Goal: Task Accomplishment & Management: Contribute content

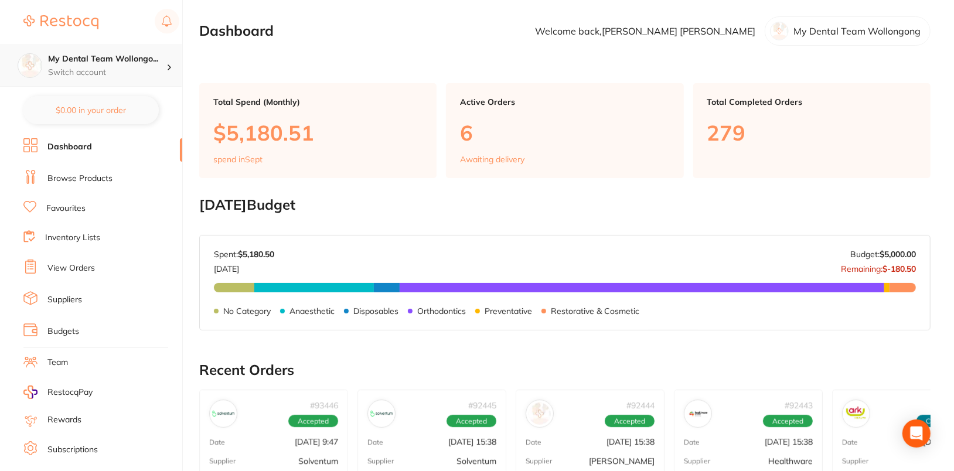
click at [126, 68] on p "Switch account" at bounding box center [107, 73] width 118 height 12
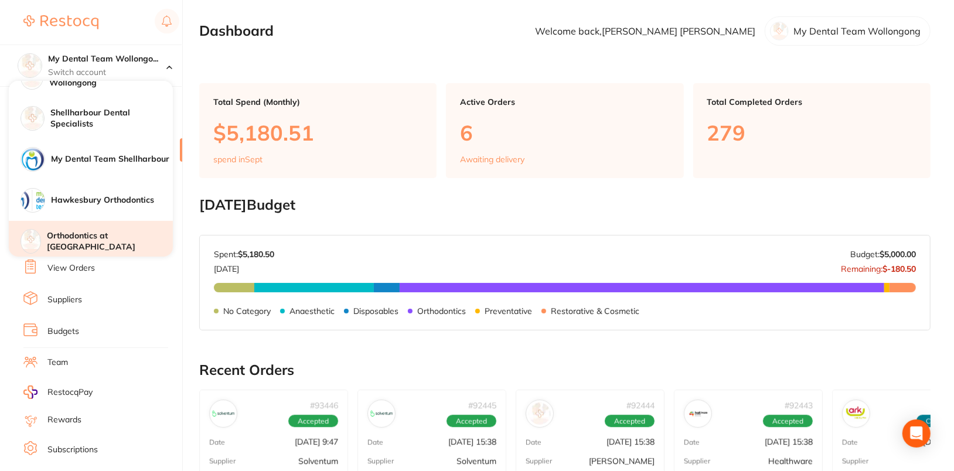
scroll to position [43, 0]
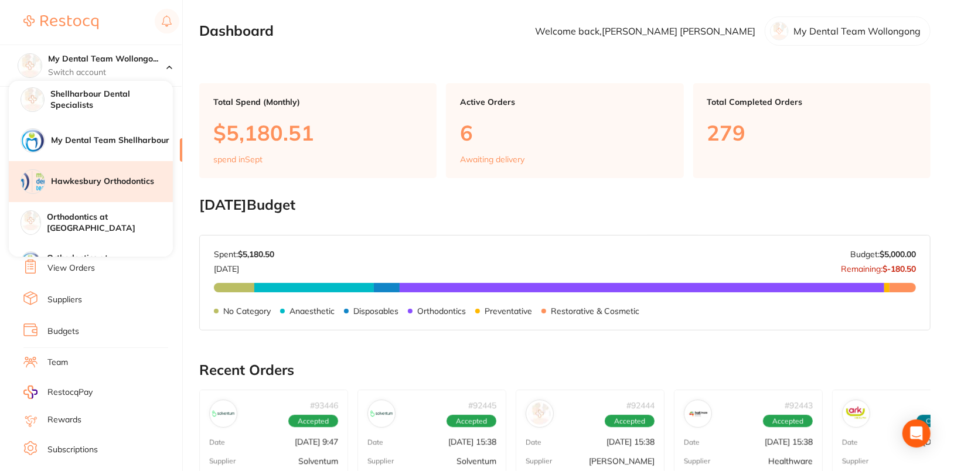
click at [122, 176] on h4 "Hawkesbury Orthodontics" at bounding box center [112, 182] width 122 height 12
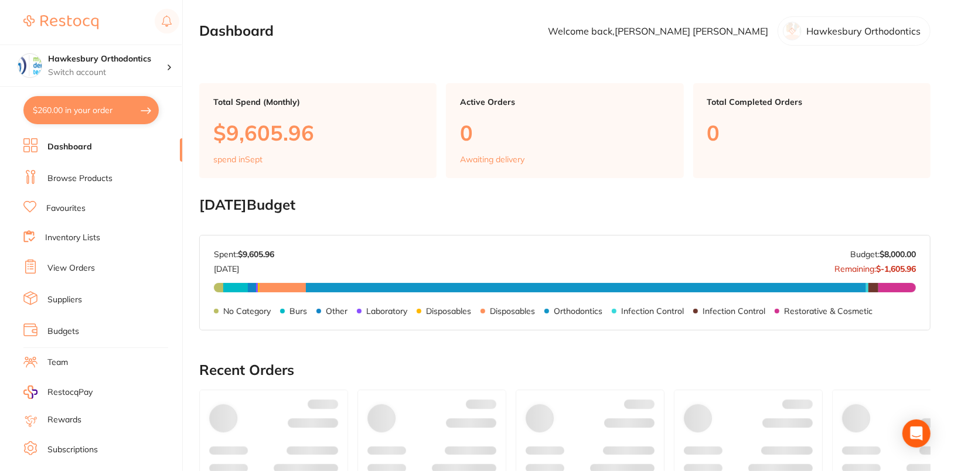
click at [87, 175] on link "Browse Products" at bounding box center [79, 179] width 65 height 12
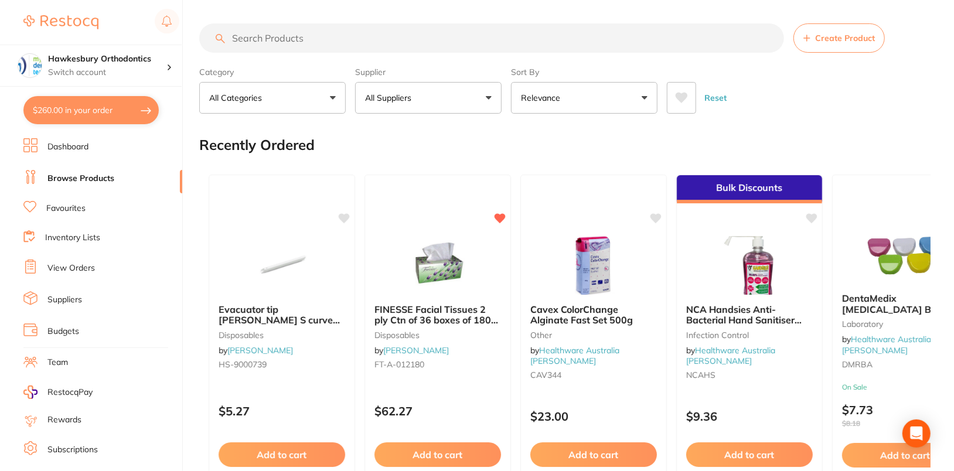
click at [350, 41] on input "search" at bounding box center [491, 37] width 585 height 29
paste input "TH379Q314023X5"
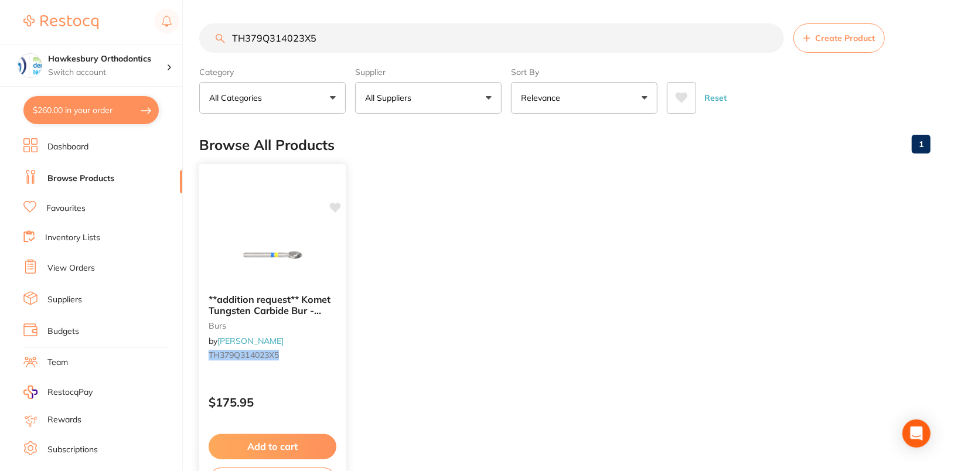
type input "TH379Q314023X5"
click at [336, 206] on icon at bounding box center [335, 208] width 11 height 10
click at [561, 244] on ul "**addition request** Komet Tungsten Carbide Bur - H379Q-023 - Q Finisher - High…" at bounding box center [564, 333] width 731 height 337
click at [148, 63] on h4 "Hawkesbury Orthodontics" at bounding box center [107, 59] width 118 height 12
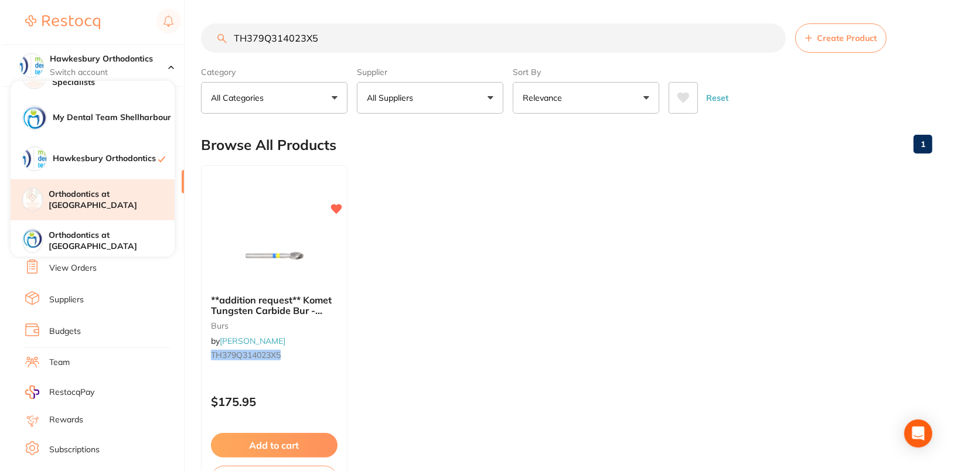
scroll to position [67, 0]
click at [122, 198] on h4 "Orthodontics at Tamworth" at bounding box center [110, 198] width 126 height 23
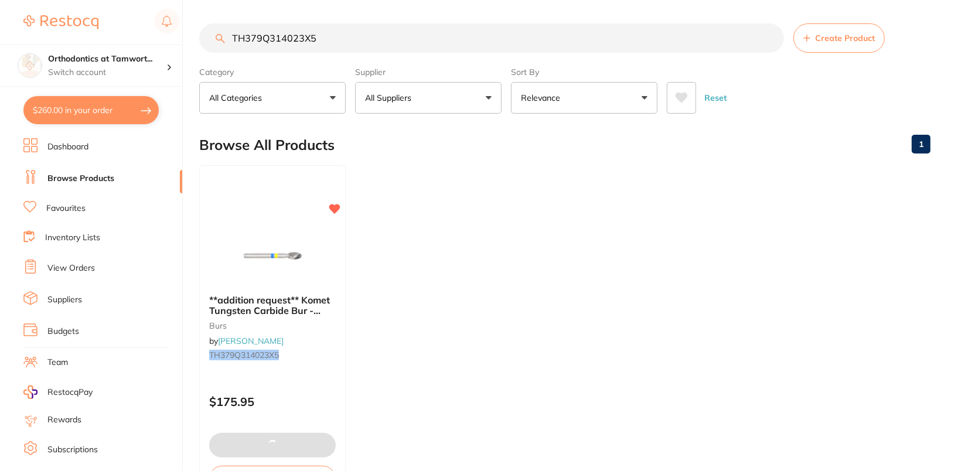
type input "5"
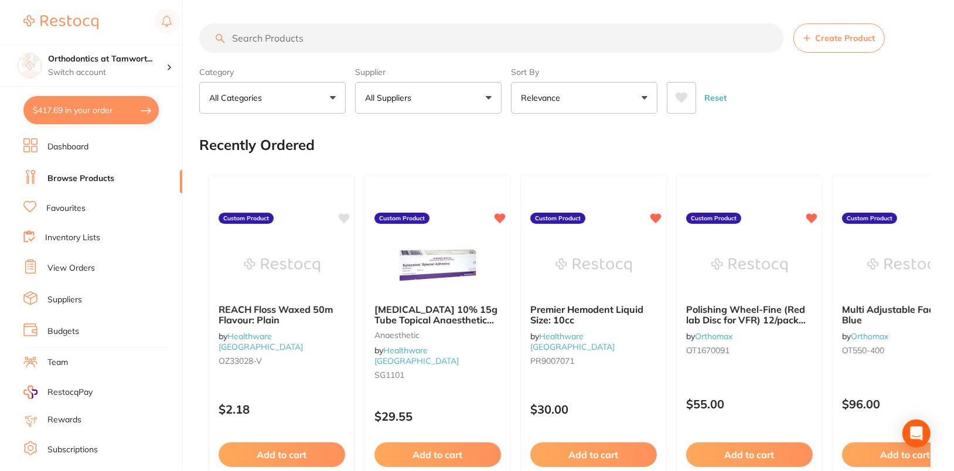
click at [501, 48] on input "search" at bounding box center [491, 37] width 585 height 29
paste input "TH379Q314023X5"
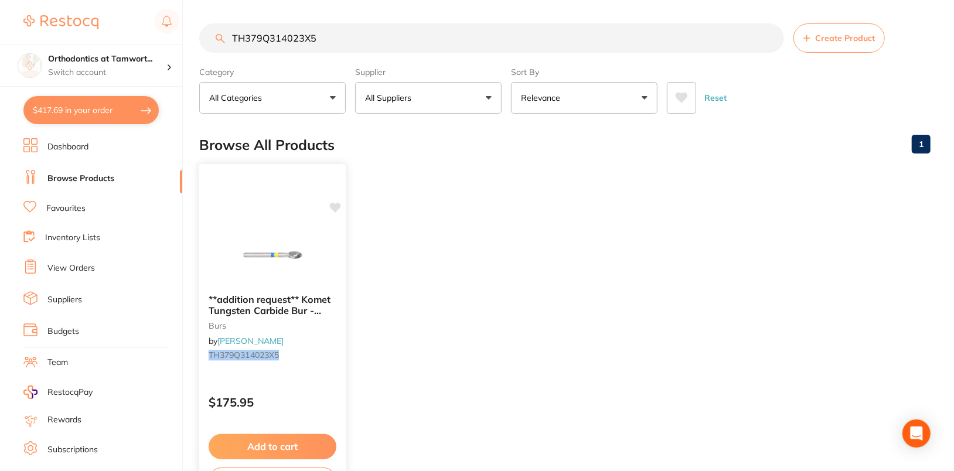
type input "TH379Q314023X5"
click at [331, 209] on icon at bounding box center [335, 208] width 12 height 12
click at [466, 227] on ul "**addition request** Komet Tungsten Carbide Bur - H379Q-023 - Q Finisher - High…" at bounding box center [564, 333] width 731 height 337
click at [153, 66] on div "Orthodontics at Tamwort... Switch account" at bounding box center [107, 65] width 118 height 25
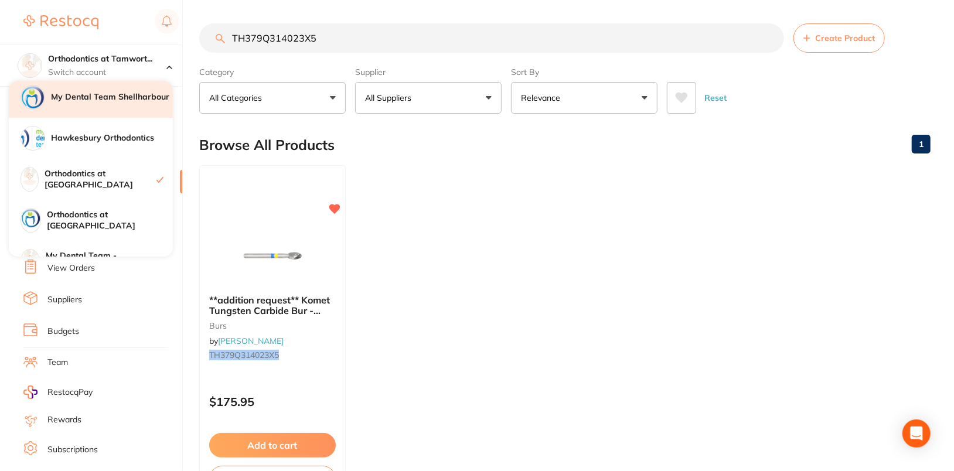
scroll to position [111, 0]
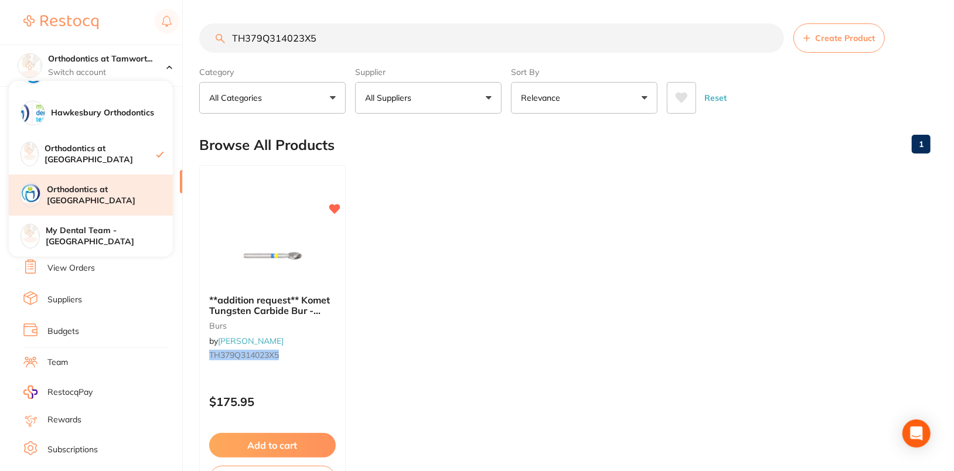
click at [113, 200] on h4 "Orthodontics at [GEOGRAPHIC_DATA]" at bounding box center [110, 195] width 126 height 23
checkbox input "true"
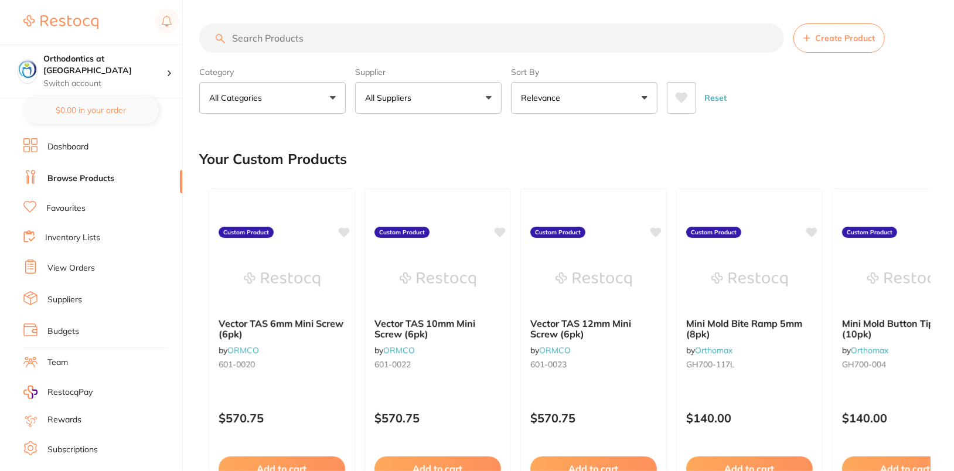
click at [863, 93] on div "Reset" at bounding box center [794, 93] width 254 height 41
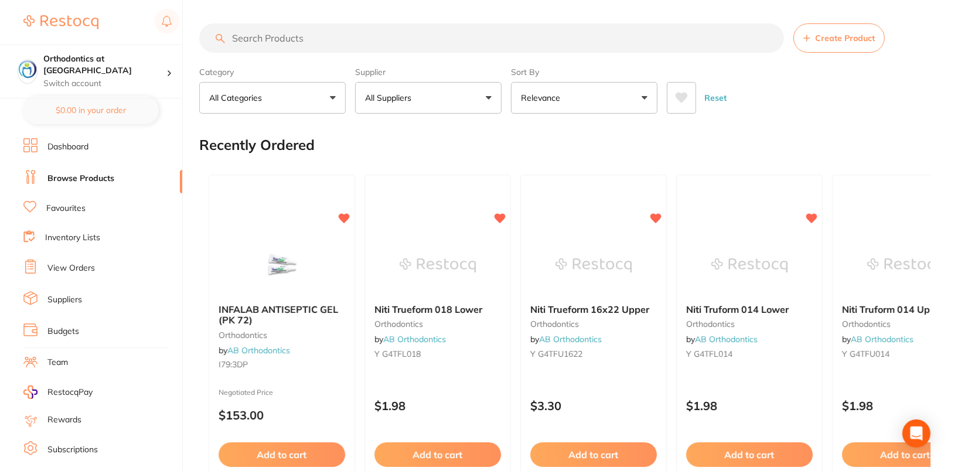
click at [370, 59] on section "Create Product Category All Categories All Categories 3D Printing anaesthetic a…" at bounding box center [564, 68] width 731 height 90
click at [488, 28] on input "search" at bounding box center [491, 37] width 585 height 29
paste input "TH379Q314023X5"
type input "TH379Q314023X5"
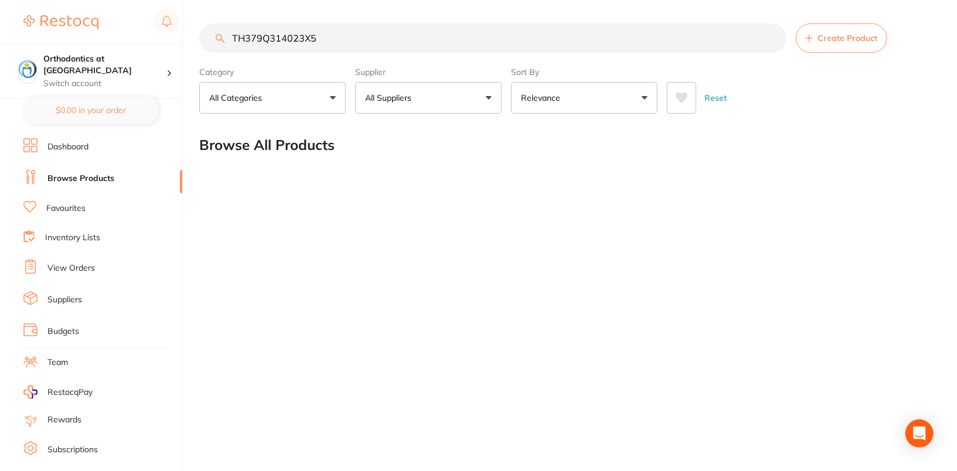
click at [776, 37] on input "TH379Q314023X5" at bounding box center [492, 37] width 587 height 29
click at [772, 39] on input "TH379Q314023X5" at bounding box center [492, 37] width 587 height 29
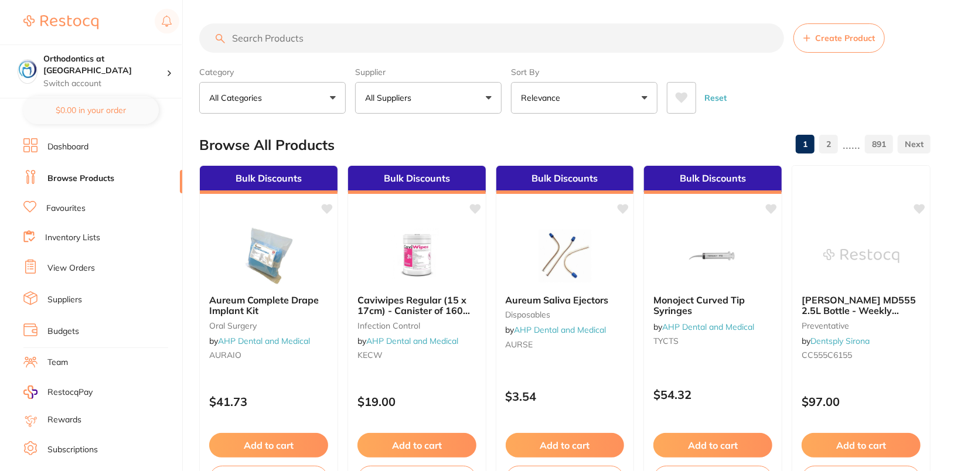
click at [387, 45] on input "search" at bounding box center [491, 37] width 585 height 29
paste input "TH379Q314023X5"
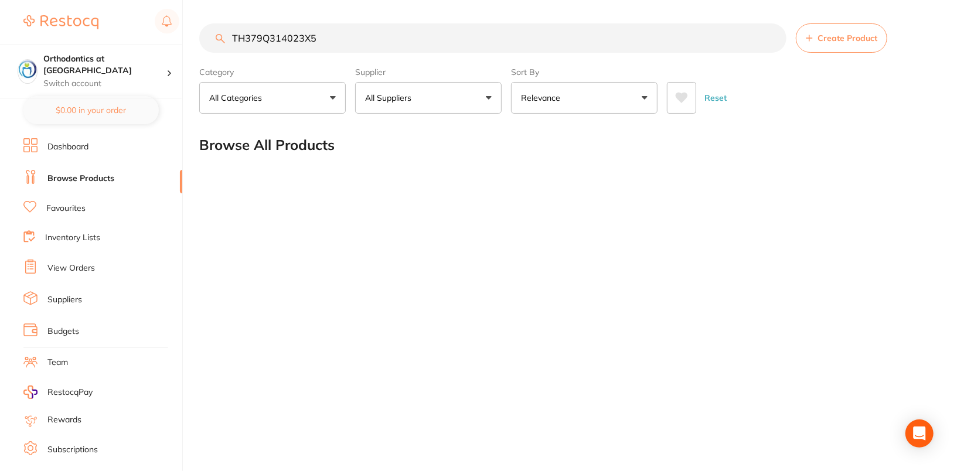
type input "TH379Q314023X5"
click at [66, 142] on link "Dashboard" at bounding box center [67, 147] width 41 height 12
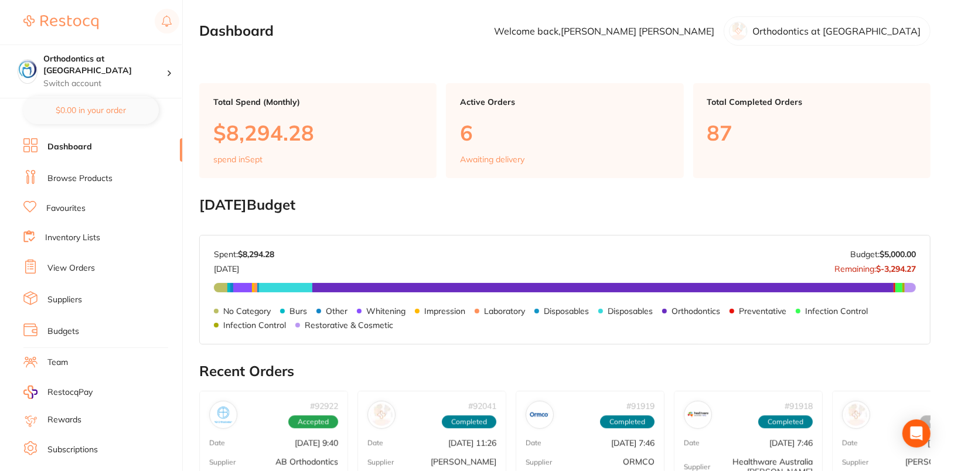
click at [74, 182] on link "Browse Products" at bounding box center [79, 179] width 65 height 12
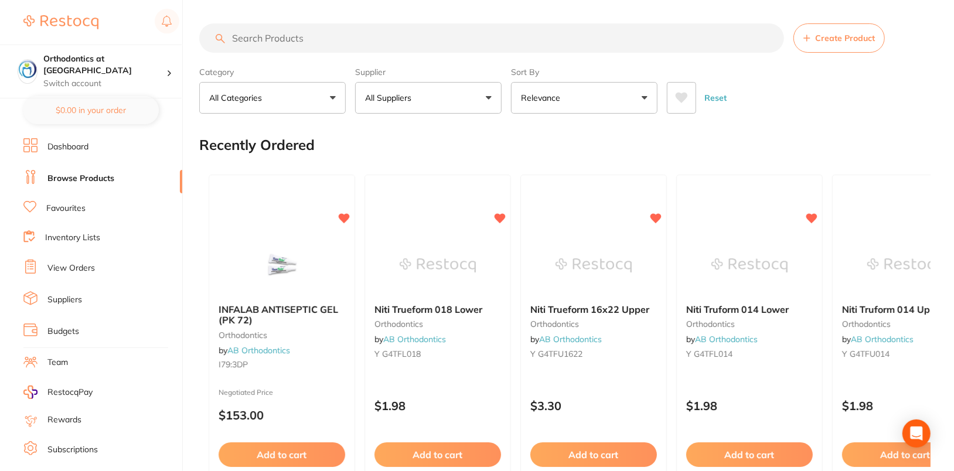
click at [508, 43] on input "search" at bounding box center [491, 37] width 585 height 29
paste input "TH379Q314023X5"
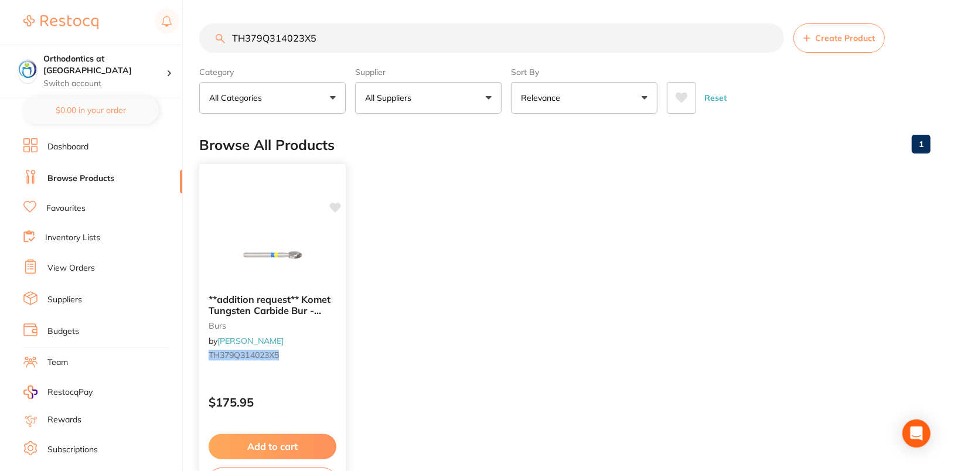
type input "TH379Q314023X5"
click at [334, 207] on icon at bounding box center [335, 208] width 11 height 10
click at [493, 213] on ul "**addition request** Komet Tungsten Carbide Bur - H379Q-023 - Q Finisher - High…" at bounding box center [564, 333] width 731 height 337
click at [93, 78] on p "Switch account" at bounding box center [104, 84] width 123 height 12
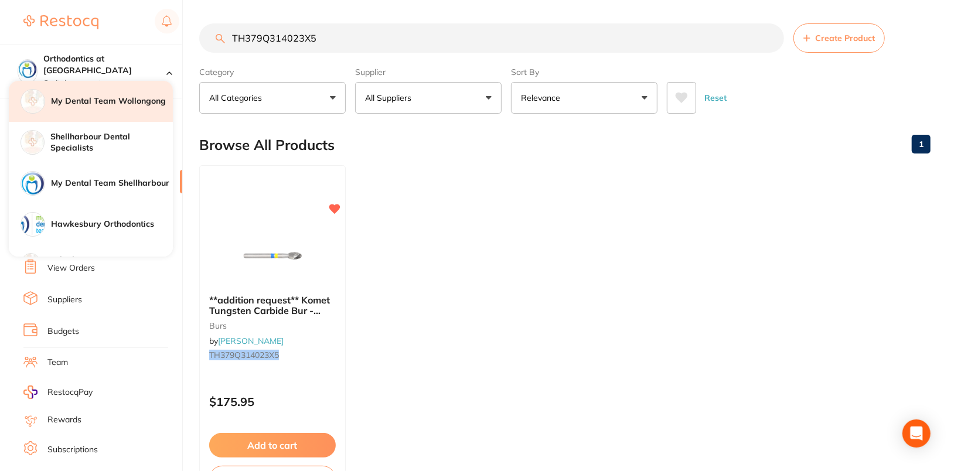
click at [140, 110] on div "My Dental Team Wollongong" at bounding box center [91, 101] width 164 height 41
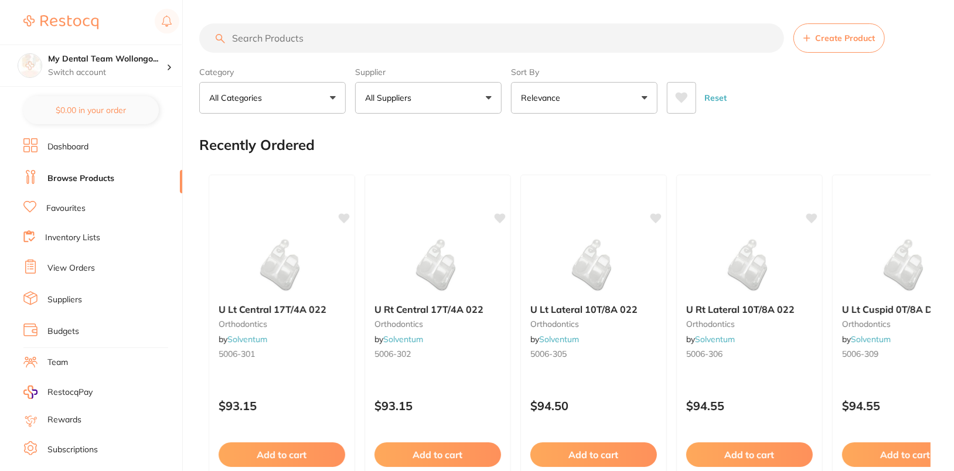
click at [507, 43] on input "search" at bounding box center [491, 37] width 585 height 29
paste input "TH379Q314023X5"
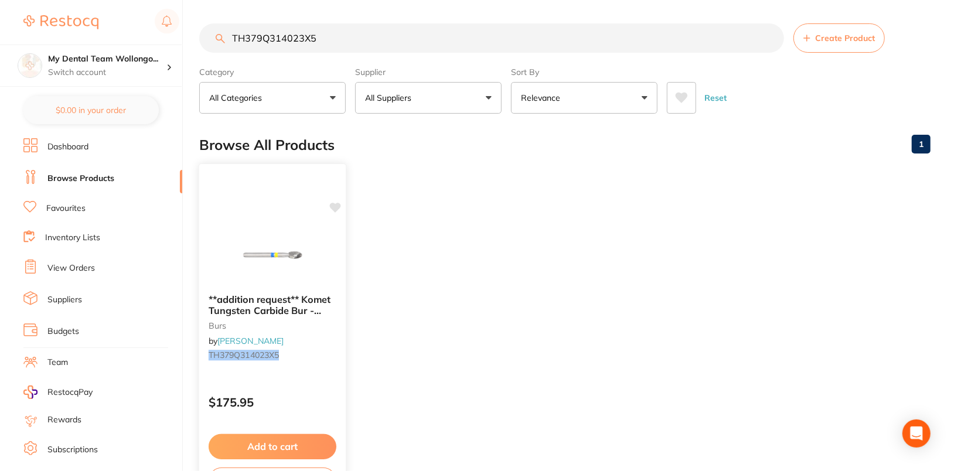
type input "TH379Q314023X5"
click at [337, 212] on icon at bounding box center [335, 208] width 12 height 12
click at [527, 254] on ul "**addition request** Komet Tungsten Carbide Bur - H379Q-023 - Q Finisher - High…" at bounding box center [564, 333] width 731 height 337
click at [156, 75] on p "Switch account" at bounding box center [107, 73] width 118 height 12
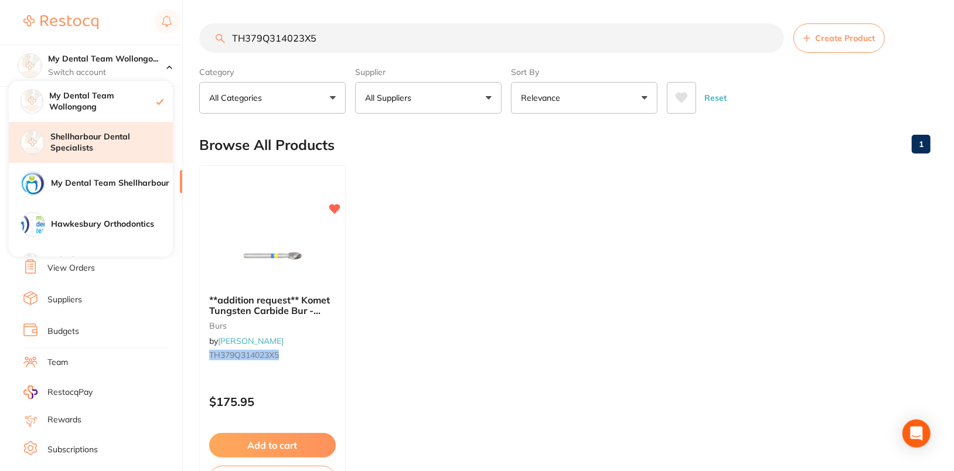
click at [137, 148] on h4 "Shellharbour Dental Specialists" at bounding box center [111, 142] width 122 height 23
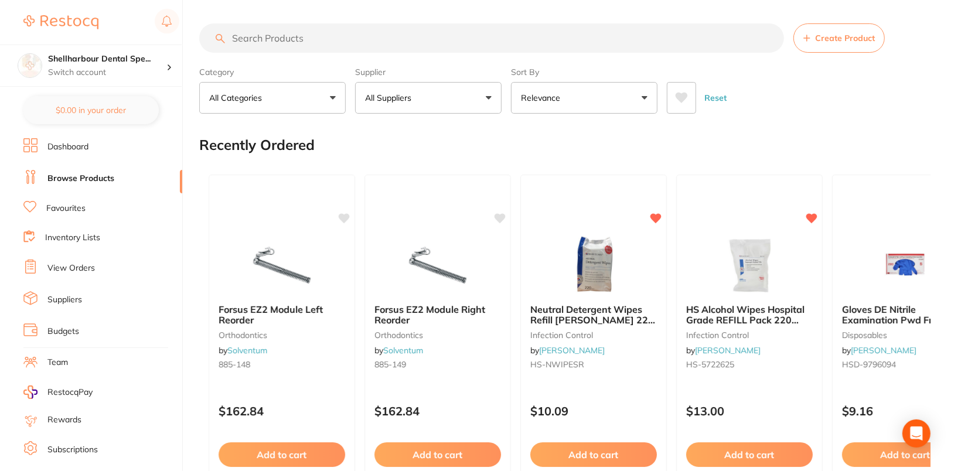
click at [431, 60] on section "Create Product Category All Categories All Categories 3D Printing anaesthetic a…" at bounding box center [564, 68] width 731 height 90
click at [417, 40] on input "search" at bounding box center [491, 37] width 585 height 29
paste input "TH379Q314023X5"
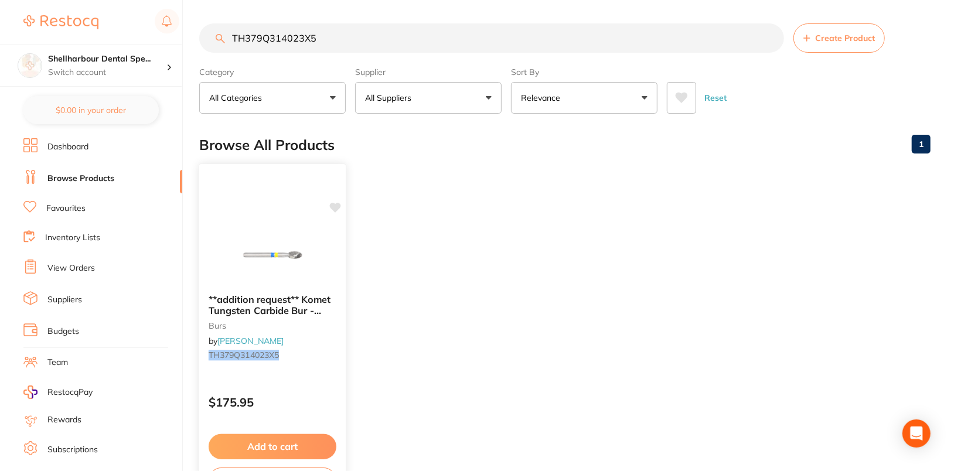
type input "TH379Q314023X5"
drag, startPoint x: 333, startPoint y: 208, endPoint x: 370, endPoint y: 208, distance: 36.9
click at [332, 208] on icon at bounding box center [334, 208] width 11 height 9
click at [454, 222] on ul "**addition request** Komet Tungsten Carbide Bur - H379Q-023 - Q Finisher - High…" at bounding box center [564, 333] width 731 height 337
click at [115, 56] on h4 "Shellharbour Dental Spe..." at bounding box center [107, 59] width 118 height 12
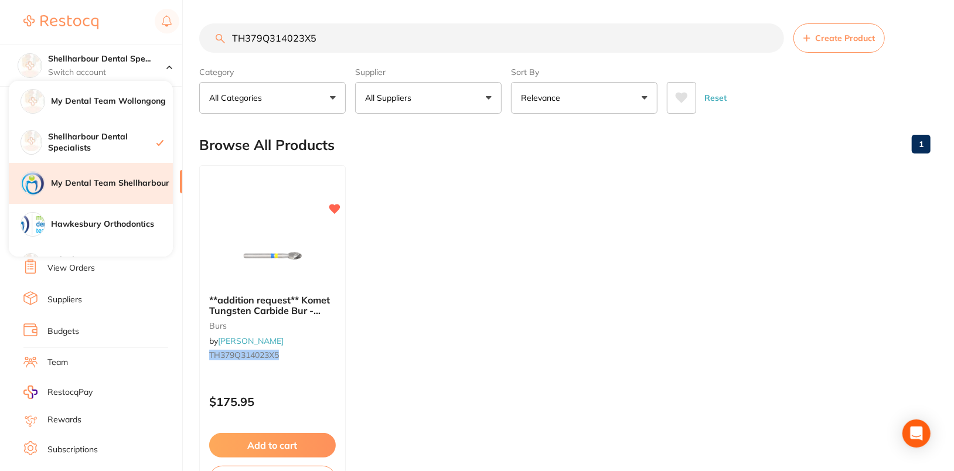
click at [137, 188] on h4 "My Dental Team Shellharbour" at bounding box center [112, 184] width 122 height 12
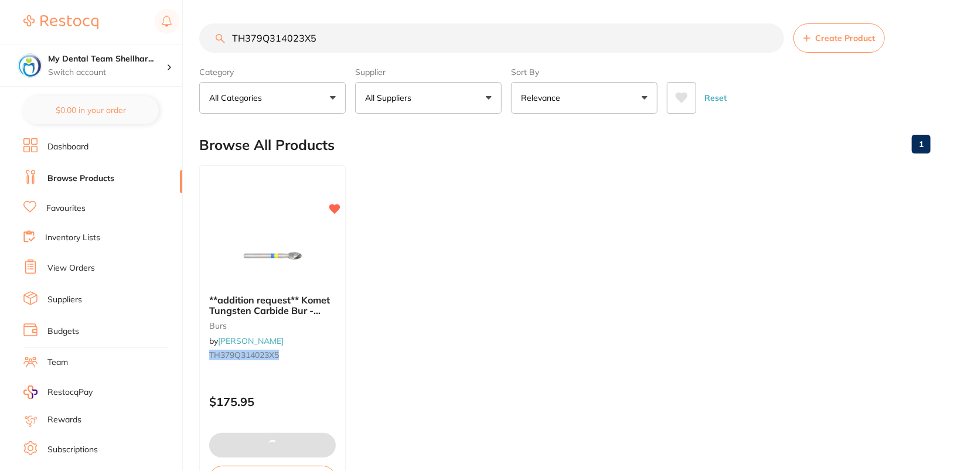
checkbox input "false"
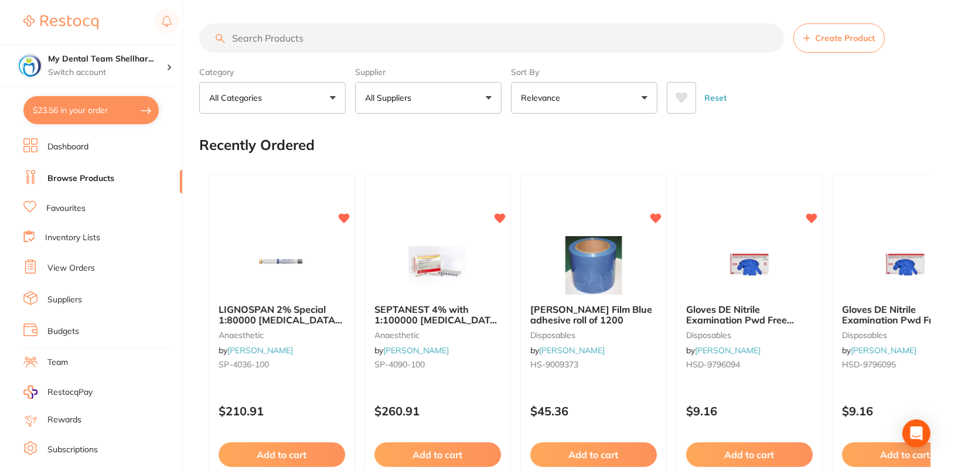
click at [369, 36] on input "search" at bounding box center [491, 37] width 585 height 29
paste input "TH379Q314023X5"
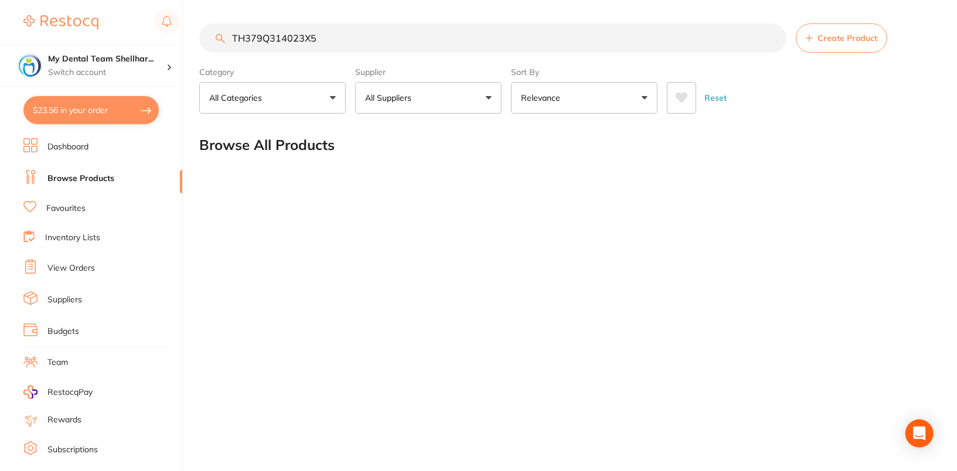
type input "TH379Q314023X5"
click at [73, 154] on li "Dashboard" at bounding box center [102, 147] width 159 height 18
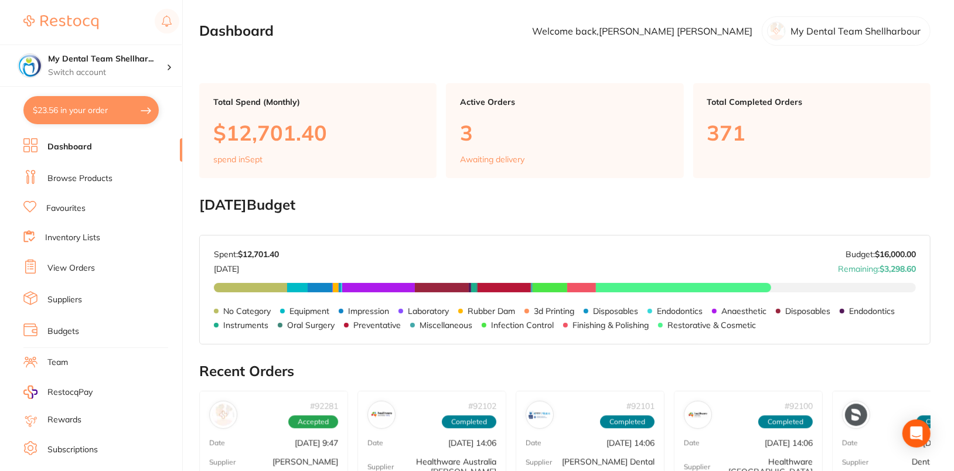
click at [70, 183] on link "Browse Products" at bounding box center [79, 179] width 65 height 12
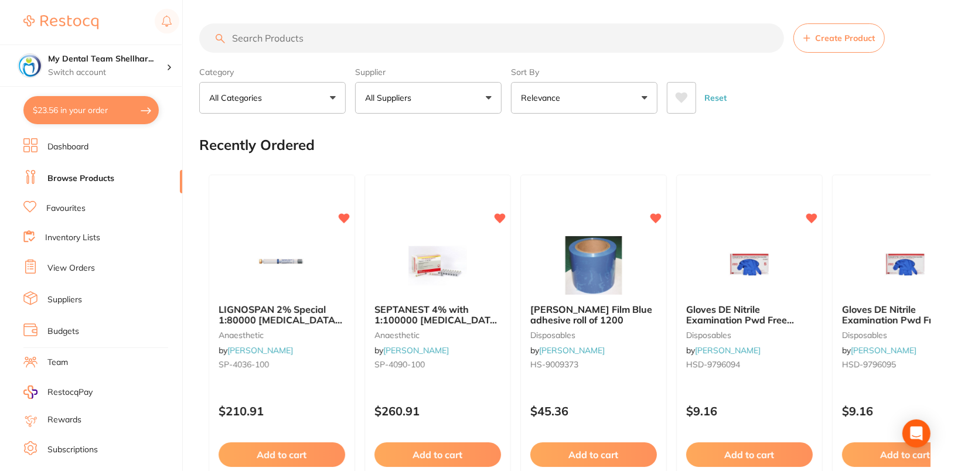
click at [507, 46] on input "search" at bounding box center [491, 37] width 585 height 29
paste input "TH379Q314023X5"
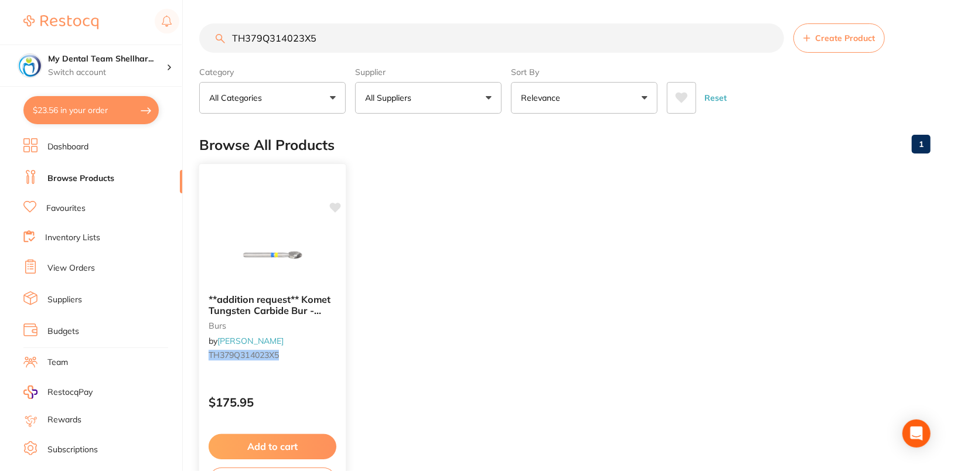
type input "TH379Q314023X5"
click at [335, 210] on icon at bounding box center [335, 208] width 11 height 10
click at [443, 240] on ul "**addition request** Komet Tungsten Carbide Bur - H379Q-023 - Q Finisher - High…" at bounding box center [564, 333] width 731 height 337
click at [103, 71] on p "Switch account" at bounding box center [107, 73] width 118 height 12
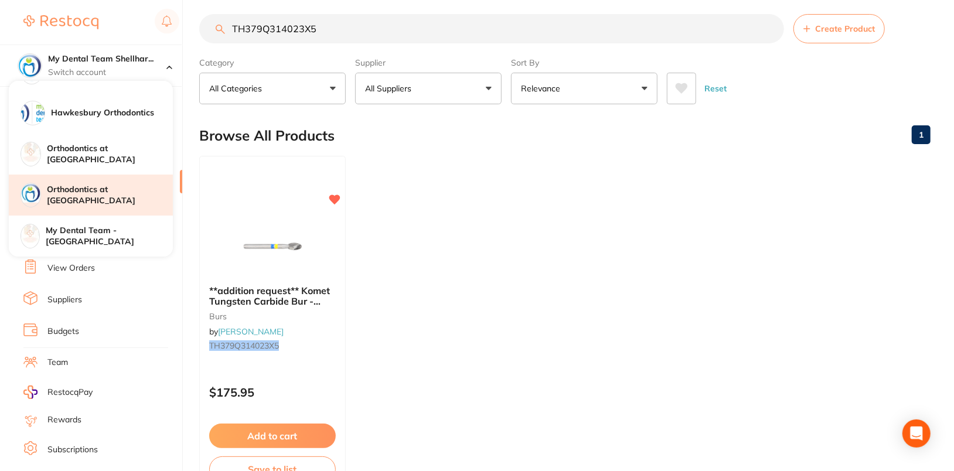
scroll to position [21, 0]
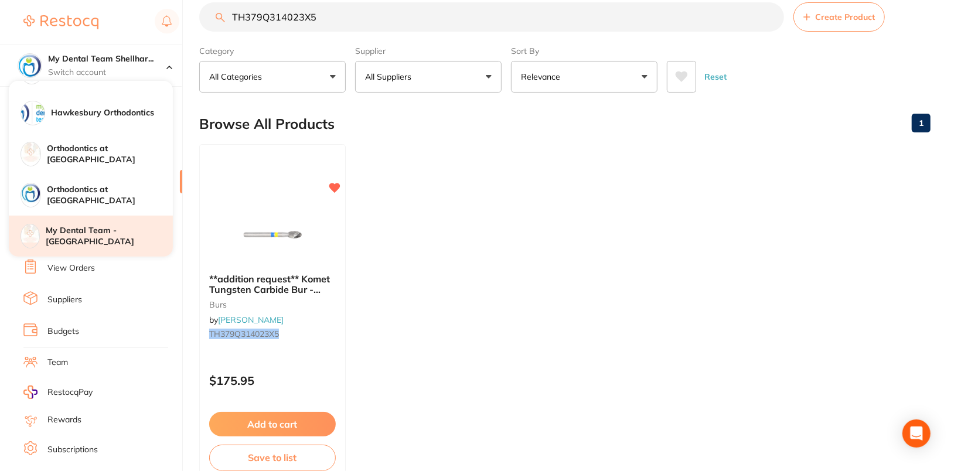
click at [147, 231] on h4 "My Dental Team - [GEOGRAPHIC_DATA]" at bounding box center [109, 236] width 127 height 23
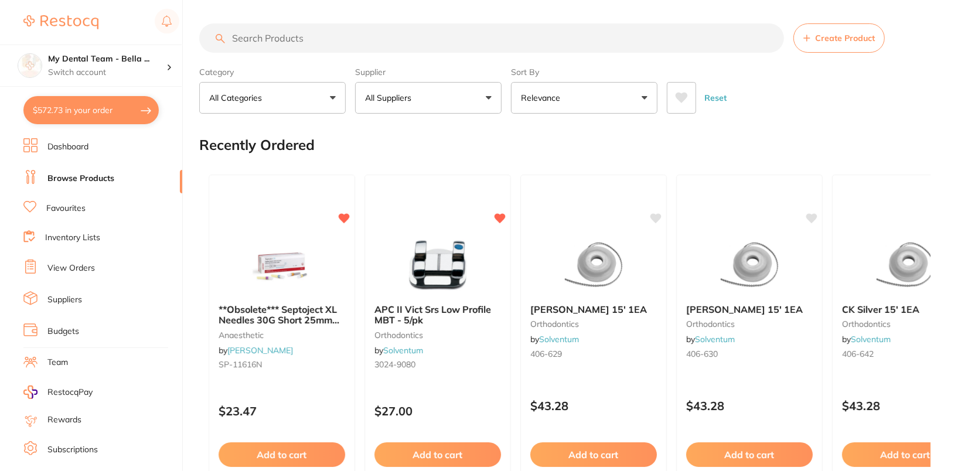
click at [377, 42] on input "search" at bounding box center [491, 37] width 585 height 29
paste input "TH379Q314023X5"
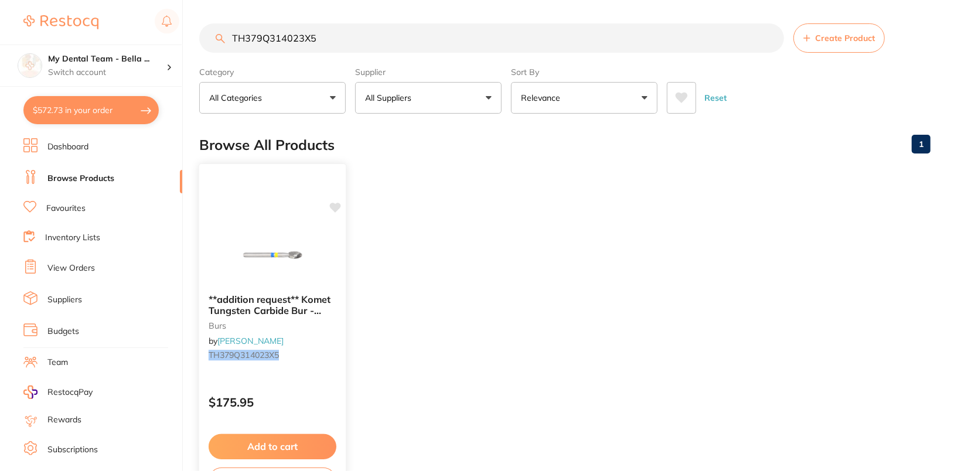
type input "TH379Q314023X5"
click at [336, 208] on icon at bounding box center [335, 208] width 11 height 10
click at [509, 223] on ul "**addition request** Komet Tungsten Carbide Bur - H379Q-023 - Q Finisher - High…" at bounding box center [564, 333] width 731 height 337
click at [456, 202] on ul "**addition request** Komet Tungsten Carbide Bur - H379Q-023 - Q Finisher - High…" at bounding box center [564, 333] width 731 height 337
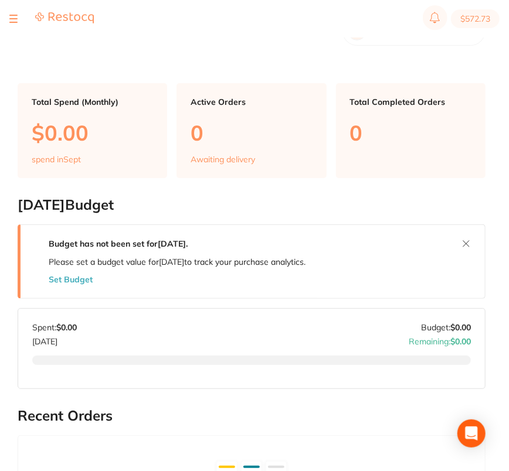
click at [13, 19] on div at bounding box center [13, 19] width 8 height 14
click at [9, 18] on button at bounding box center [13, 18] width 8 height 1
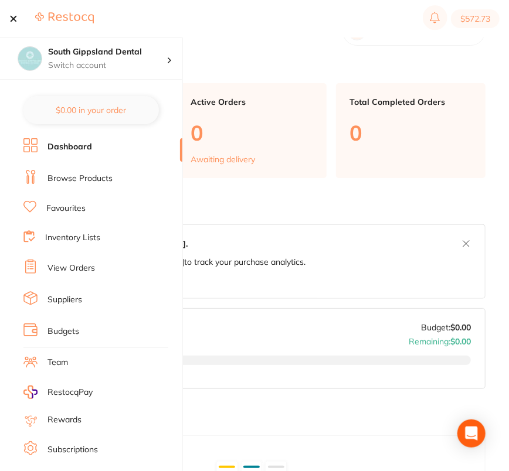
click at [91, 175] on link "Browse Products" at bounding box center [79, 179] width 65 height 12
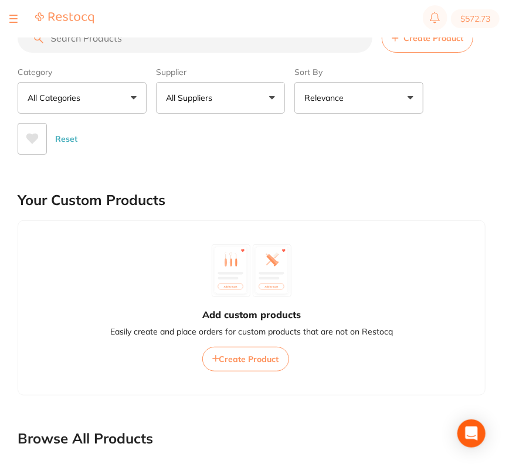
click at [237, 97] on button "All Suppliers" at bounding box center [220, 98] width 129 height 32
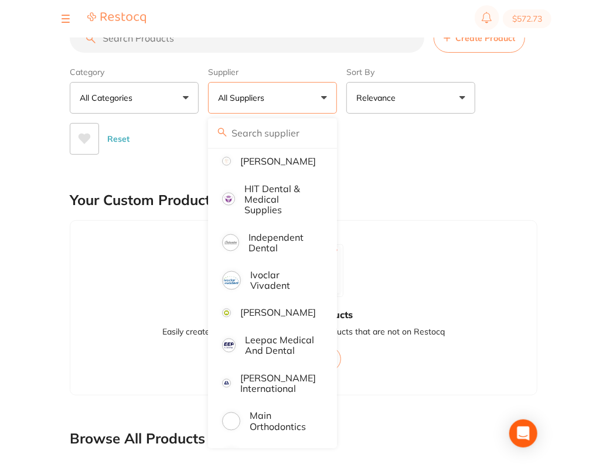
scroll to position [684, 0]
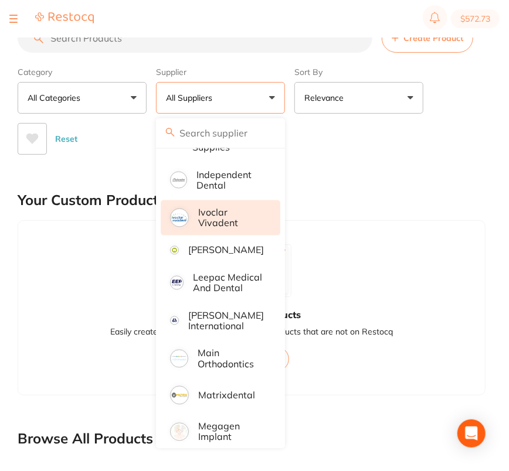
click at [219, 229] on p "Ivoclar Vivadent" at bounding box center [231, 218] width 66 height 22
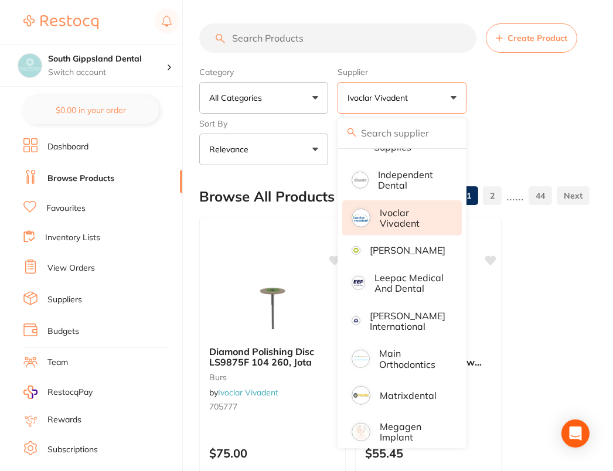
click at [291, 36] on input "search" at bounding box center [337, 37] width 277 height 29
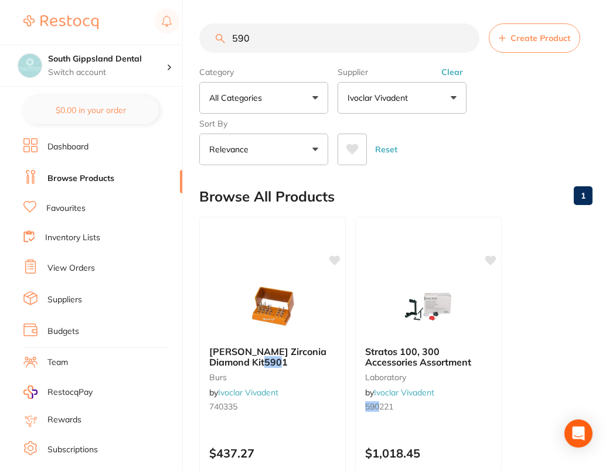
scroll to position [0, 0]
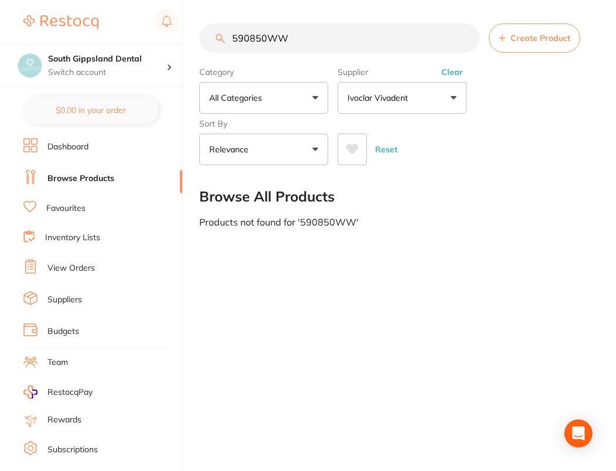
click at [254, 39] on input "590850WW" at bounding box center [339, 37] width 280 height 29
click at [248, 31] on input "590850WW" at bounding box center [339, 37] width 280 height 29
type input "590850WW"
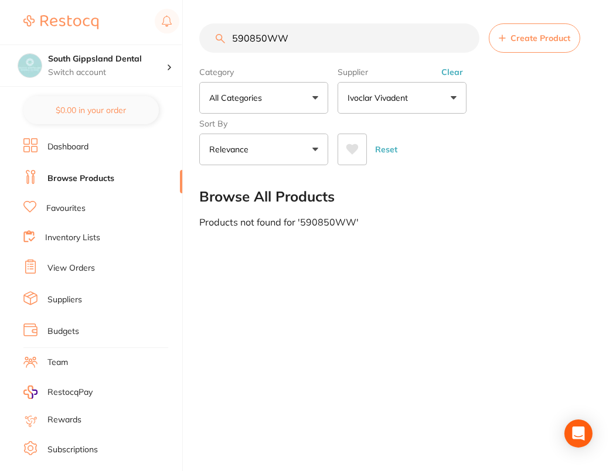
click at [456, 67] on button "Clear" at bounding box center [452, 72] width 29 height 11
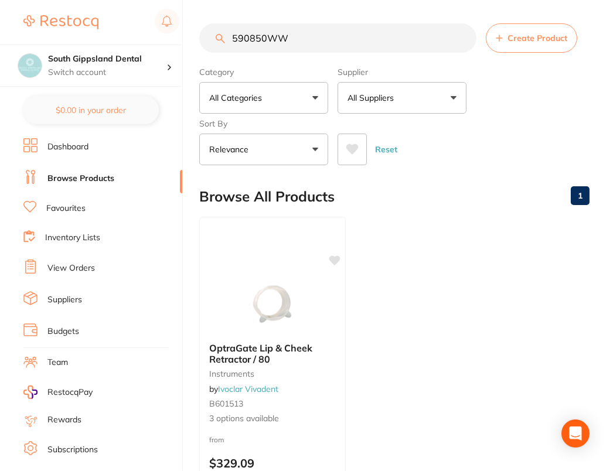
click at [444, 98] on button "All Suppliers" at bounding box center [402, 98] width 129 height 32
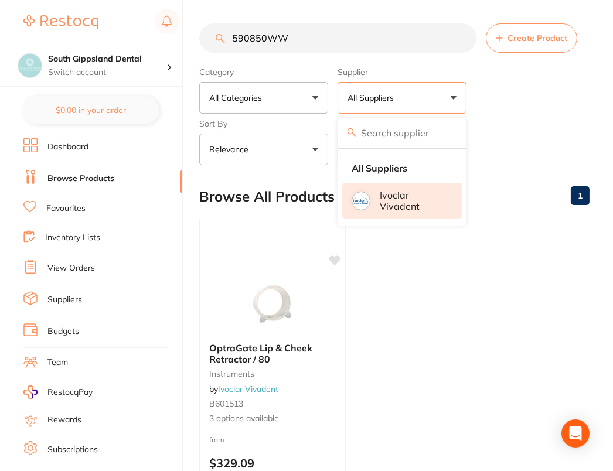
click at [410, 193] on p "Ivoclar Vivadent" at bounding box center [413, 201] width 66 height 22
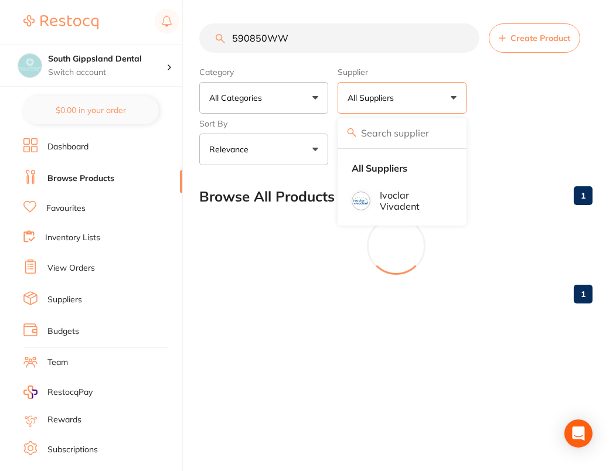
click at [552, 87] on div "Category All Categories All Categories instruments Clear Category false All Cat…" at bounding box center [395, 113] width 393 height 103
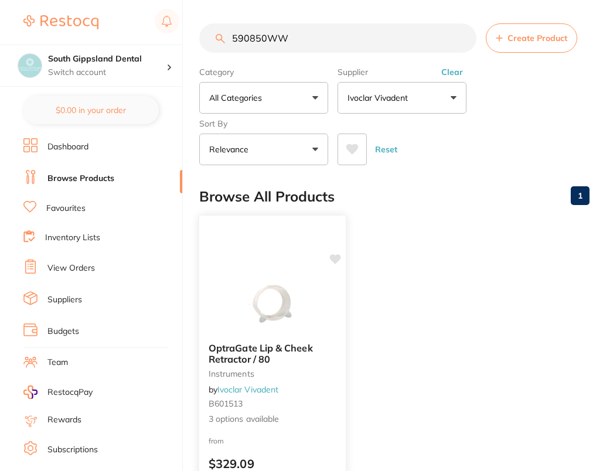
click at [268, 346] on span "OptraGate Lip & Cheek Retractor / 80" at bounding box center [261, 353] width 104 height 23
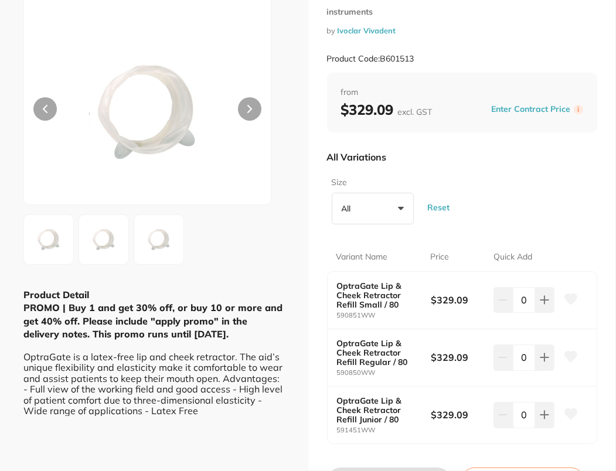
scroll to position [90, 0]
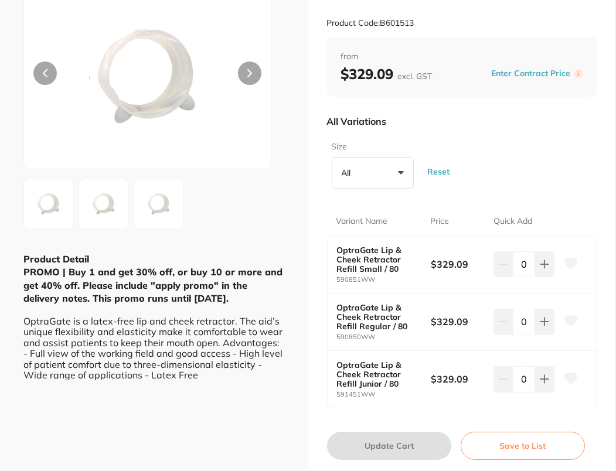
click at [565, 317] on icon at bounding box center [570, 321] width 12 height 11
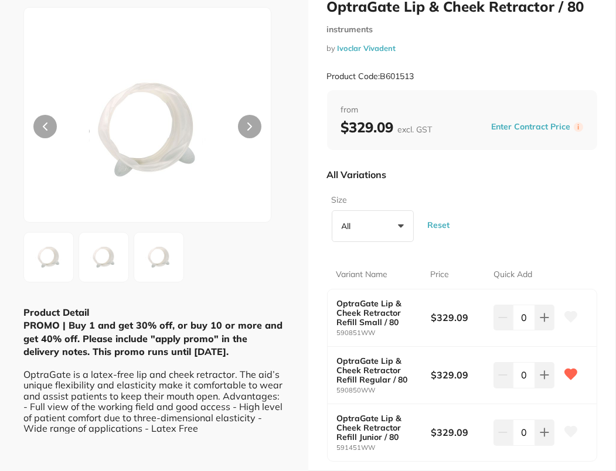
scroll to position [0, 0]
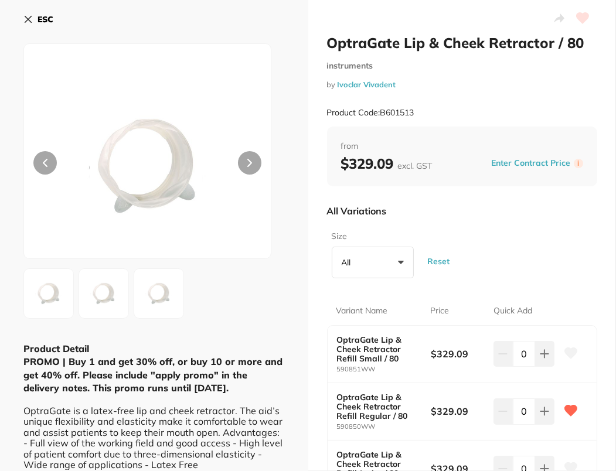
click at [57, 15] on div "ESC" at bounding box center [153, 26] width 261 height 34
click at [38, 20] on b "ESC" at bounding box center [46, 19] width 16 height 11
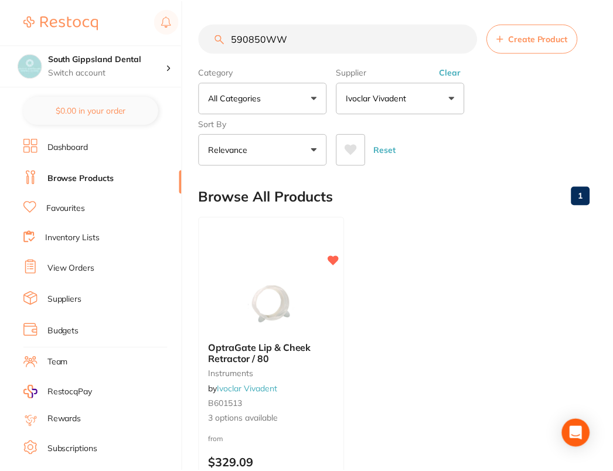
scroll to position [21, 0]
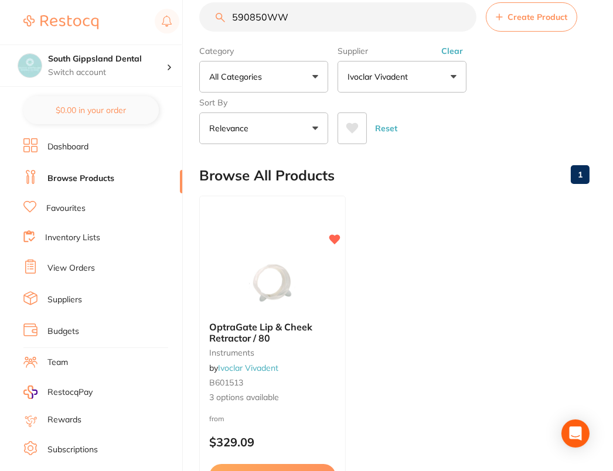
click at [463, 15] on input "590850WW" at bounding box center [337, 16] width 277 height 29
click at [452, 62] on button "Ivoclar Vivadent" at bounding box center [402, 77] width 129 height 32
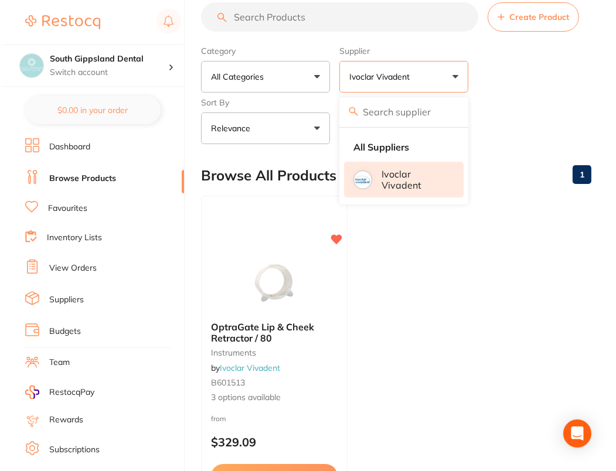
scroll to position [0, 0]
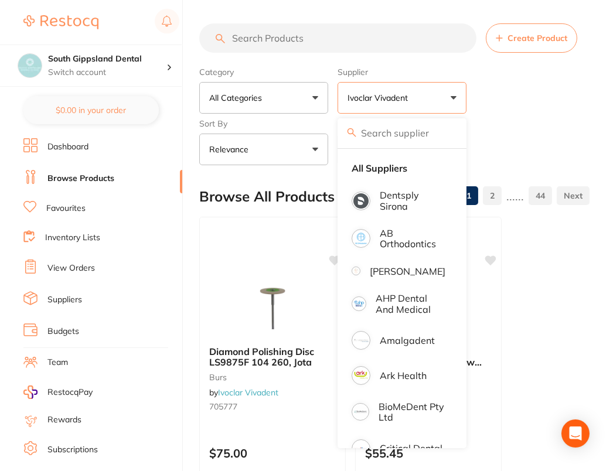
click at [543, 97] on div "Category All Categories All Categories burs CAD/CAM crown & bridge disposables …" at bounding box center [394, 113] width 390 height 103
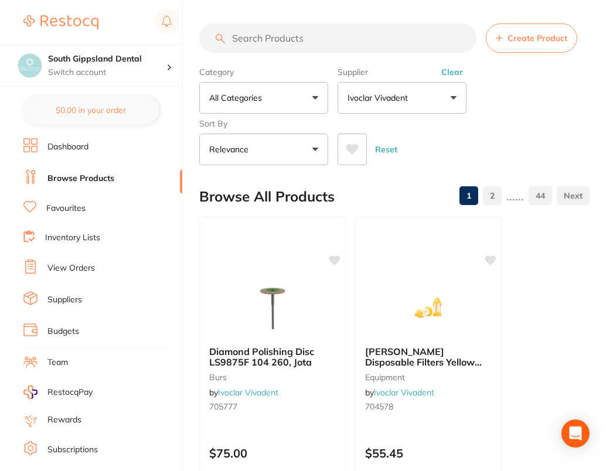
drag, startPoint x: 454, startPoint y: 70, endPoint x: 578, endPoint y: 91, distance: 125.9
click at [455, 71] on button "Clear" at bounding box center [452, 72] width 29 height 11
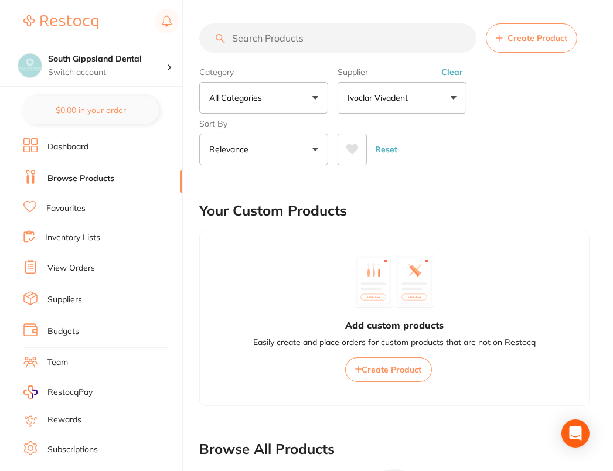
click at [565, 78] on div "Category All Categories All Categories burs CAD/CAM crown & bridge disposables …" at bounding box center [394, 113] width 390 height 103
click at [311, 22] on main "Create Product Category All Categories All Categories 3D Printing anaesthetic a…" at bounding box center [406, 436] width 414 height 872
click at [347, 38] on input "search" at bounding box center [337, 37] width 277 height 29
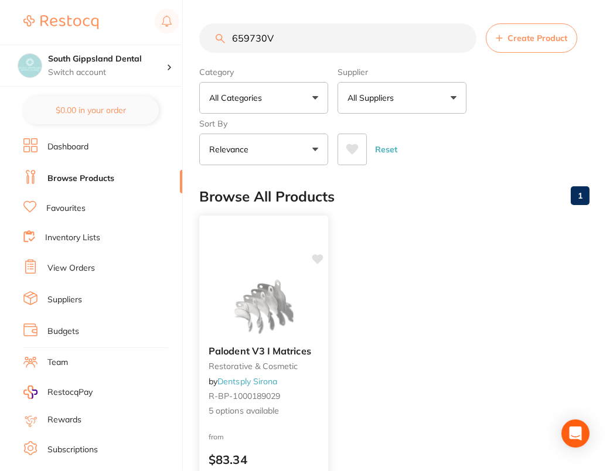
type input "659730V"
click at [266, 277] on img at bounding box center [263, 306] width 77 height 59
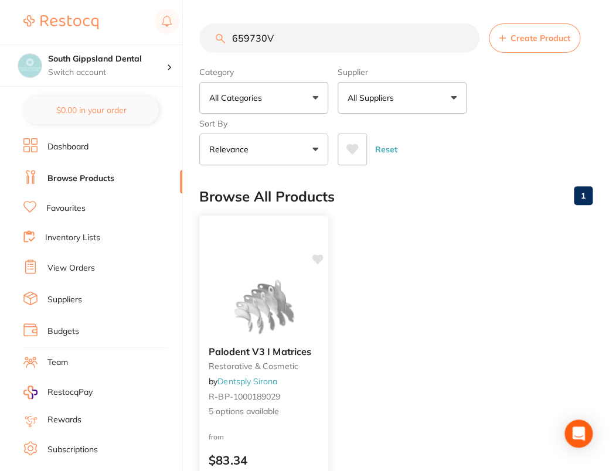
click at [266, 277] on section at bounding box center [308, 235] width 616 height 471
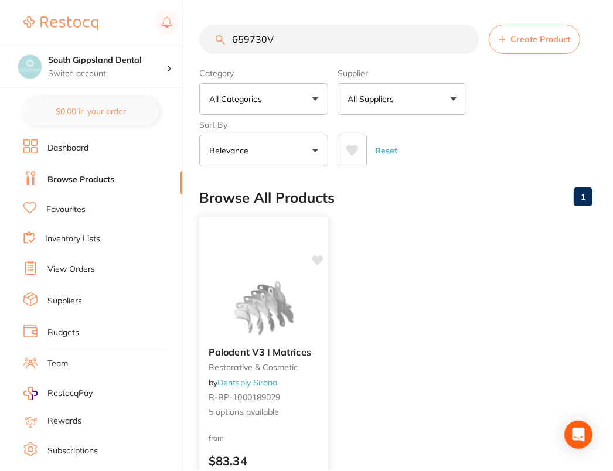
scroll to position [21, 0]
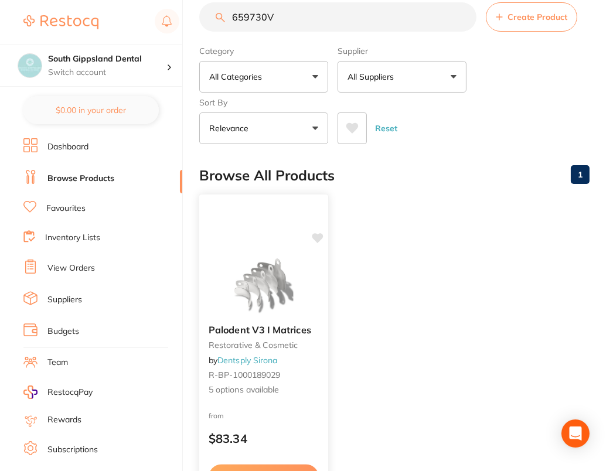
click at [263, 274] on img at bounding box center [263, 285] width 77 height 59
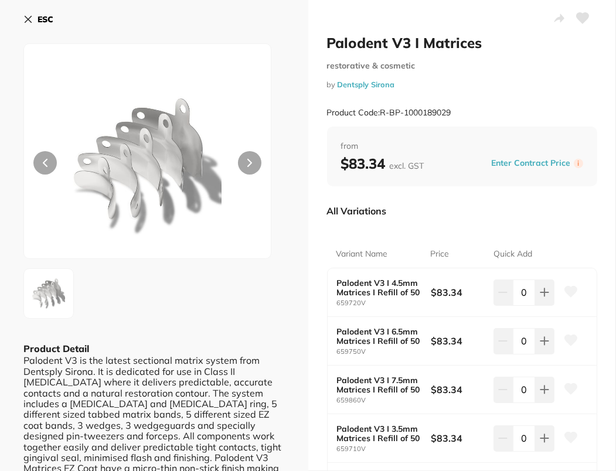
click at [476, 213] on div "All Variations" at bounding box center [462, 211] width 271 height 30
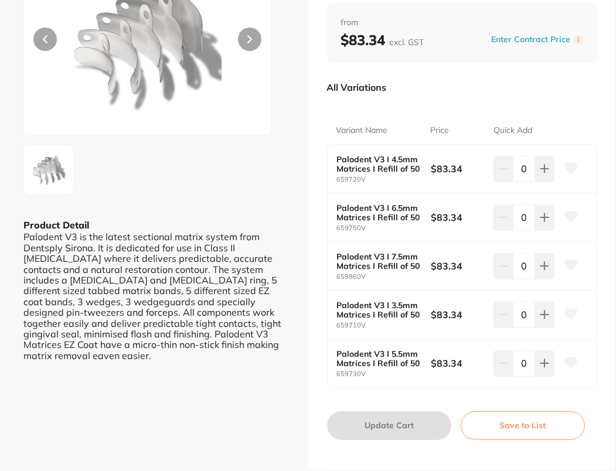
scroll to position [132, 0]
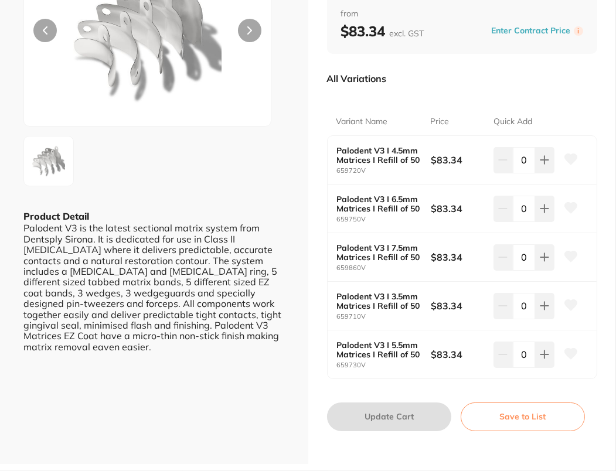
click at [566, 352] on icon at bounding box center [570, 354] width 12 height 11
click at [384, 218] on small "659750V" at bounding box center [384, 220] width 94 height 8
click at [572, 208] on icon at bounding box center [570, 208] width 12 height 11
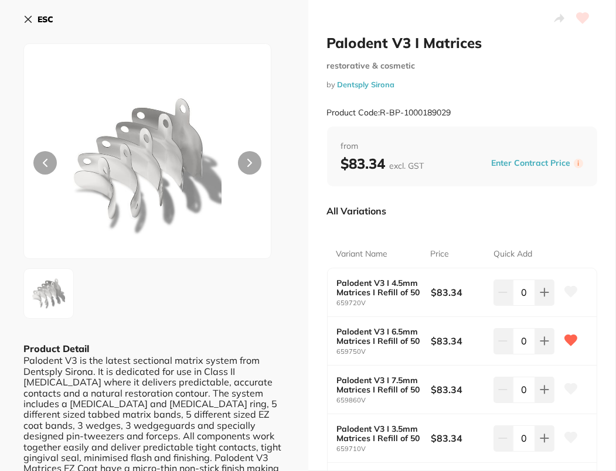
click at [38, 15] on b "ESC" at bounding box center [46, 19] width 16 height 11
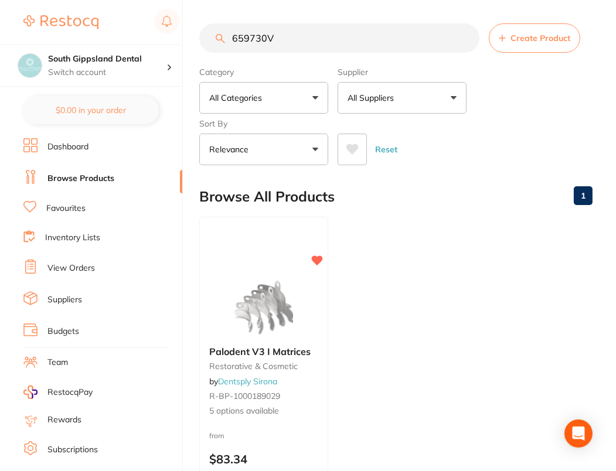
click at [37, 15] on img at bounding box center [60, 22] width 75 height 14
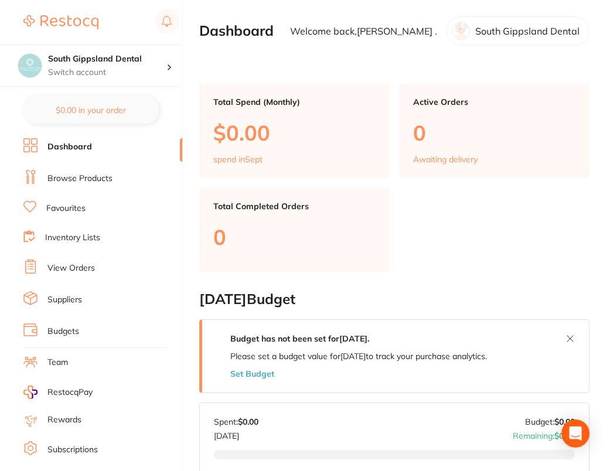
click at [73, 175] on link "Browse Products" at bounding box center [79, 179] width 65 height 12
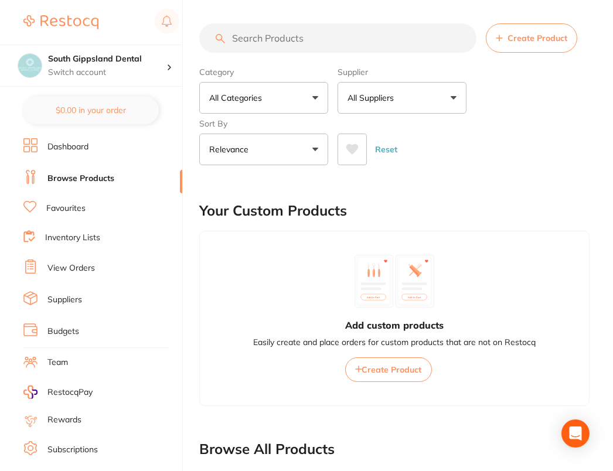
click at [420, 34] on input "search" at bounding box center [337, 37] width 277 height 29
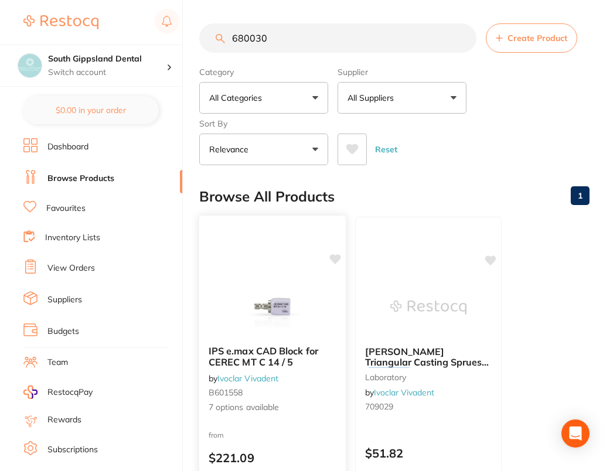
type input "680030"
click at [279, 277] on img at bounding box center [272, 306] width 77 height 59
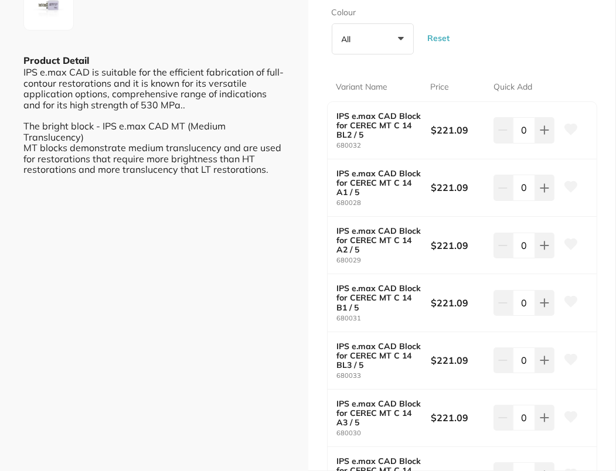
scroll to position [364, 0]
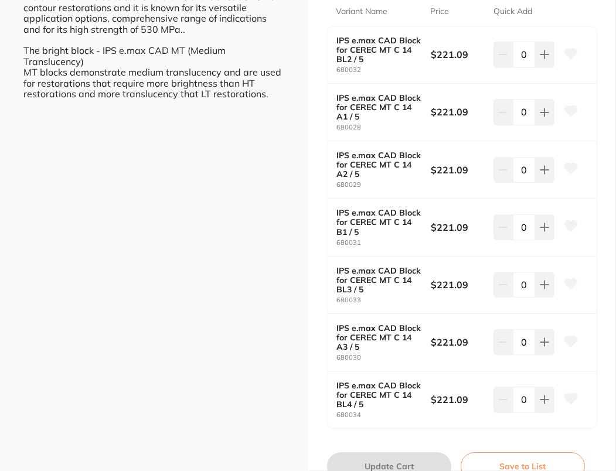
click at [571, 340] on icon at bounding box center [570, 341] width 12 height 11
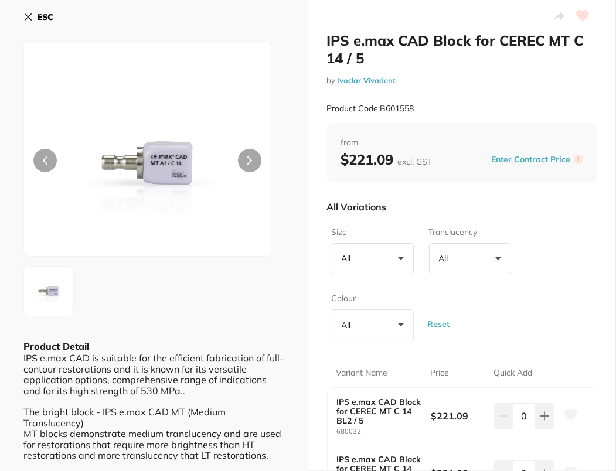
scroll to position [0, 0]
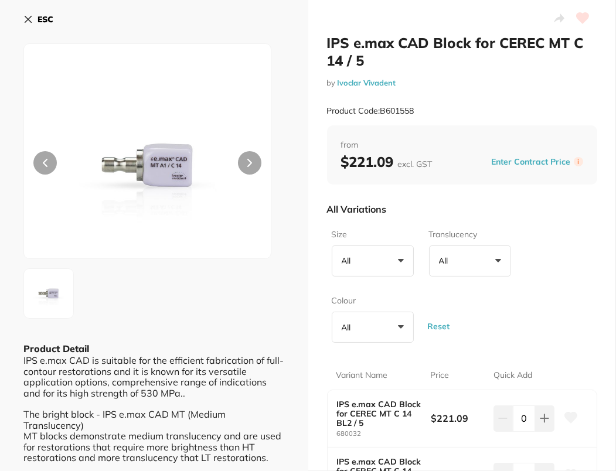
click at [26, 15] on icon at bounding box center [27, 19] width 9 height 9
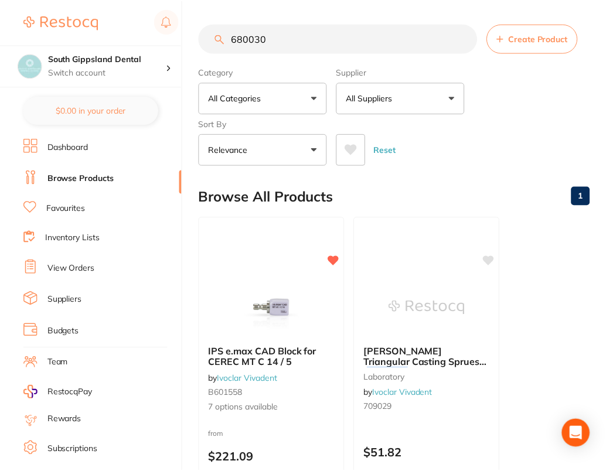
scroll to position [21, 0]
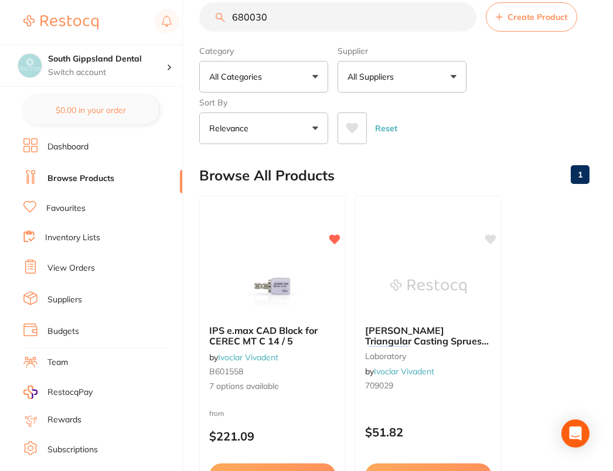
click at [462, 17] on input "680030" at bounding box center [337, 16] width 277 height 29
click at [535, 24] on button "Create Product" at bounding box center [531, 16] width 91 height 29
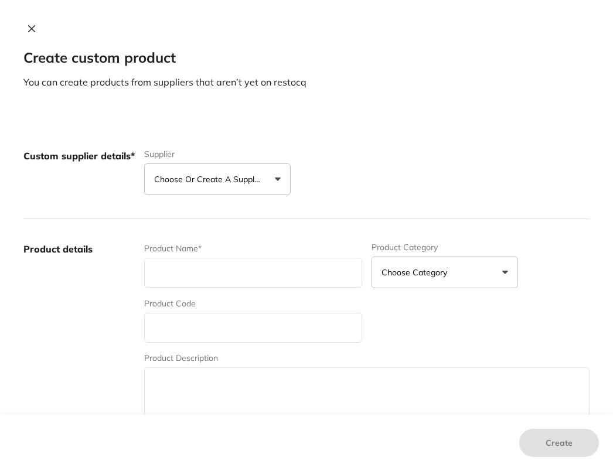
scroll to position [0, 0]
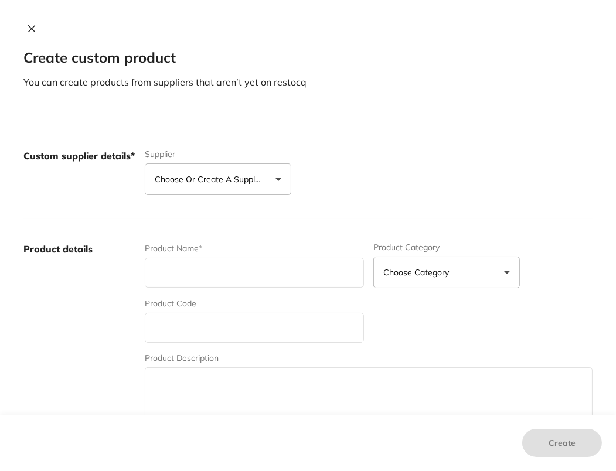
click at [183, 184] on p "Choose or create a supplier" at bounding box center [210, 179] width 111 height 12
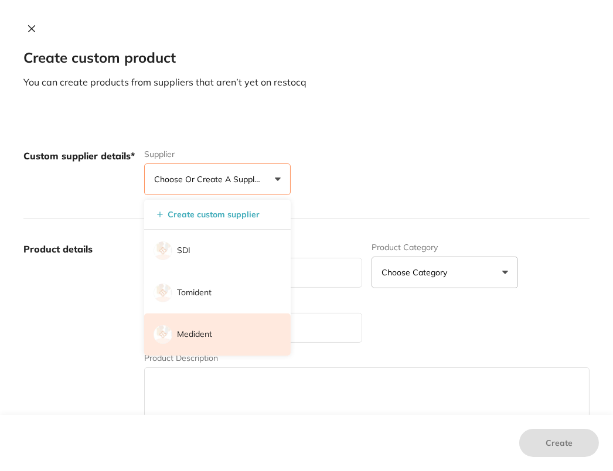
click at [222, 325] on li "Medident" at bounding box center [217, 335] width 146 height 42
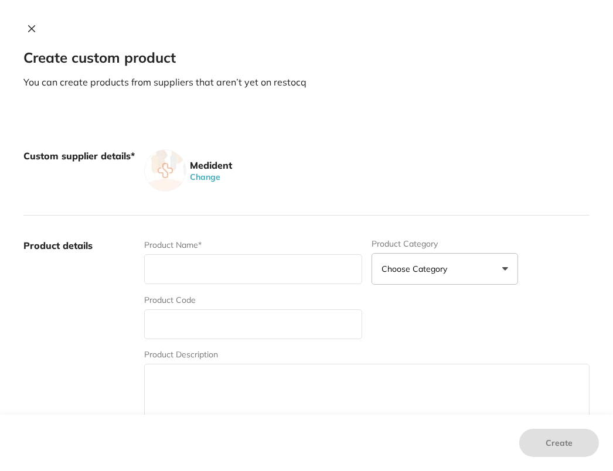
click at [66, 328] on label "Product details" at bounding box center [78, 330] width 111 height 183
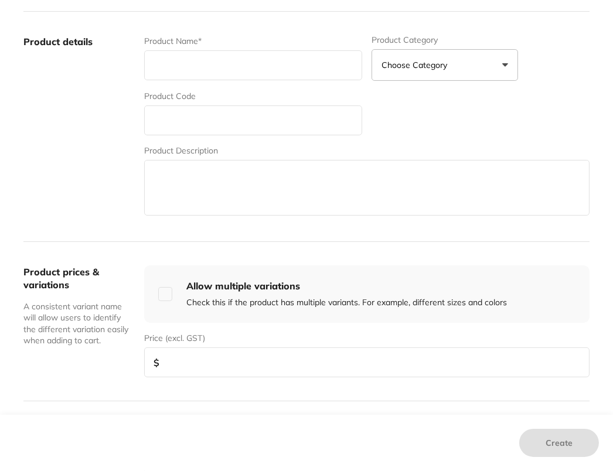
scroll to position [207, 0]
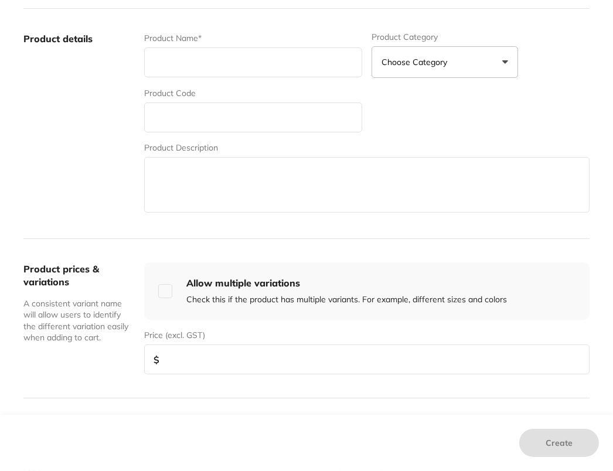
click at [222, 53] on input "text" at bounding box center [253, 62] width 218 height 30
paste input "onlg o6lel 0 lo^ol ltAW sumoS lecttung ordUOS o1e0"
type input "onlg o6lel 0 lo^ol ltAW sumoS lecttung ordUOS o1e0"
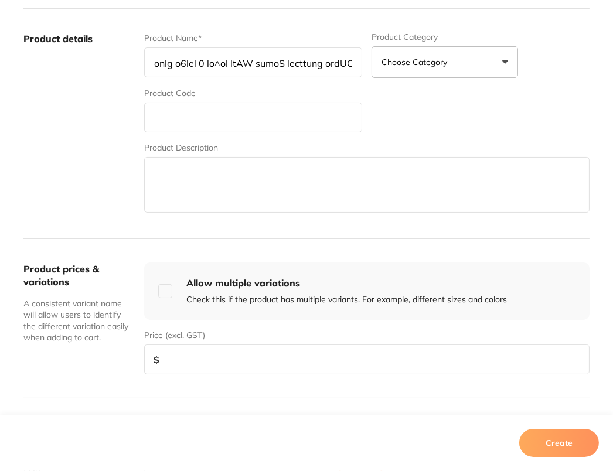
scroll to position [0, 29]
click at [258, 68] on input "onlg o6lel 0 lo^ol ltAW sumoS lecttung ordUOS o1e0" at bounding box center [253, 62] width 218 height 30
click at [261, 60] on input "onlg o6lel 0 lo^ol ltAW sumoS lecttung ordUOS o1e0" at bounding box center [253, 62] width 218 height 30
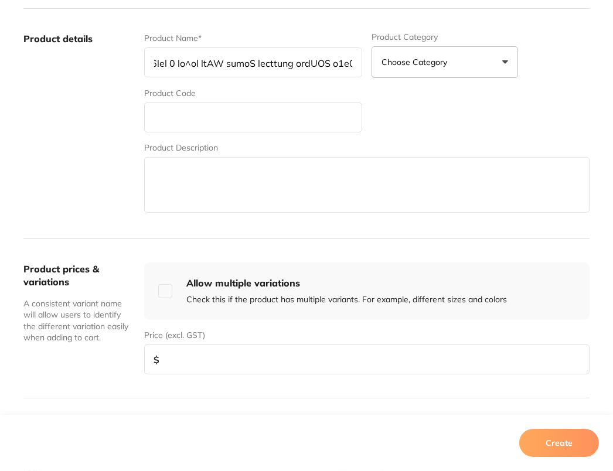
click at [261, 60] on input "onlg o6lel 0 lo^ol ltAW sumoS lecttung ordUOS o1e0" at bounding box center [253, 62] width 218 height 30
click at [246, 56] on input "Multigate" at bounding box center [253, 62] width 218 height 30
click at [251, 63] on input "Multigate" at bounding box center [253, 62] width 218 height 30
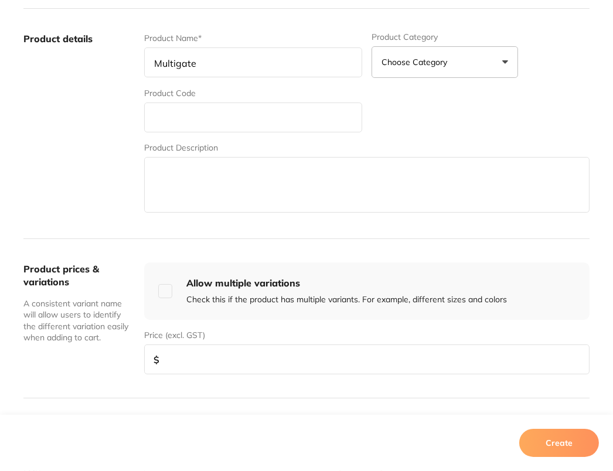
click at [270, 64] on input "Multigate" at bounding box center [253, 62] width 218 height 30
type input "Multigate SoftPro Surgical Gowns AAMI Level 3 Large Blue Non-Sterile (36)"
click at [231, 111] on input "text" at bounding box center [253, 118] width 218 height 30
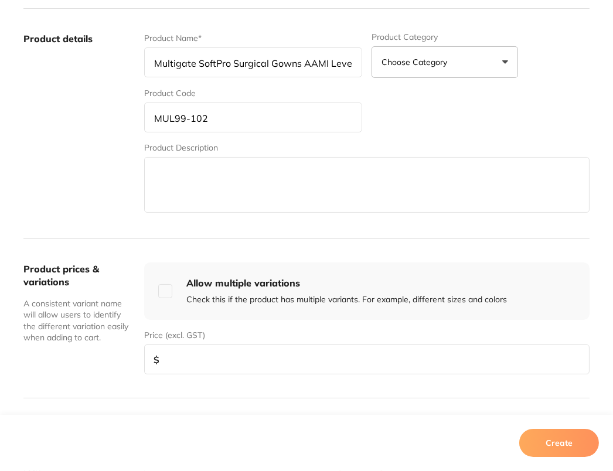
type input "MUL99-102"
click at [95, 176] on label "Product details" at bounding box center [78, 123] width 111 height 183
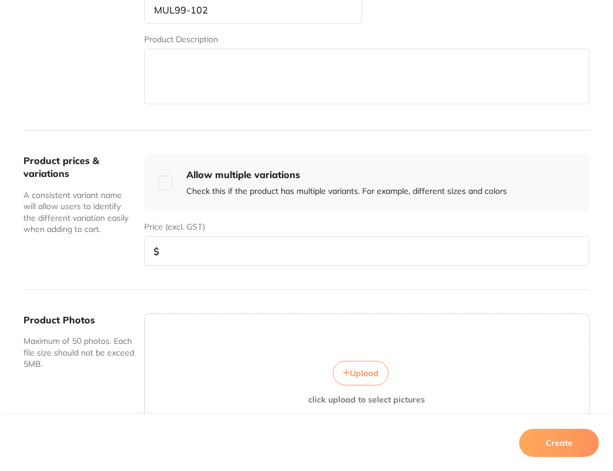
scroll to position [315, 0]
click at [230, 246] on input "number" at bounding box center [366, 251] width 445 height 30
type input "268"
click at [583, 450] on button "Create" at bounding box center [559, 443] width 80 height 28
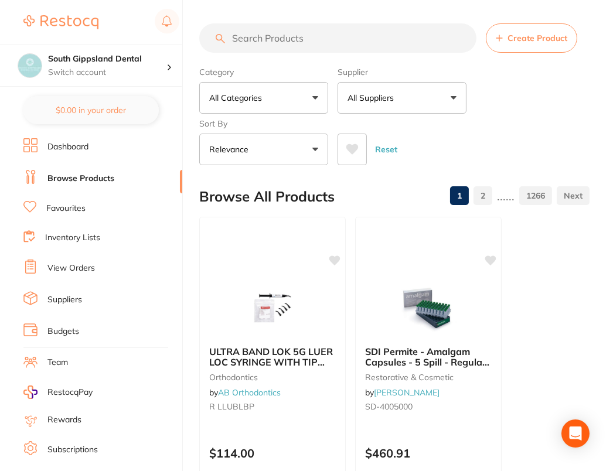
click at [395, 98] on p "All Suppliers" at bounding box center [372, 98] width 51 height 12
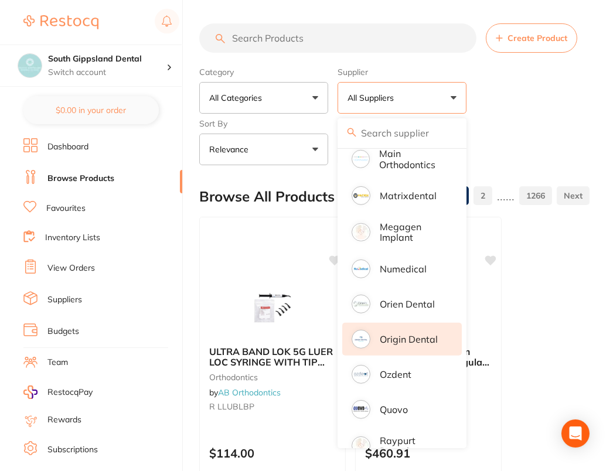
scroll to position [857, 0]
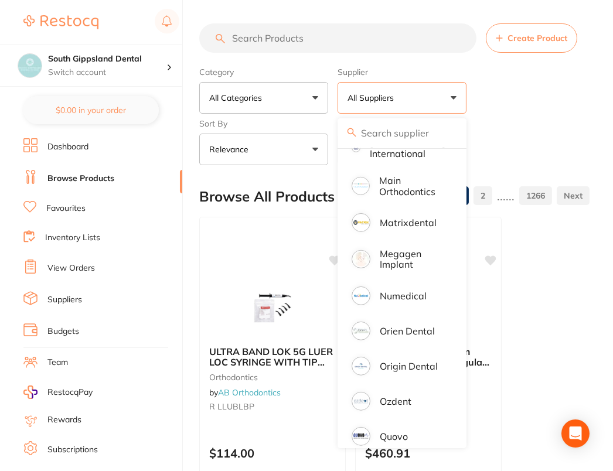
click at [90, 176] on link "Browse Products" at bounding box center [80, 179] width 67 height 12
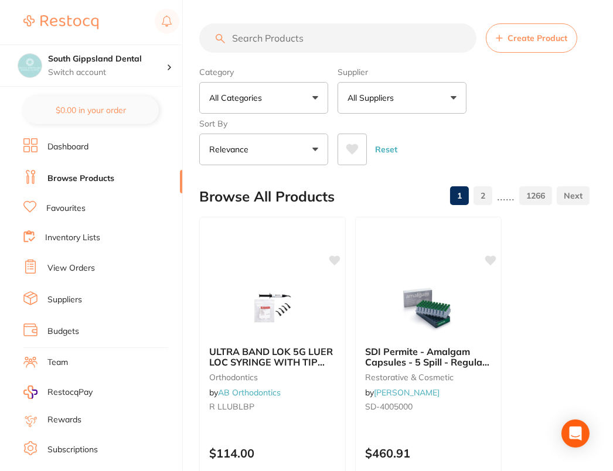
click at [86, 146] on link "Dashboard" at bounding box center [67, 147] width 41 height 12
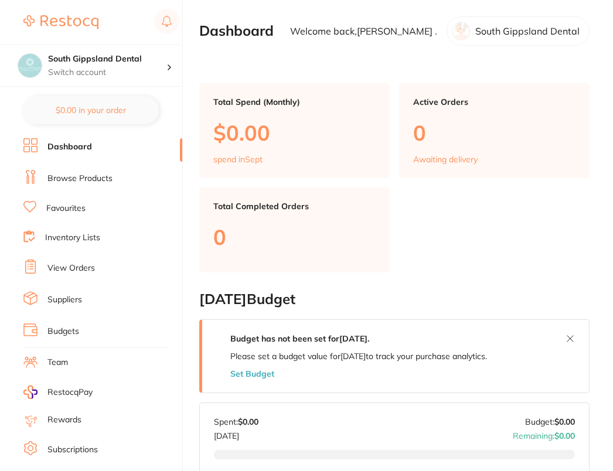
click at [86, 186] on ul "Dashboard Browse Products Favourites Inventory Lists View Orders Suppliers Budg…" at bounding box center [102, 340] width 159 height 404
click at [87, 181] on link "Browse Products" at bounding box center [79, 179] width 65 height 12
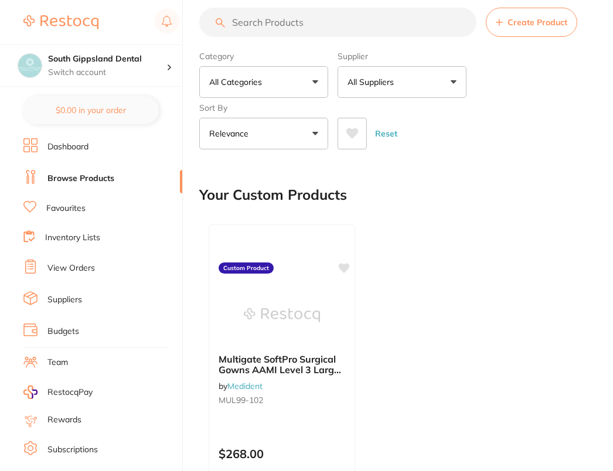
scroll to position [93, 0]
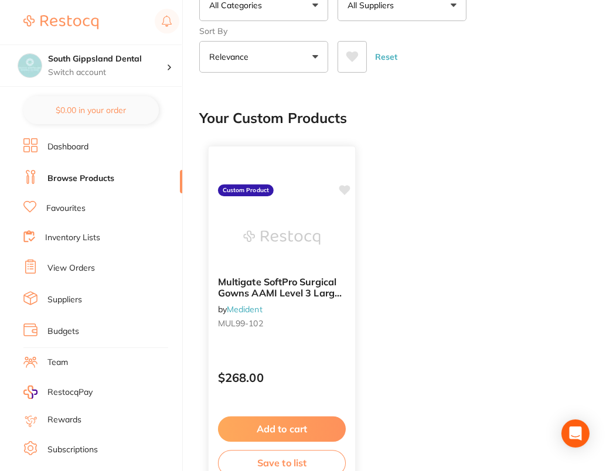
click at [349, 188] on icon at bounding box center [344, 190] width 11 height 10
click at [489, 204] on div "Multigate SoftPro Surgical Gowns AAMI Level 3 Large Blue Non-Sterile (36) by Me…" at bounding box center [394, 316] width 390 height 356
click at [540, 191] on div "Multigate SoftPro Surgical Gowns AAMI Level 3 Large Blue Non-Sterile (36) by Me…" at bounding box center [394, 316] width 390 height 356
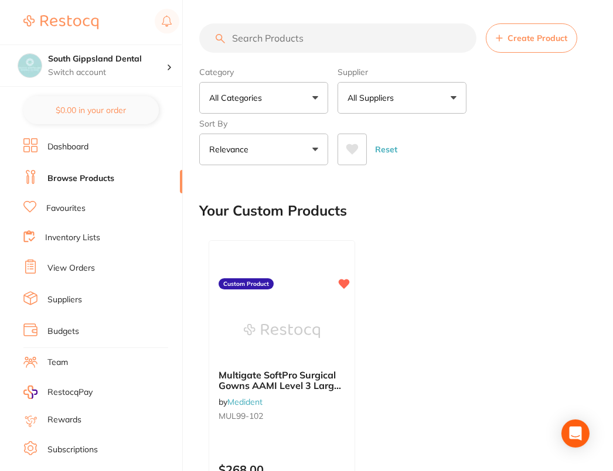
click at [540, 44] on button "Create Product" at bounding box center [531, 37] width 91 height 29
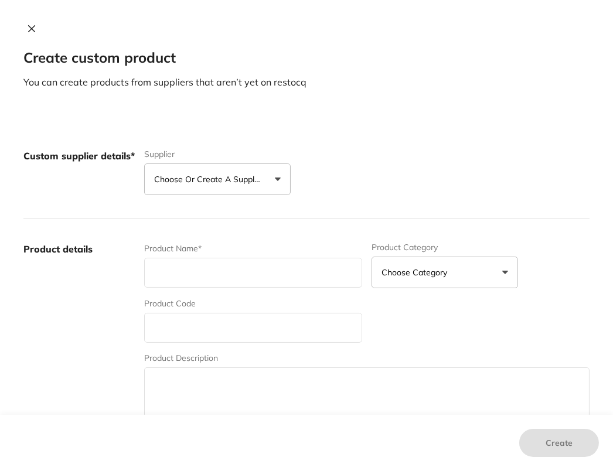
click at [232, 179] on p "Choose or create a supplier" at bounding box center [209, 179] width 111 height 12
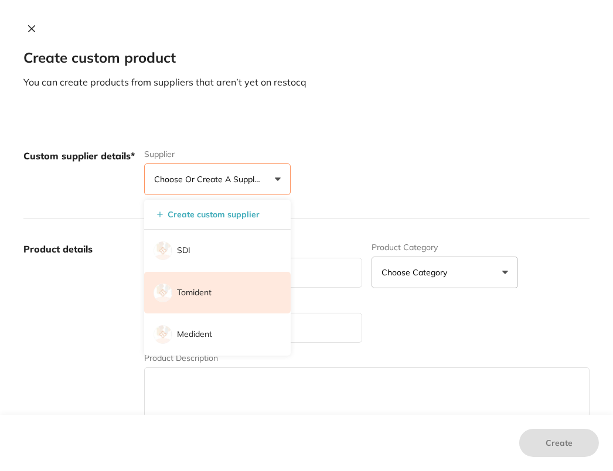
click at [220, 287] on li "Tomident" at bounding box center [217, 293] width 146 height 42
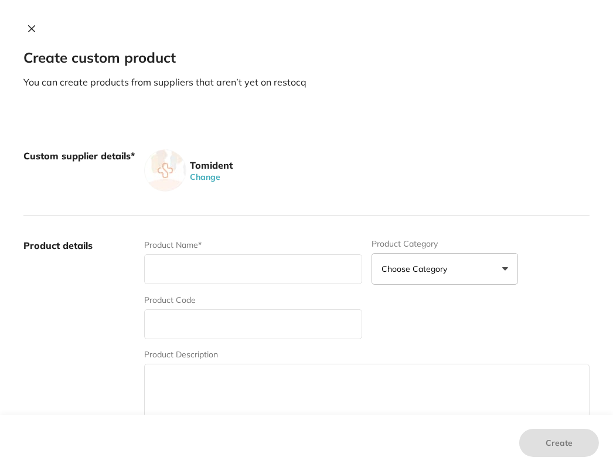
click at [220, 285] on div "Product Name*" at bounding box center [253, 262] width 218 height 46
click at [406, 168] on div "Tomident Change" at bounding box center [366, 170] width 445 height 42
click at [387, 144] on div "Custom supplier details* Tomident Change" at bounding box center [306, 171] width 566 height 90
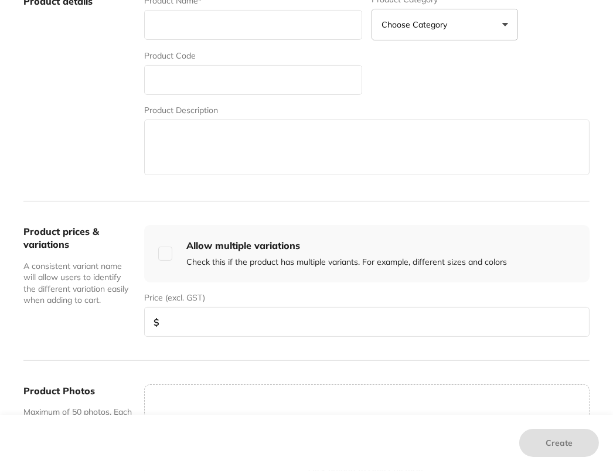
scroll to position [290, 0]
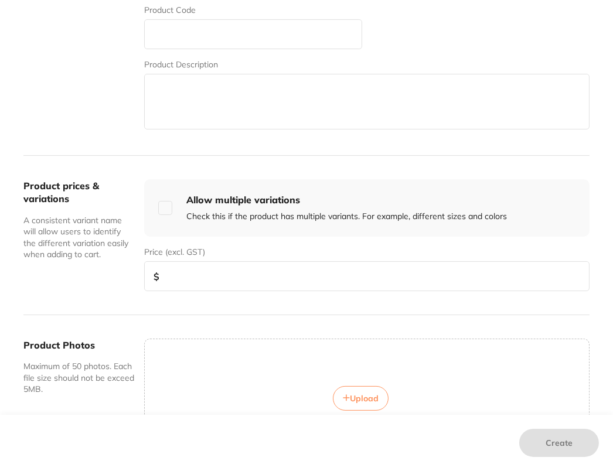
click at [391, 144] on div "Product details Product Name* Product Category Choose Category 3d Printing Anae…" at bounding box center [306, 41] width 566 height 230
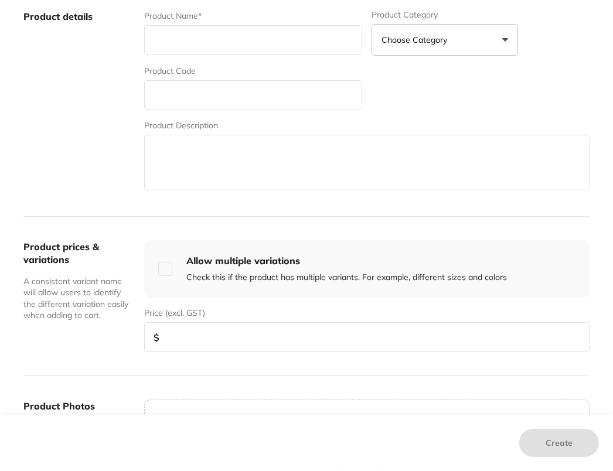
scroll to position [158, 0]
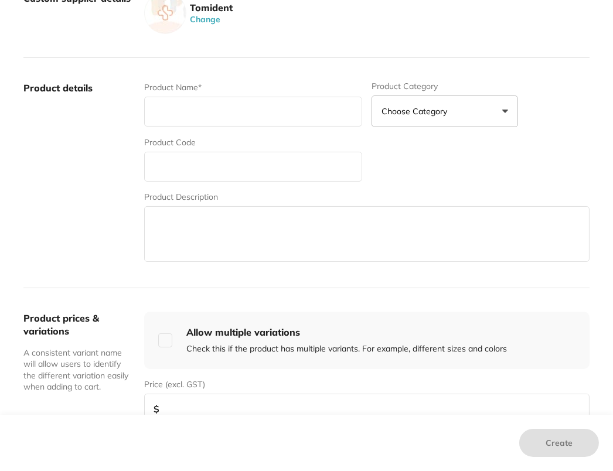
click at [214, 121] on input "text" at bounding box center [253, 112] width 218 height 30
click at [263, 114] on input "#25 06" at bounding box center [253, 112] width 218 height 30
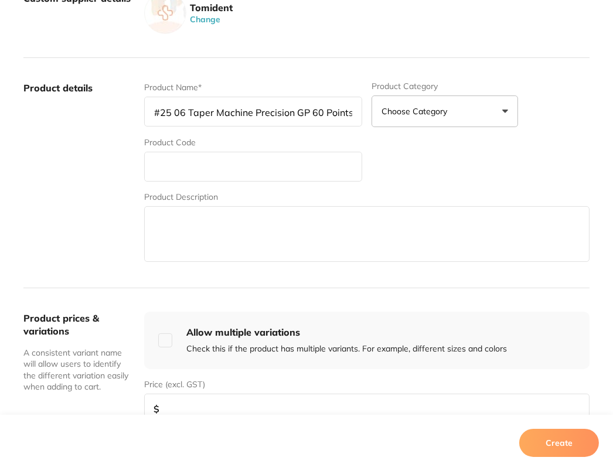
type input "#25 06 Taper Machine Precision GP 60 Points"
click at [240, 162] on input "text" at bounding box center [253, 167] width 218 height 30
type input "MGP0625"
click at [111, 251] on label "Product details" at bounding box center [78, 172] width 111 height 183
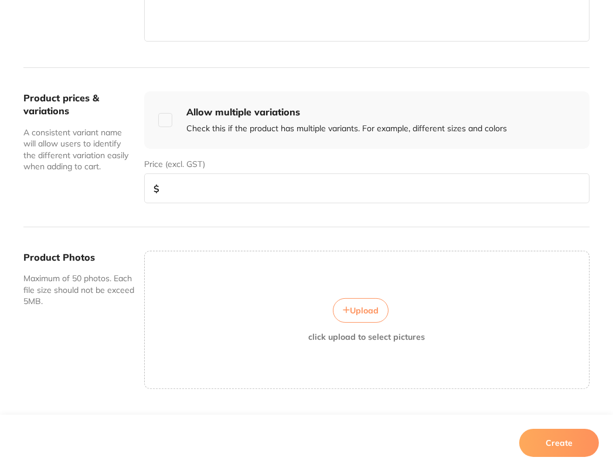
scroll to position [403, 0]
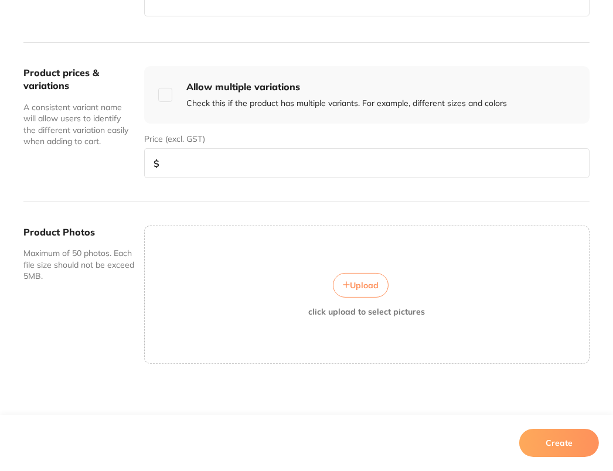
click at [210, 176] on div "Product prices & variations A consistent variant name will allow users to ident…" at bounding box center [306, 122] width 566 height 159
click at [219, 153] on input "number" at bounding box center [366, 163] width 445 height 30
click at [394, 171] on input "number" at bounding box center [366, 163] width 445 height 30
type input "36"
click at [565, 436] on button "Create" at bounding box center [559, 443] width 80 height 28
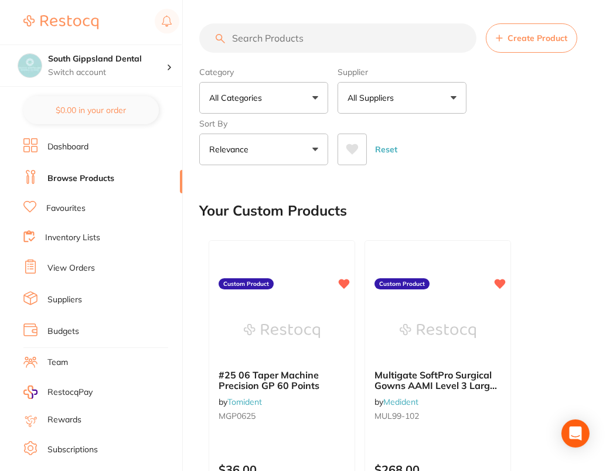
click at [540, 159] on div "Reset" at bounding box center [459, 144] width 243 height 41
click at [547, 140] on div "Reset" at bounding box center [459, 144] width 243 height 41
click at [530, 47] on button "Create Product" at bounding box center [531, 37] width 91 height 29
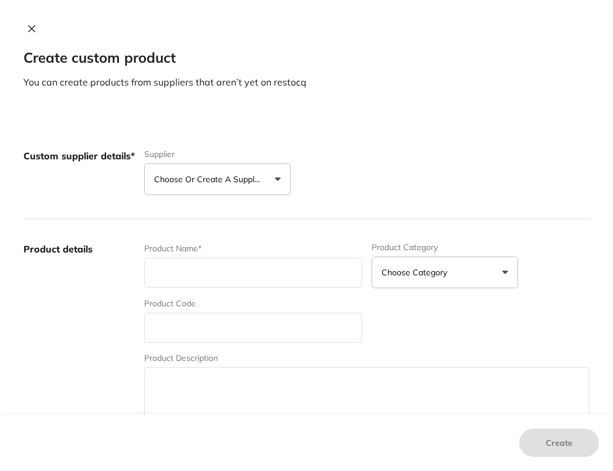
click at [178, 192] on button "Choose or create a supplier" at bounding box center [217, 179] width 146 height 32
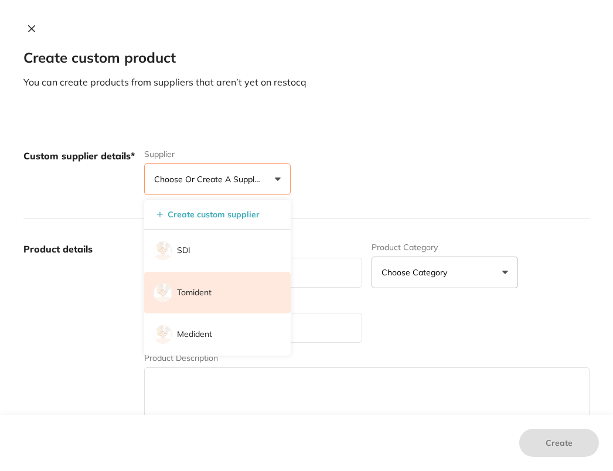
click at [232, 291] on li "Tomident" at bounding box center [217, 293] width 146 height 42
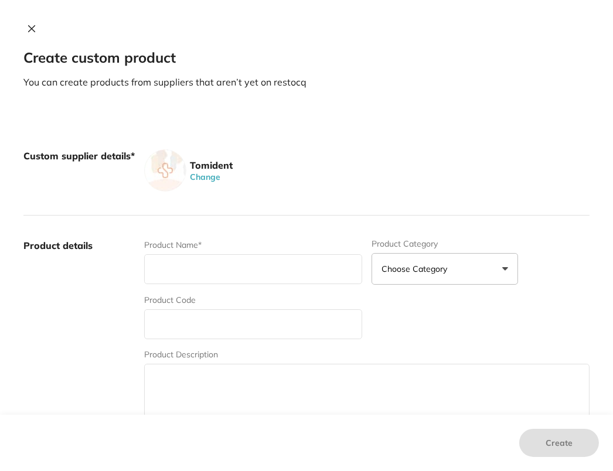
click at [393, 142] on div "Custom supplier details* Tomident Change" at bounding box center [306, 171] width 566 height 90
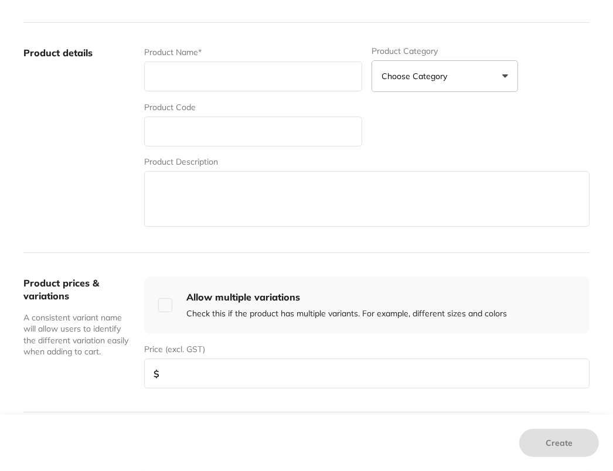
scroll to position [198, 0]
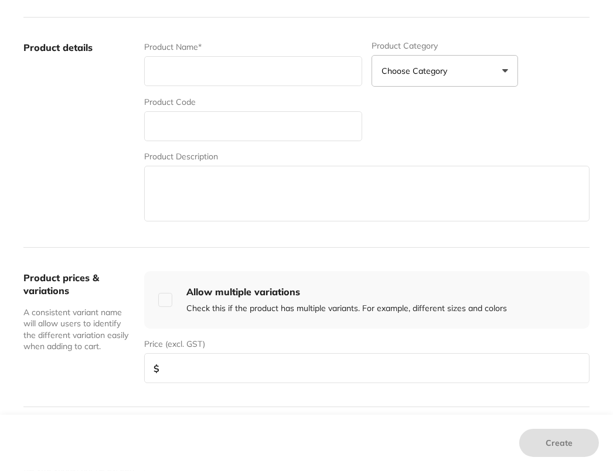
click at [256, 77] on input "text" at bounding box center [253, 71] width 218 height 30
click at [168, 132] on input "text" at bounding box center [253, 126] width 218 height 30
type input "m"
type input "MGP0425"
click at [205, 71] on input "text" at bounding box center [253, 71] width 218 height 30
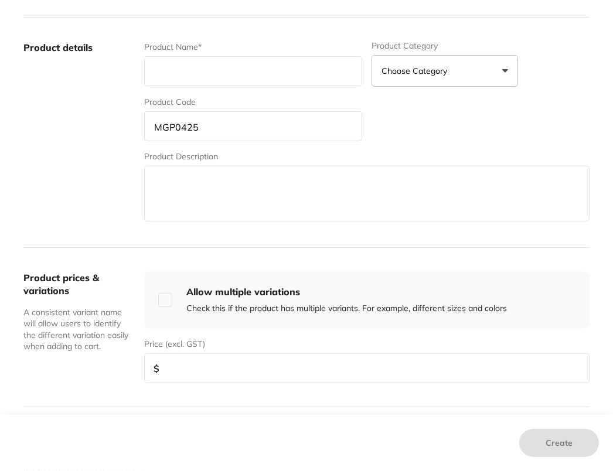
click at [205, 71] on input "text" at bounding box center [253, 71] width 218 height 30
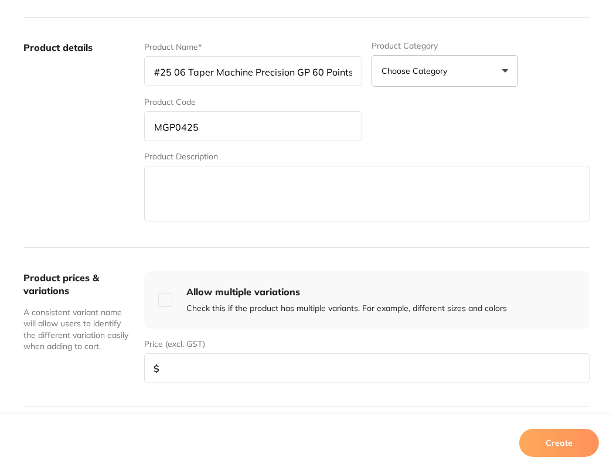
click at [178, 73] on input "#25 06 Taper Machine Precision GP 60 Points" at bounding box center [253, 71] width 218 height 30
type input "#25 04 Taper Machine Precision GP 60 Points"
click at [243, 358] on input "number" at bounding box center [366, 368] width 445 height 30
drag, startPoint x: 317, startPoint y: 332, endPoint x: 353, endPoint y: 360, distance: 45.5
click at [318, 335] on div "Price (excl. GST) $" at bounding box center [366, 356] width 445 height 54
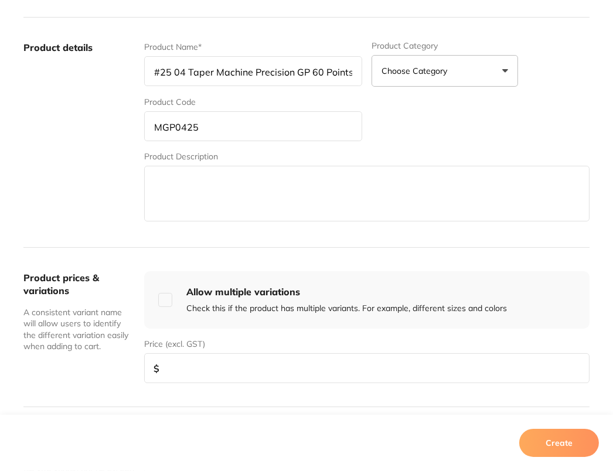
click at [353, 360] on input "number" at bounding box center [366, 368] width 445 height 30
type input "36"
click at [577, 446] on button "Create" at bounding box center [559, 443] width 80 height 28
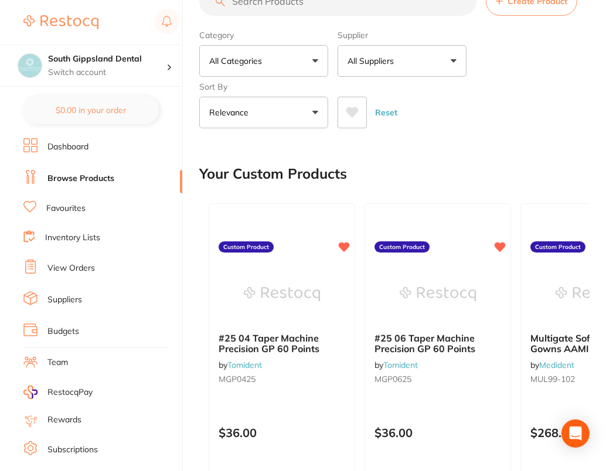
scroll to position [0, 0]
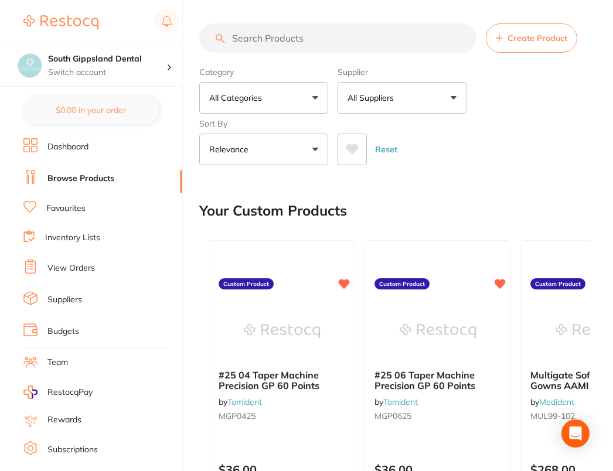
click at [544, 29] on button "Create Product" at bounding box center [531, 37] width 91 height 29
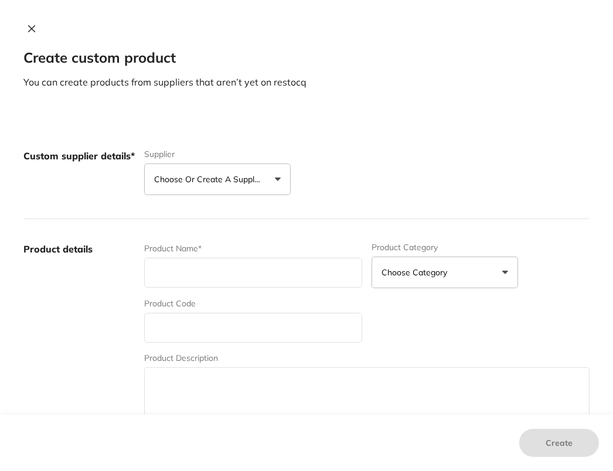
click at [250, 173] on p "Choose or create a supplier" at bounding box center [209, 179] width 111 height 12
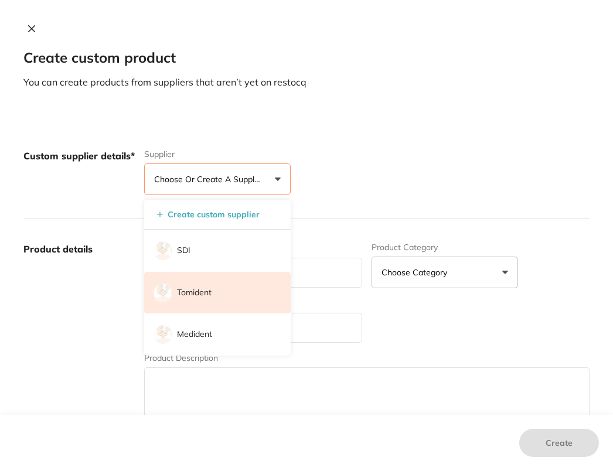
click at [221, 307] on li "Tomident" at bounding box center [217, 293] width 146 height 42
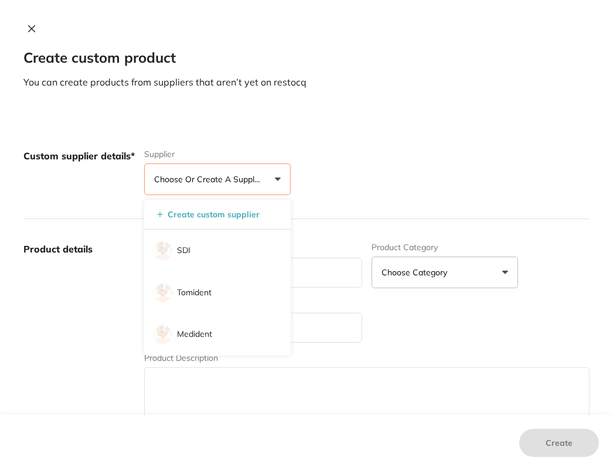
click at [219, 306] on div "Product Code" at bounding box center [253, 320] width 218 height 45
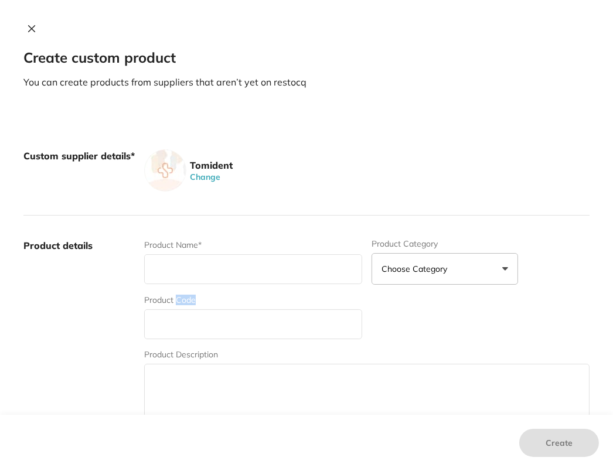
click at [93, 301] on label "Product details" at bounding box center [78, 330] width 111 height 183
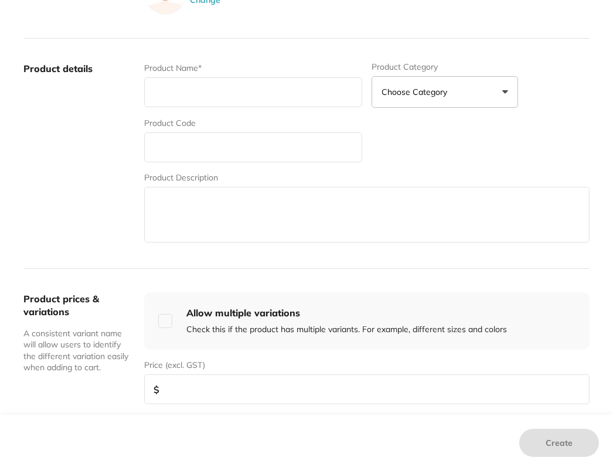
scroll to position [178, 0]
click at [207, 100] on input "text" at bounding box center [253, 92] width 218 height 30
click at [179, 142] on input "text" at bounding box center [253, 147] width 218 height 30
type input "METAPP0625"
click at [228, 101] on input "text" at bounding box center [253, 92] width 218 height 30
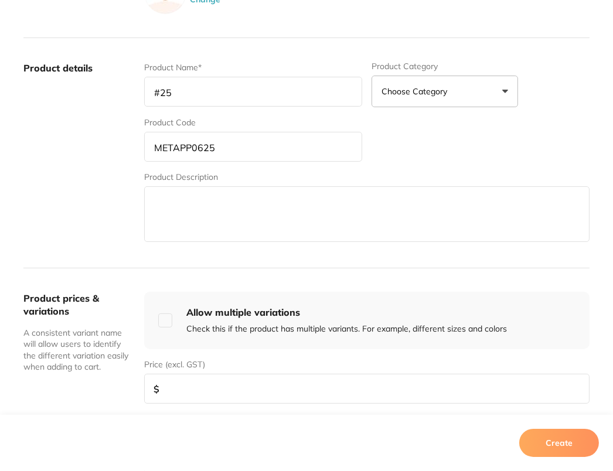
type input "#25"
click at [182, 187] on textarea at bounding box center [366, 214] width 445 height 56
click at [193, 145] on input "METAPP0625" at bounding box center [253, 147] width 218 height 30
type input "METAPP0425"
click at [222, 86] on input "#25" at bounding box center [253, 92] width 218 height 30
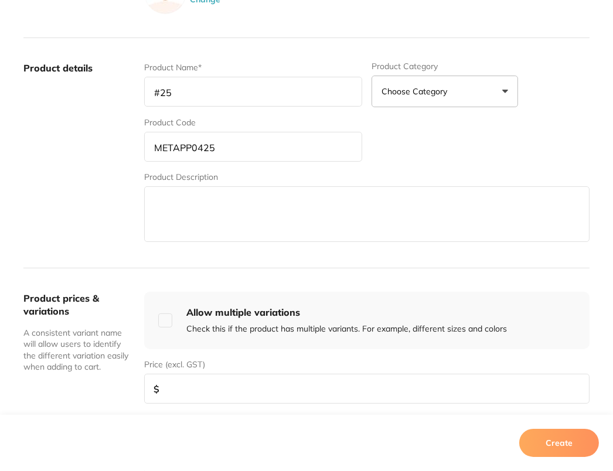
click at [222, 86] on input "#25" at bounding box center [253, 92] width 218 height 30
click at [219, 88] on input "#25" at bounding box center [253, 92] width 218 height 30
type input "#25 04 Taper Paper Points 100PK"
drag, startPoint x: 244, startPoint y: 388, endPoint x: 235, endPoint y: 389, distance: 8.8
click at [244, 388] on input "number" at bounding box center [366, 389] width 445 height 30
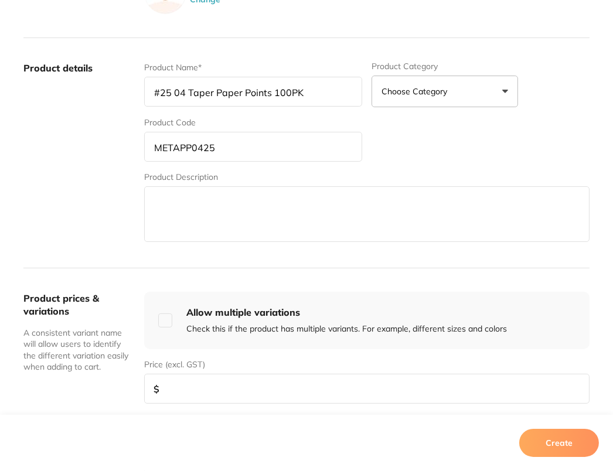
click at [327, 387] on input "number" at bounding box center [366, 389] width 445 height 30
type input "2"
type input "32"
click at [562, 449] on button "Create" at bounding box center [559, 443] width 80 height 28
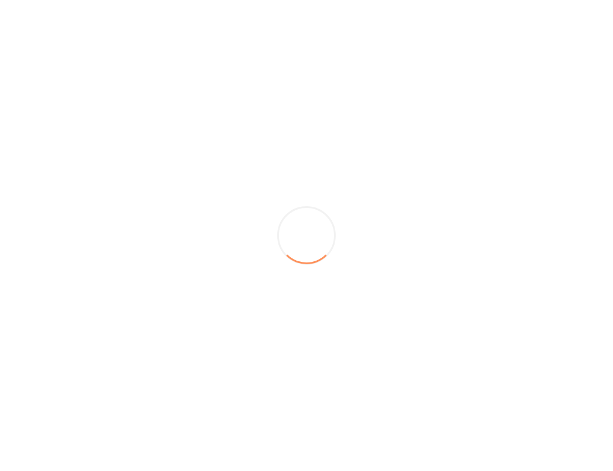
click at [562, 449] on div at bounding box center [306, 235] width 613 height 471
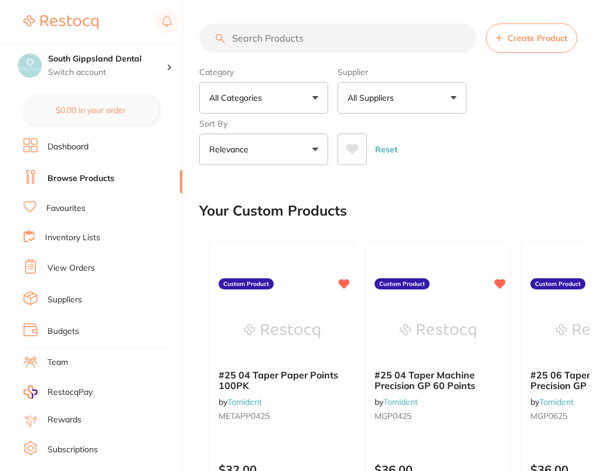
click at [530, 42] on span "Create Product" at bounding box center [537, 37] width 60 height 9
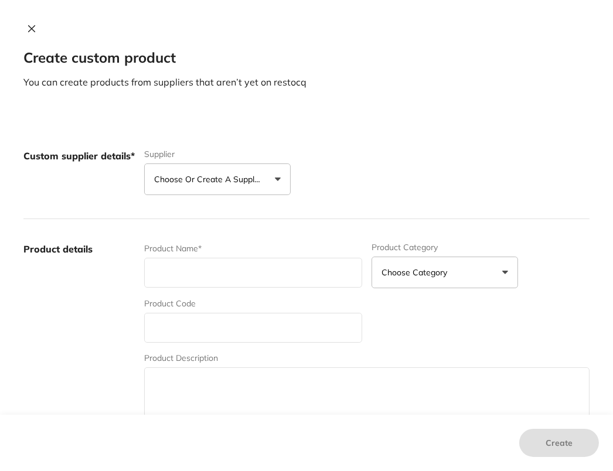
click at [204, 188] on button "Choose or create a supplier" at bounding box center [217, 179] width 146 height 32
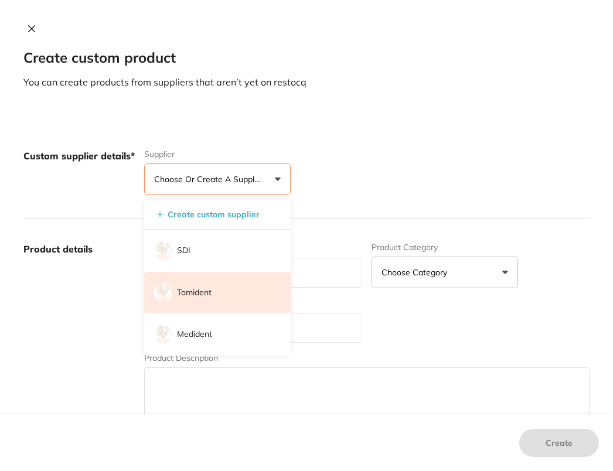
click at [237, 298] on li "Tomident" at bounding box center [217, 293] width 146 height 42
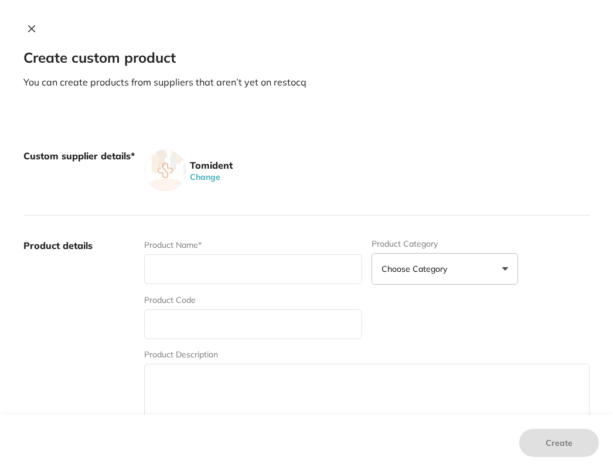
drag, startPoint x: 94, startPoint y: 302, endPoint x: 94, endPoint y: 308, distance: 5.9
click at [94, 302] on label "Product details" at bounding box center [78, 330] width 111 height 183
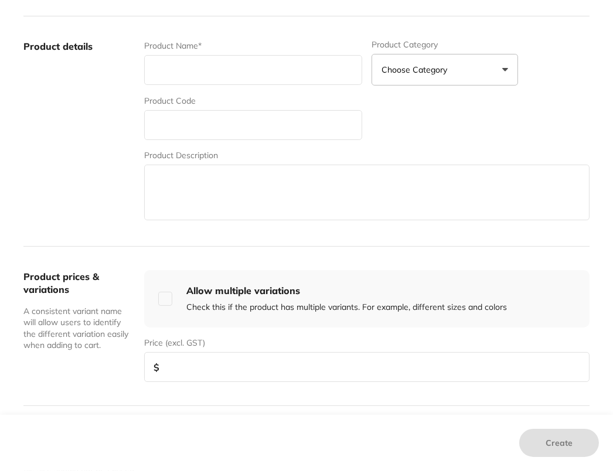
scroll to position [214, 0]
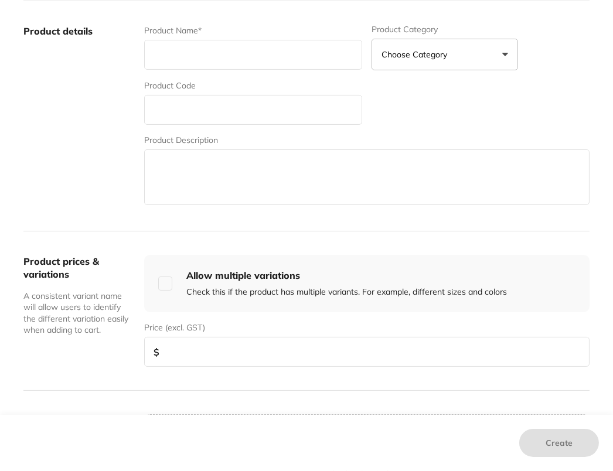
click at [223, 110] on input "text" at bounding box center [253, 110] width 218 height 30
paste input "gzggddvlfu\t"
click at [253, 111] on input "gzggddvlfu\t" at bounding box center [253, 110] width 218 height 30
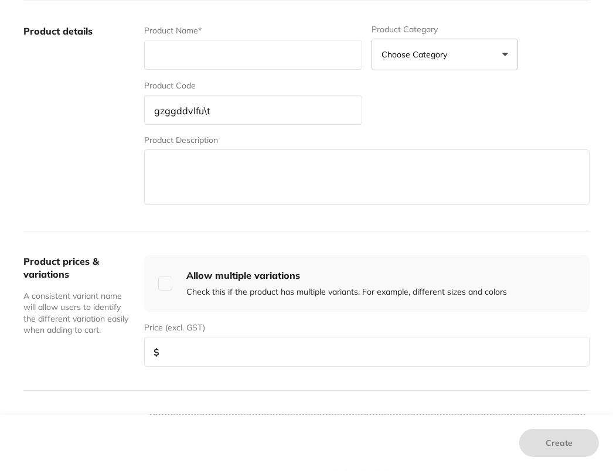
type input "m"
type input "MATAPP0625"
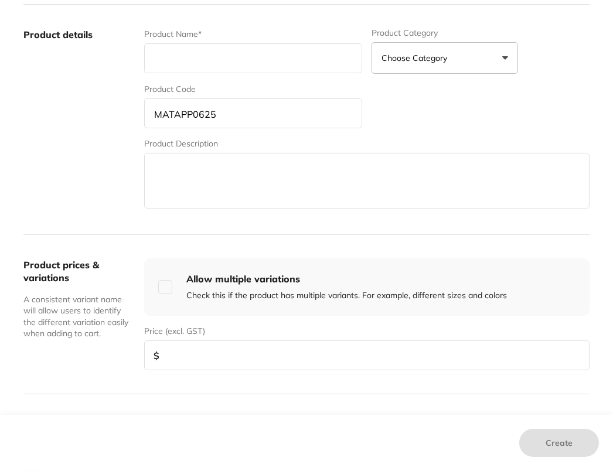
click at [253, 59] on input "text" at bounding box center [253, 58] width 218 height 30
click at [187, 50] on input "#25 04 Taper Paper Points 100PK" at bounding box center [253, 58] width 218 height 30
click at [182, 61] on input "#25 04 Taper Paper Points 100PK" at bounding box center [253, 58] width 218 height 30
type input "#25 06 Taper Paper Points 100PK"
click at [441, 86] on div "Product Name* #25 06 Taper Paper Points 100PK Product Category Choose Category …" at bounding box center [366, 119] width 445 height 183
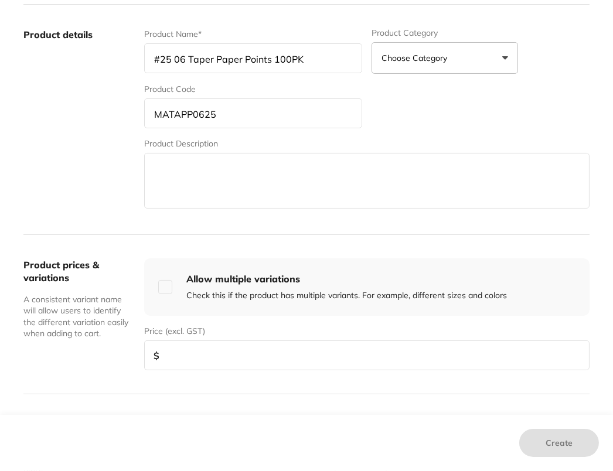
click at [254, 367] on input "number" at bounding box center [366, 355] width 445 height 30
click at [144, 201] on textarea at bounding box center [366, 181] width 445 height 56
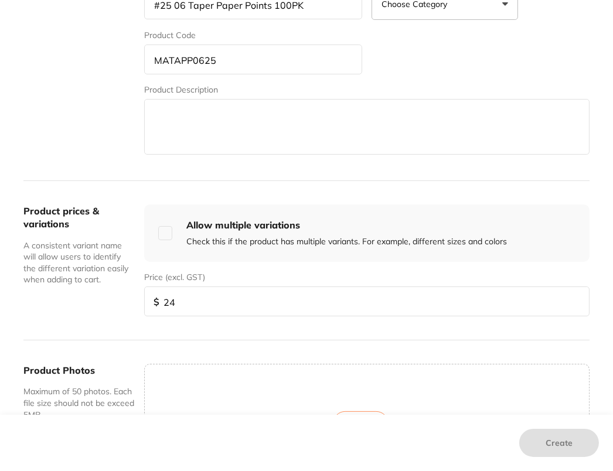
scroll to position [224, 0]
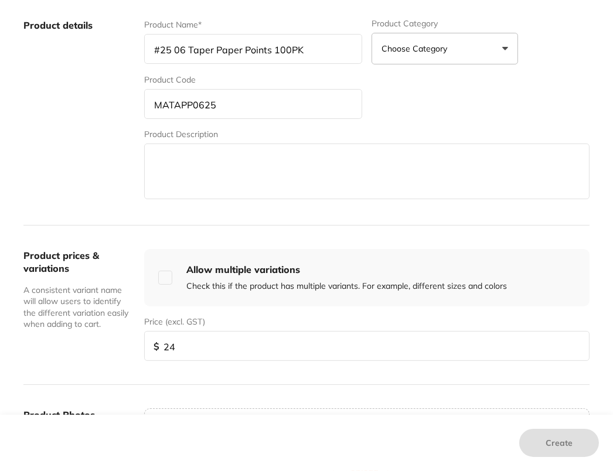
drag, startPoint x: 336, startPoint y: 99, endPoint x: 280, endPoint y: 107, distance: 56.8
click at [336, 99] on input "MATAPP0625" at bounding box center [253, 104] width 218 height 30
click at [330, 49] on input "#25 06 Taper Paper Points 100PK" at bounding box center [253, 49] width 218 height 30
click at [115, 178] on label "Product details" at bounding box center [78, 110] width 111 height 183
click at [202, 343] on input "24" at bounding box center [366, 346] width 445 height 30
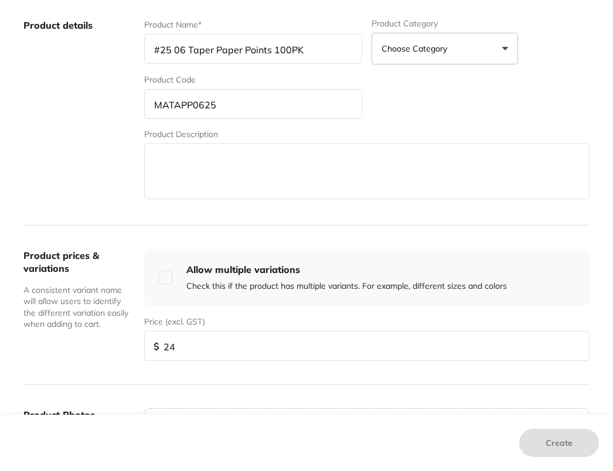
click at [202, 343] on input "24" at bounding box center [366, 346] width 445 height 30
type input "2"
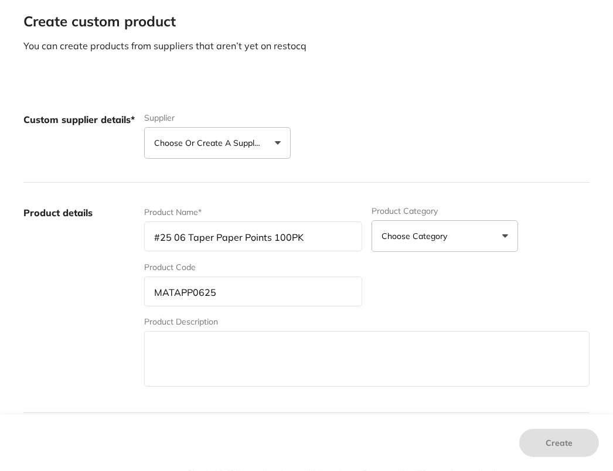
scroll to position [0, 0]
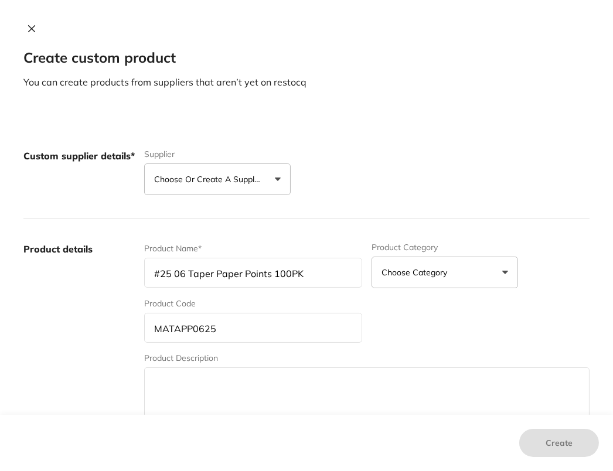
drag, startPoint x: 302, startPoint y: 264, endPoint x: 319, endPoint y: 267, distance: 17.8
click at [302, 264] on input "#25 06 Taper Paper Points 100PK" at bounding box center [253, 273] width 218 height 30
click at [319, 267] on input "#25 06 Taper Paper Points 100PK" at bounding box center [253, 273] width 218 height 30
click at [259, 182] on p "Choose or create a supplier" at bounding box center [209, 179] width 111 height 12
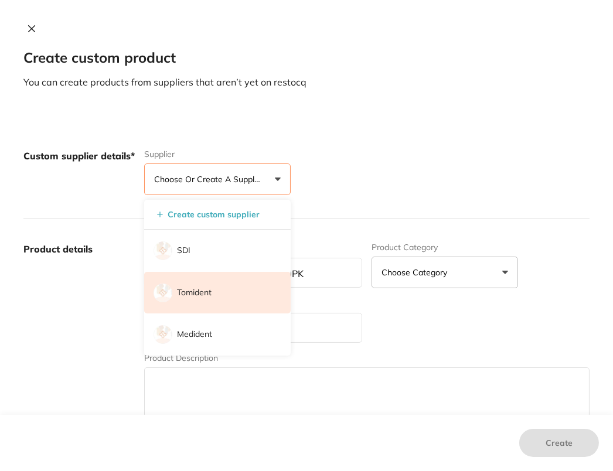
click at [212, 295] on li "Tomident" at bounding box center [217, 293] width 146 height 42
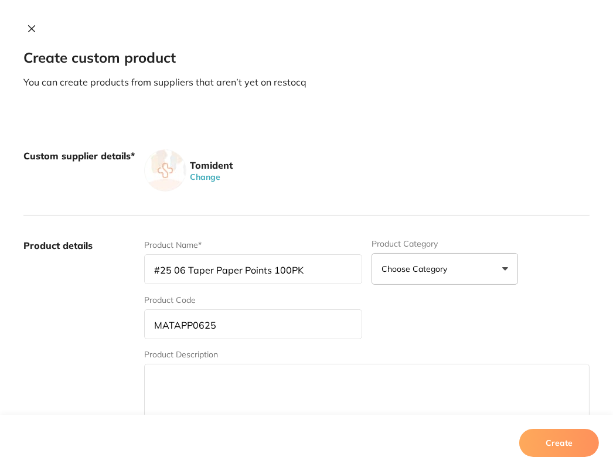
click at [64, 324] on label "Product details" at bounding box center [78, 330] width 111 height 183
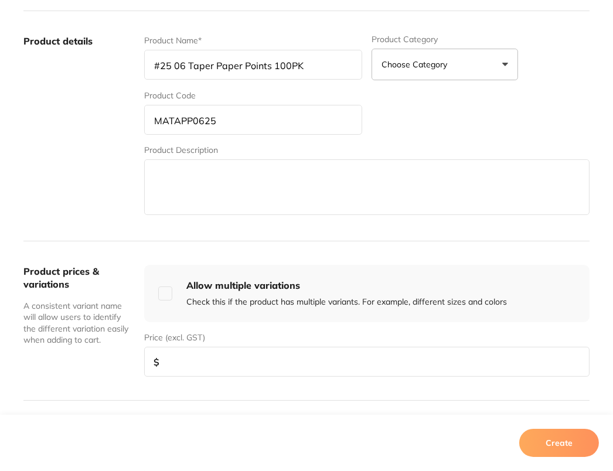
scroll to position [229, 0]
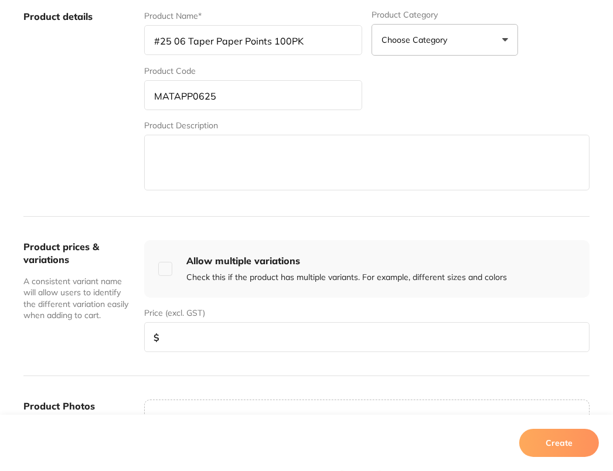
click at [269, 330] on input "number" at bounding box center [366, 337] width 445 height 30
click at [285, 335] on input "number" at bounding box center [366, 337] width 445 height 30
type input "24"
click at [62, 356] on div "Product prices & variations A consistent variant name will allow users to ident…" at bounding box center [306, 296] width 566 height 159
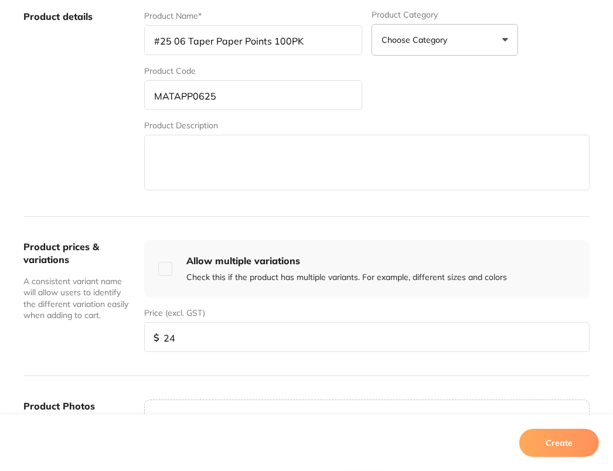
click at [555, 446] on button "Create" at bounding box center [559, 443] width 80 height 28
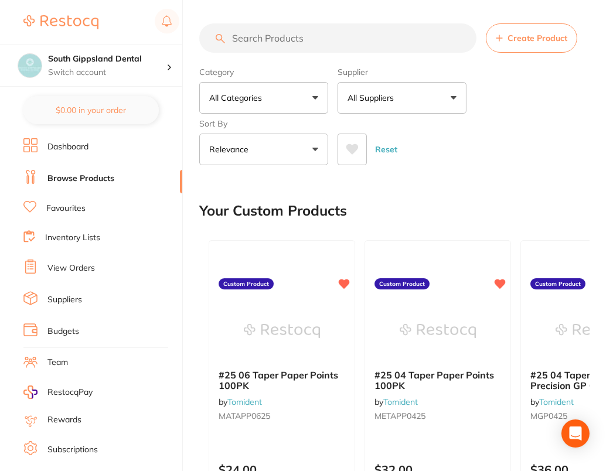
click at [580, 111] on div "Category All Categories All Categories 3D Printing anaesthetic articulating bur…" at bounding box center [394, 113] width 390 height 103
click at [540, 35] on span "Create Product" at bounding box center [537, 37] width 60 height 9
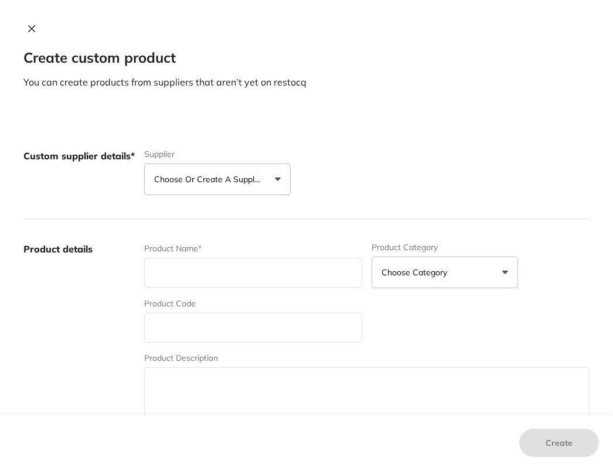
click at [258, 176] on p "Choose or create a supplier" at bounding box center [209, 179] width 111 height 12
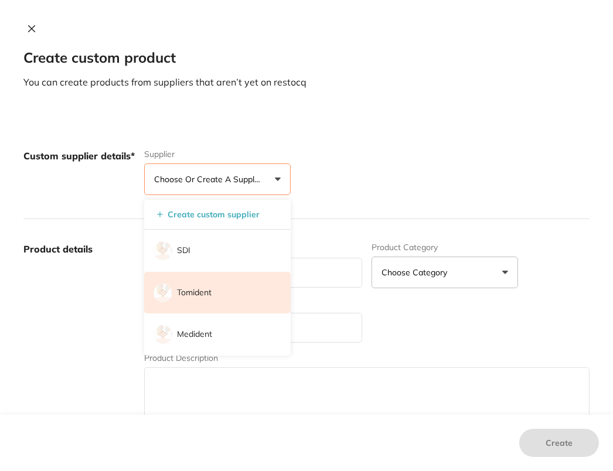
click at [249, 282] on li "Tomident" at bounding box center [217, 293] width 146 height 42
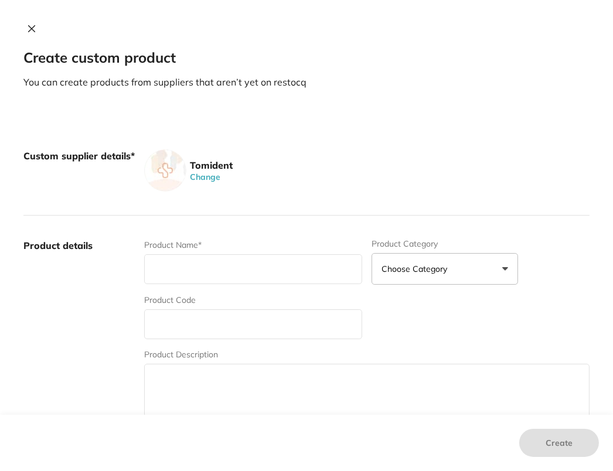
click at [383, 231] on div "Product details Product Name* Product Category Choose Category 3d Printing Anae…" at bounding box center [306, 331] width 566 height 230
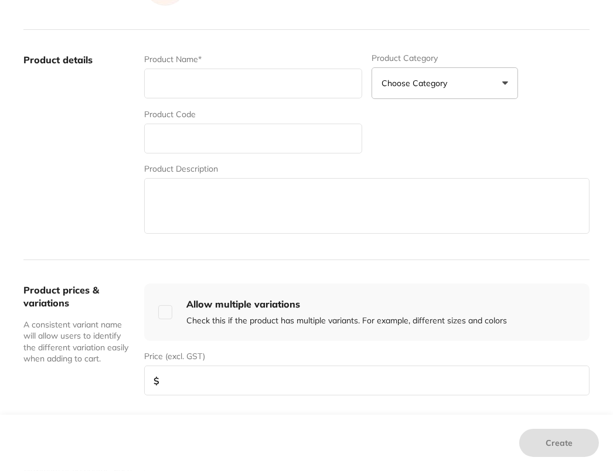
scroll to position [192, 0]
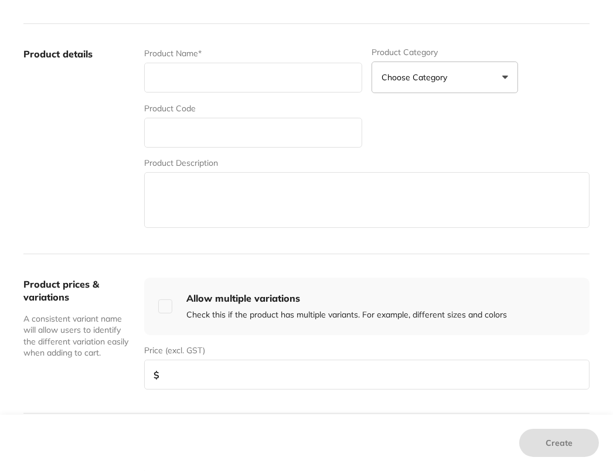
click at [305, 73] on input "text" at bounding box center [253, 78] width 218 height 30
click at [184, 126] on input "text" at bounding box center [253, 133] width 218 height 30
type input "SIEGLIDE25MM"
click at [247, 68] on input "text" at bounding box center [253, 78] width 218 height 30
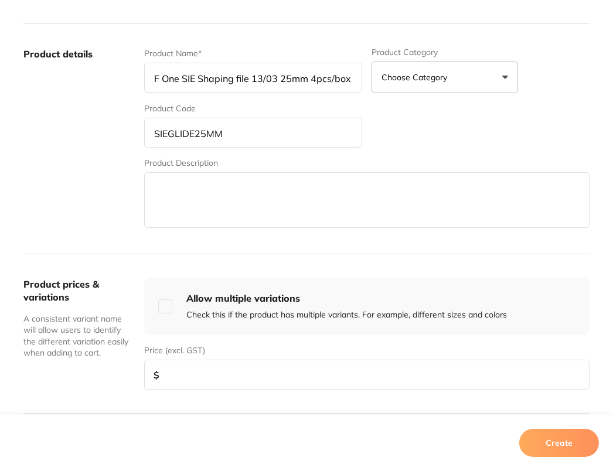
type input "F One SIE Shaping file 13/03 25mm 4pcs/box"
click at [64, 182] on label "Product details" at bounding box center [78, 138] width 111 height 183
click at [298, 362] on input "number" at bounding box center [366, 375] width 445 height 30
type input "150"
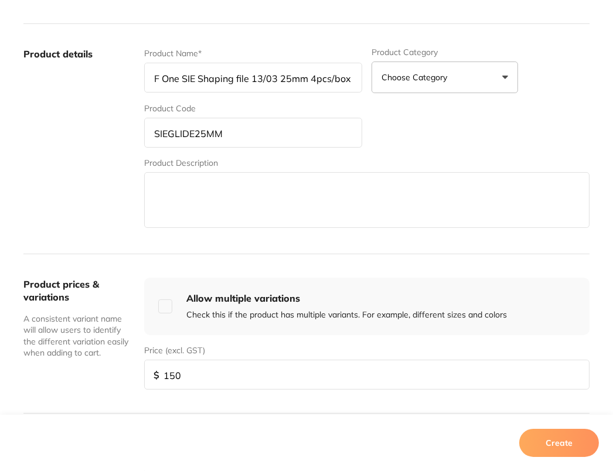
click at [560, 445] on button "Create" at bounding box center [559, 443] width 80 height 28
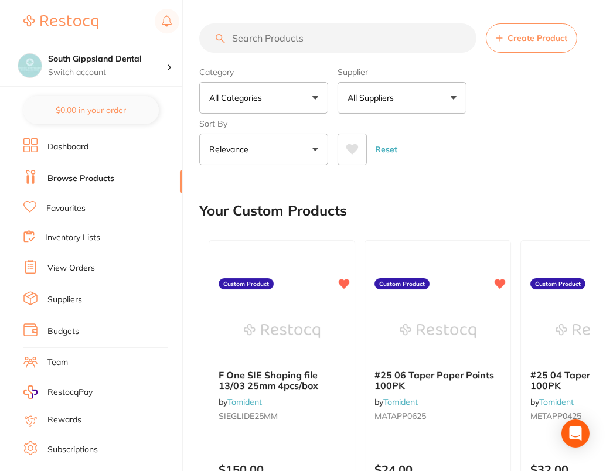
click at [517, 137] on div "Reset" at bounding box center [459, 144] width 243 height 41
click at [510, 39] on span "Create Product" at bounding box center [537, 37] width 60 height 9
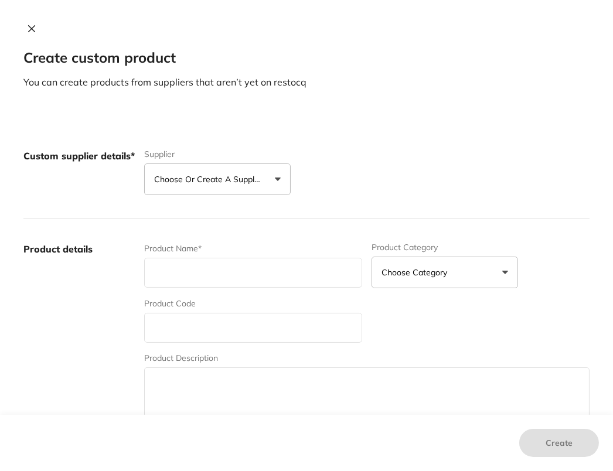
click at [212, 179] on p "Choose or create a supplier" at bounding box center [209, 179] width 111 height 12
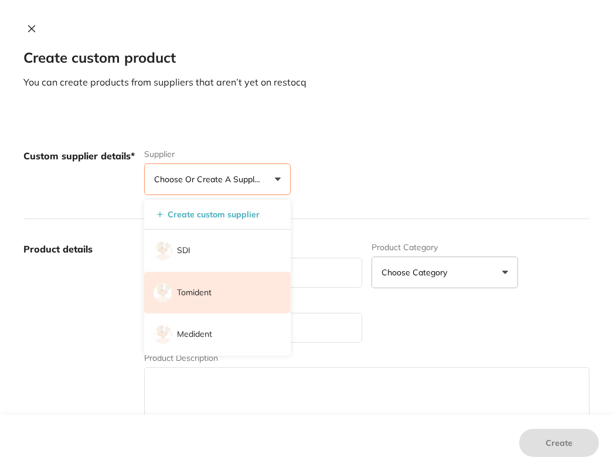
click at [213, 299] on li "Tomident" at bounding box center [217, 293] width 146 height 42
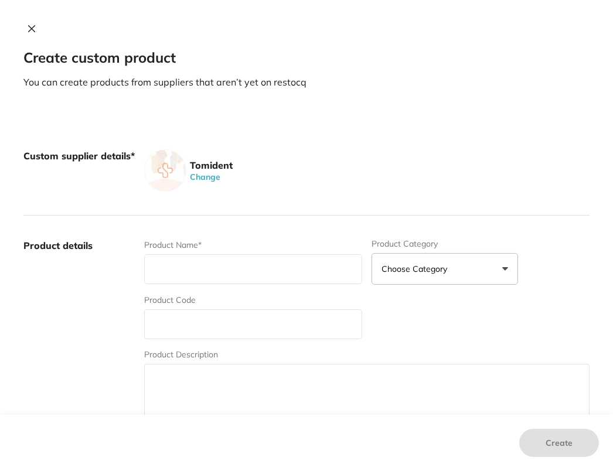
click at [85, 311] on label "Product details" at bounding box center [78, 330] width 111 height 183
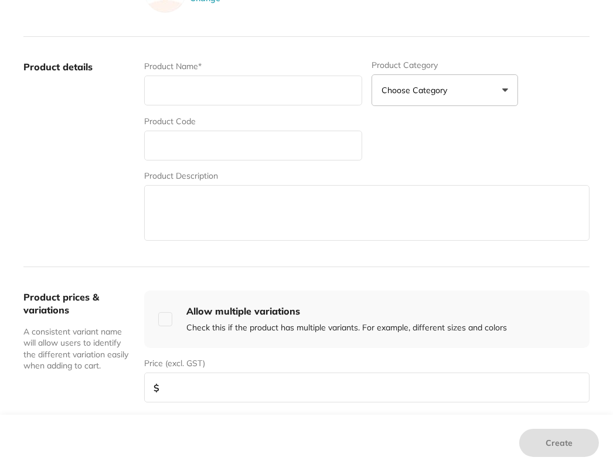
scroll to position [191, 0]
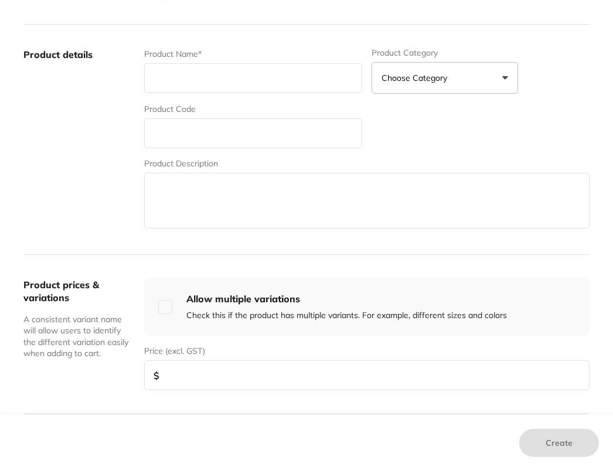
click at [218, 83] on input "text" at bounding box center [253, 78] width 218 height 30
click at [186, 133] on input "text" at bounding box center [253, 133] width 218 height 30
type input "a"
type input "A201404025020"
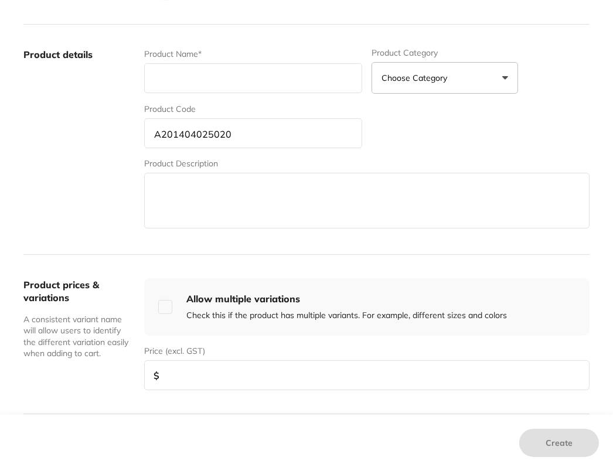
click at [128, 156] on label "Product details" at bounding box center [78, 139] width 111 height 183
click at [189, 76] on input "text" at bounding box center [253, 78] width 218 height 30
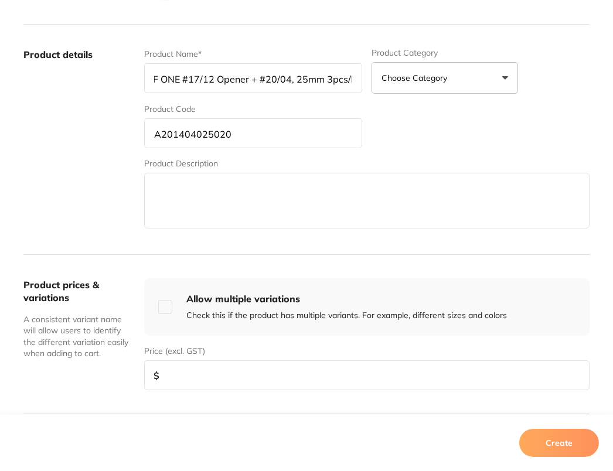
scroll to position [0, 12]
type input "F ONE #17/12 Opener + #20/04, 25mm 3pcs/box"
click at [77, 187] on label "Product details" at bounding box center [78, 139] width 111 height 183
click at [280, 360] on input "number" at bounding box center [366, 375] width 445 height 30
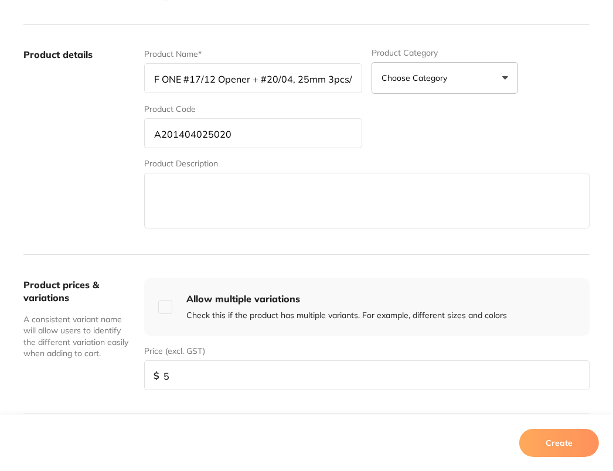
type input "50"
click at [590, 450] on button "Create" at bounding box center [559, 443] width 80 height 28
click at [590, 450] on div "Create custom product You can create products from suppliers that aren’t yet on…" at bounding box center [306, 235] width 613 height 471
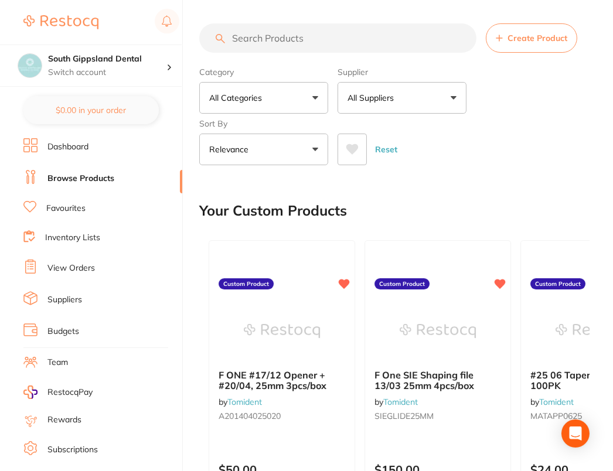
click at [519, 30] on button "Create Product" at bounding box center [531, 37] width 91 height 29
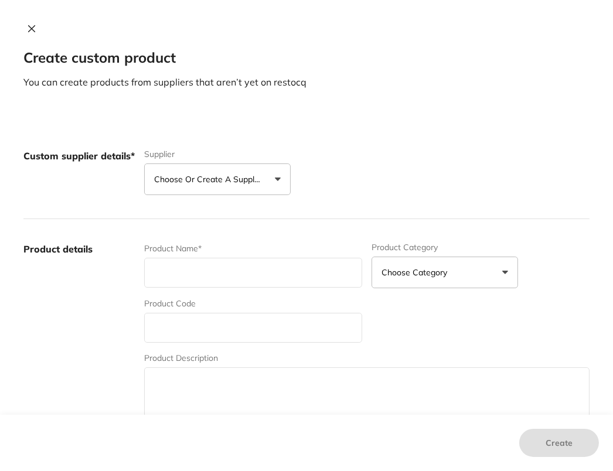
click at [264, 174] on button "Choose or create a supplier" at bounding box center [217, 179] width 146 height 32
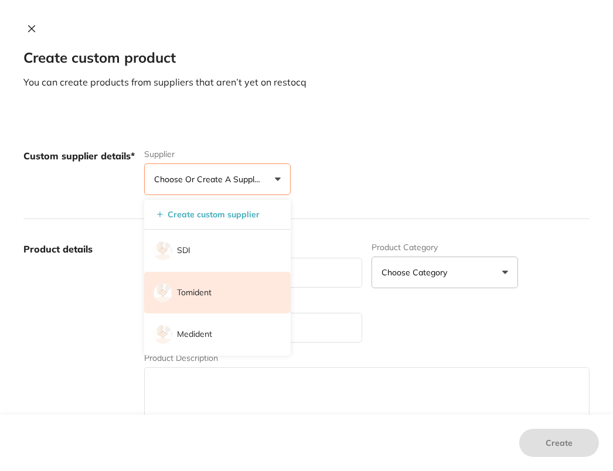
click at [220, 296] on li "Tomident" at bounding box center [217, 293] width 146 height 42
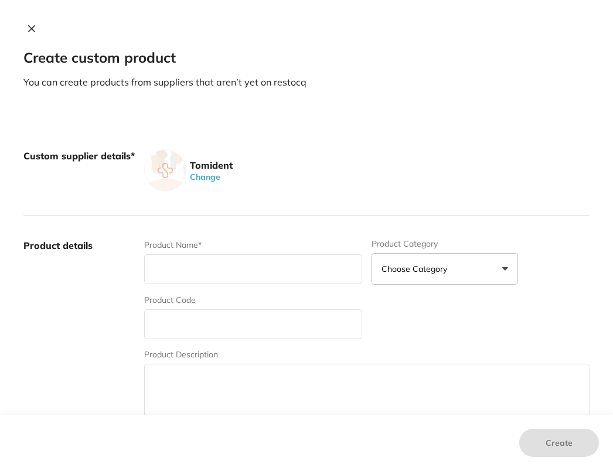
click at [414, 188] on div "Tomident Change" at bounding box center [366, 170] width 445 height 42
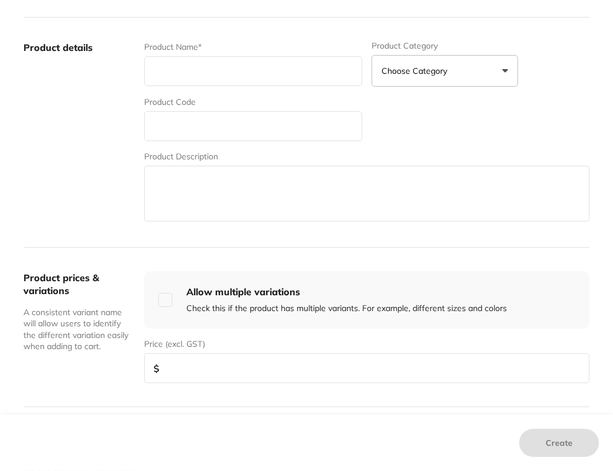
scroll to position [201, 0]
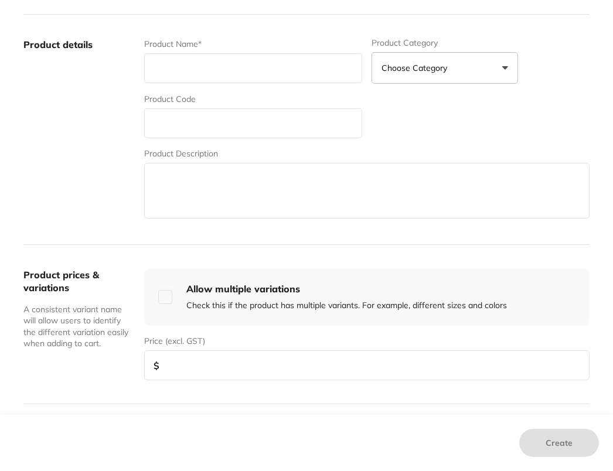
click at [213, 71] on input "text" at bounding box center [253, 68] width 218 height 30
type input "a"
click at [209, 135] on input "text" at bounding box center [253, 123] width 218 height 30
type input "A201404025025"
click at [255, 59] on input "text" at bounding box center [253, 68] width 218 height 30
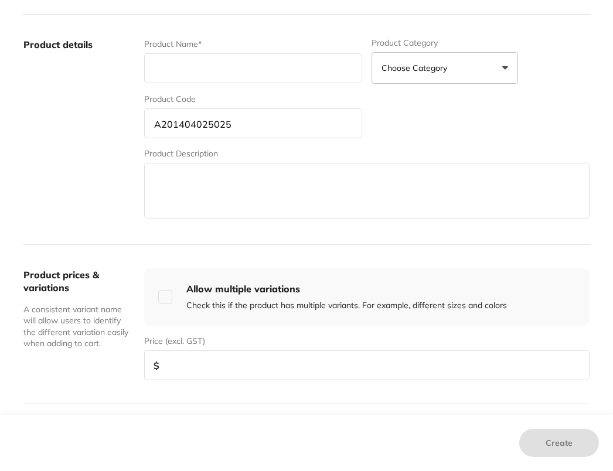
type input "D"
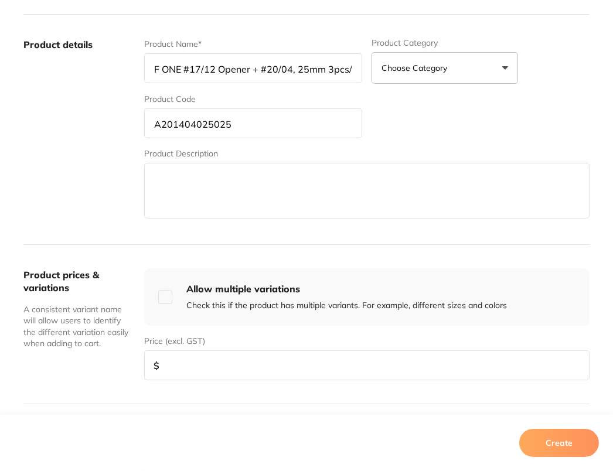
click at [288, 64] on input "F ONE #17/12 Opener + #20/04, 25mm 3pcs/box" at bounding box center [253, 68] width 218 height 30
type input "F ONE #17/12 Opener + #25/04, 25mm 3pcs/box"
click at [168, 366] on input "number" at bounding box center [366, 365] width 445 height 30
type input "50"
click at [563, 448] on button "Create" at bounding box center [559, 443] width 80 height 28
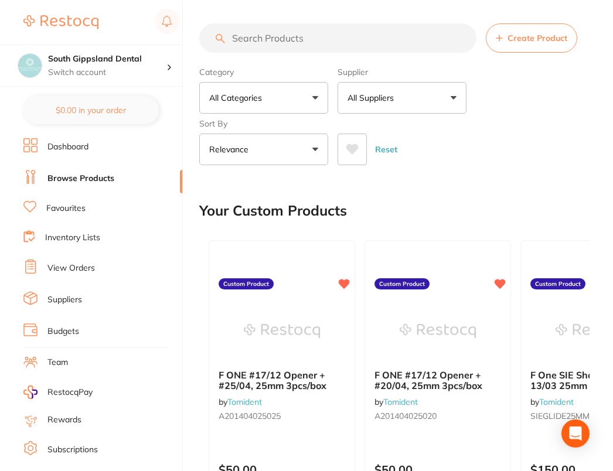
click at [552, 95] on div "Category All Categories All Categories 3D Printing anaesthetic articulating bur…" at bounding box center [394, 113] width 390 height 103
click at [535, 35] on span "Create Product" at bounding box center [537, 37] width 60 height 9
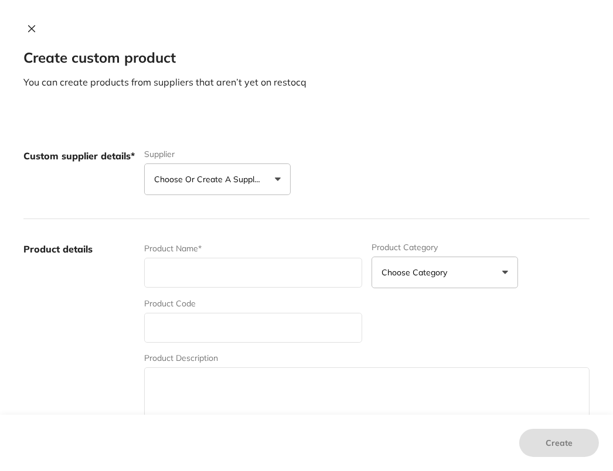
click at [217, 170] on button "Choose or create a supplier" at bounding box center [217, 179] width 146 height 32
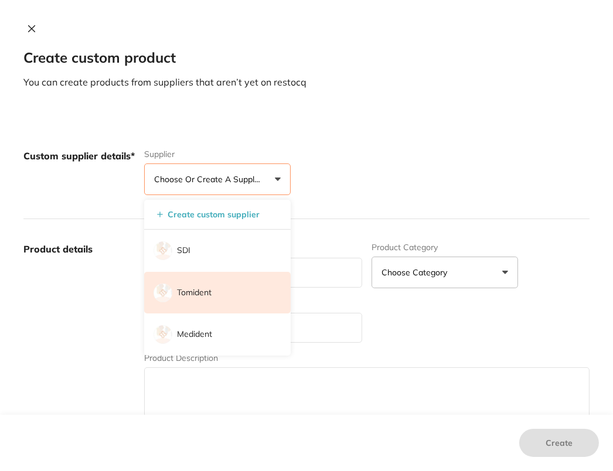
click at [201, 288] on p "Tomident" at bounding box center [194, 293] width 35 height 12
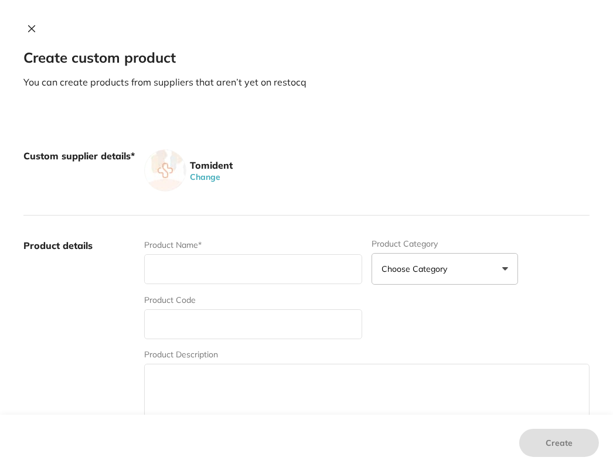
click at [90, 299] on label "Product details" at bounding box center [78, 330] width 111 height 183
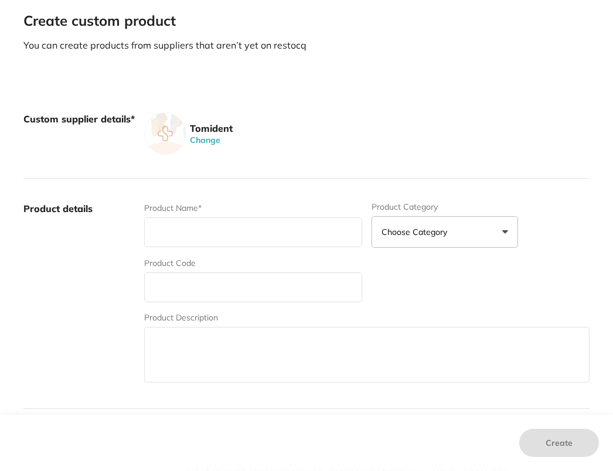
scroll to position [93, 0]
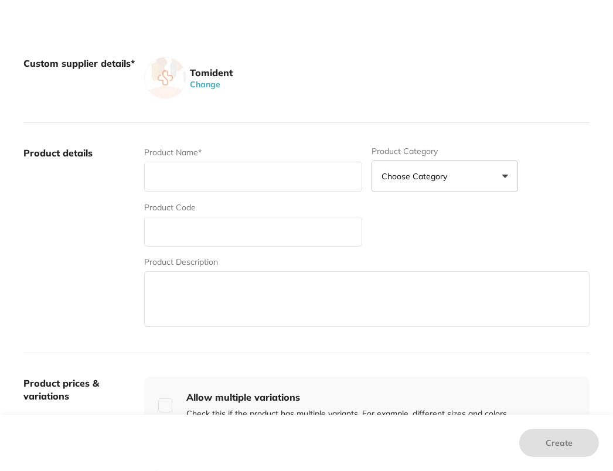
click at [207, 239] on input "text" at bounding box center [253, 232] width 218 height 30
type input "1120024"
click at [216, 179] on input "text" at bounding box center [253, 177] width 218 height 30
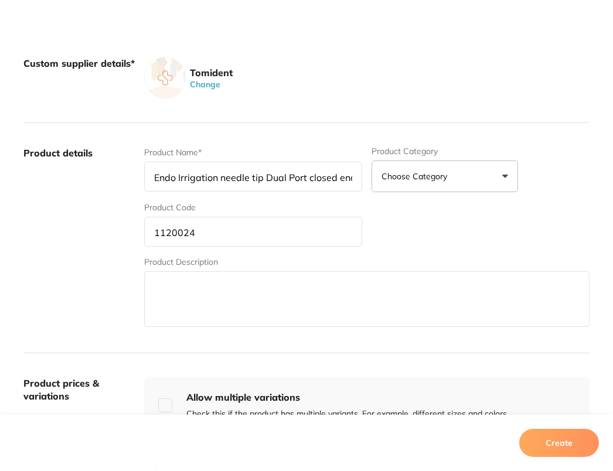
scroll to position [0, 1]
type input "Endo Irrigation needle tip Dual Port closed end"
click at [114, 321] on label "Product details" at bounding box center [78, 237] width 111 height 183
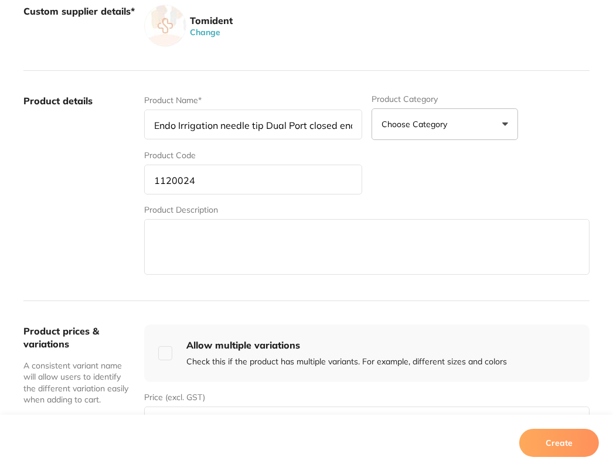
scroll to position [309, 0]
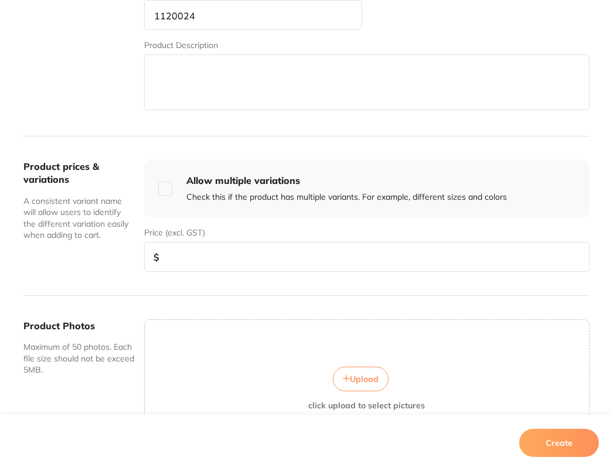
click at [253, 242] on input "number" at bounding box center [366, 257] width 445 height 30
type input "70"
click at [572, 449] on button "Create" at bounding box center [559, 443] width 80 height 28
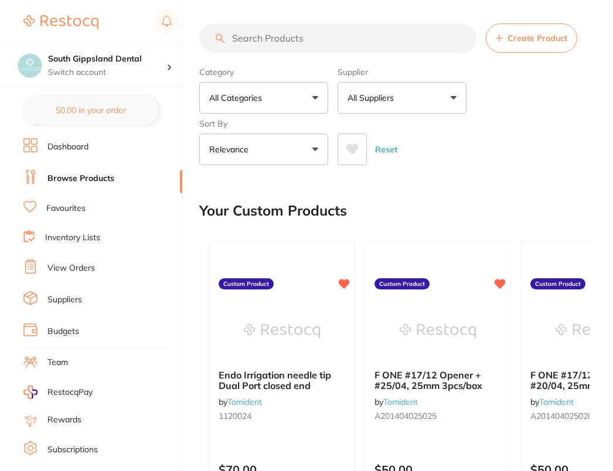
click at [502, 159] on div "Reset" at bounding box center [459, 144] width 243 height 41
click at [520, 39] on span "Create Product" at bounding box center [537, 37] width 60 height 9
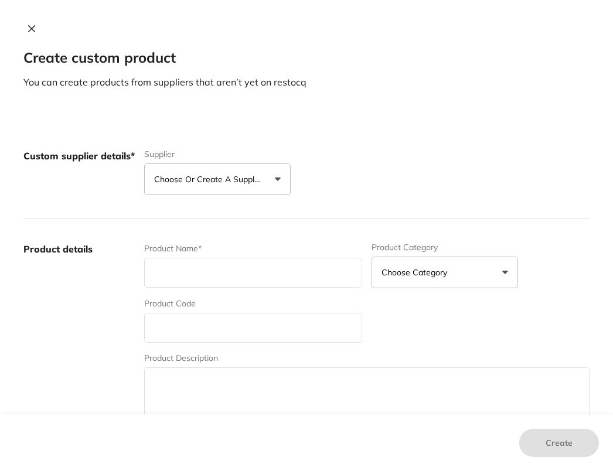
click at [250, 183] on p "Choose or create a supplier" at bounding box center [209, 179] width 111 height 12
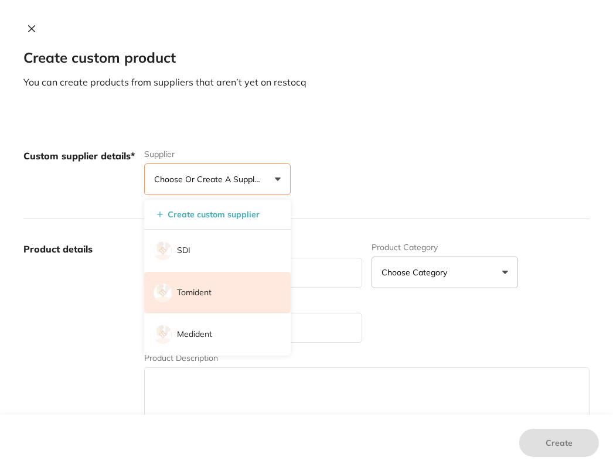
click at [225, 290] on li "Tomident" at bounding box center [217, 293] width 146 height 42
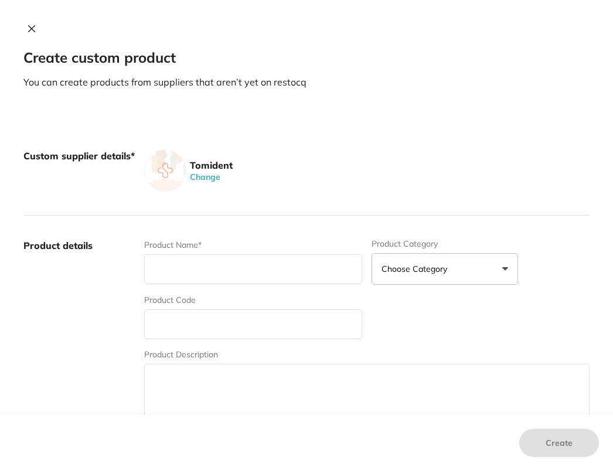
click at [367, 178] on div "Tomident Change" at bounding box center [366, 170] width 445 height 42
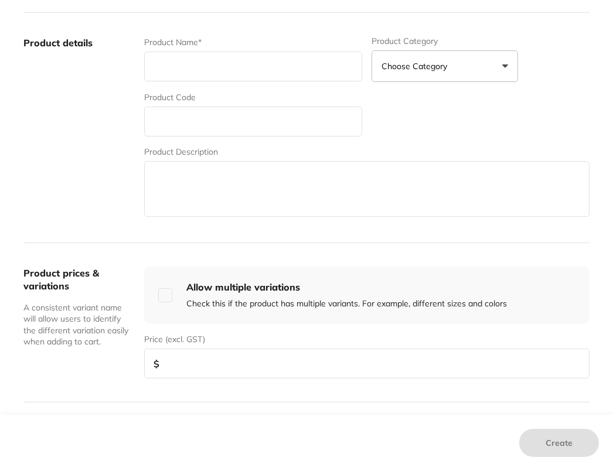
scroll to position [203, 0]
click at [215, 118] on input "text" at bounding box center [253, 122] width 218 height 30
click at [267, 120] on input "text" at bounding box center [253, 122] width 218 height 30
type input "MDTEMP"
click at [271, 60] on input "text" at bounding box center [253, 67] width 218 height 30
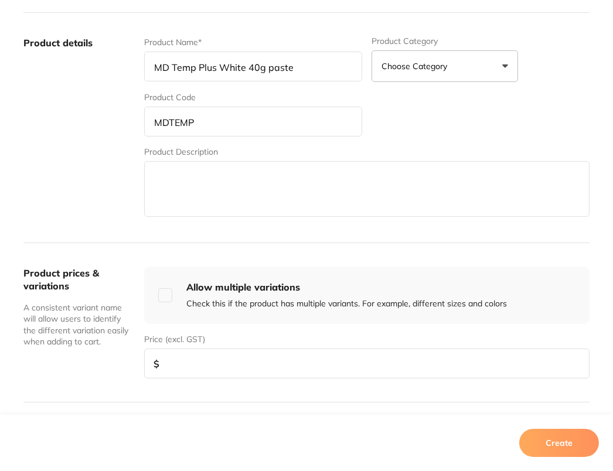
type input "MD Temp Plus White 40g paste"
click at [94, 188] on label "Product details" at bounding box center [78, 127] width 111 height 183
click at [219, 378] on div "Product prices & variations A consistent variant name will allow users to ident…" at bounding box center [306, 322] width 566 height 159
click at [225, 370] on input "number" at bounding box center [366, 364] width 445 height 30
type input "40"
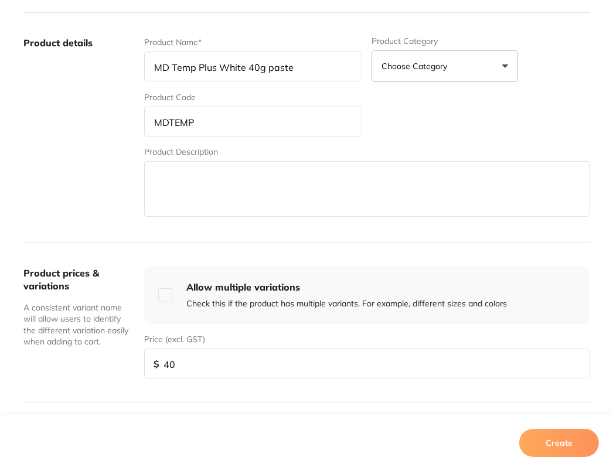
click at [544, 438] on button "Create" at bounding box center [559, 443] width 80 height 28
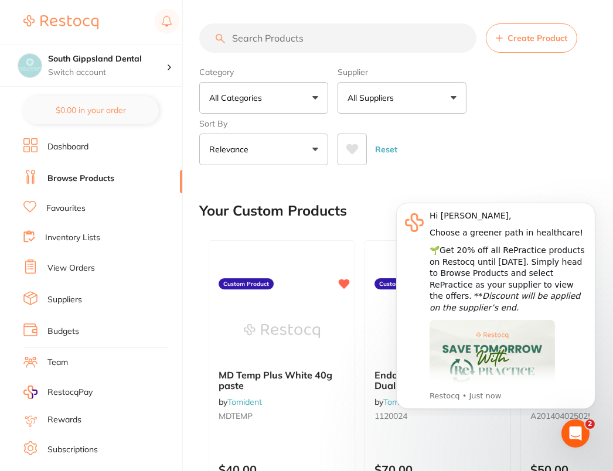
click at [524, 115] on div "Category All Categories All Categories 3D Printing anaesthetic articulating bur…" at bounding box center [394, 113] width 390 height 103
click at [374, 45] on input "search" at bounding box center [337, 37] width 277 height 29
click at [417, 111] on button "All Suppliers" at bounding box center [402, 98] width 129 height 32
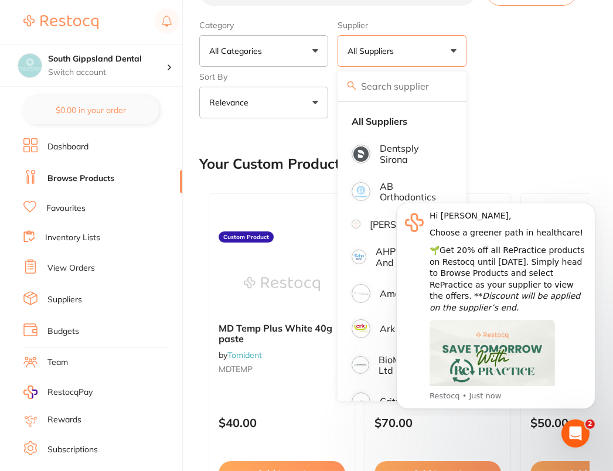
scroll to position [97, 0]
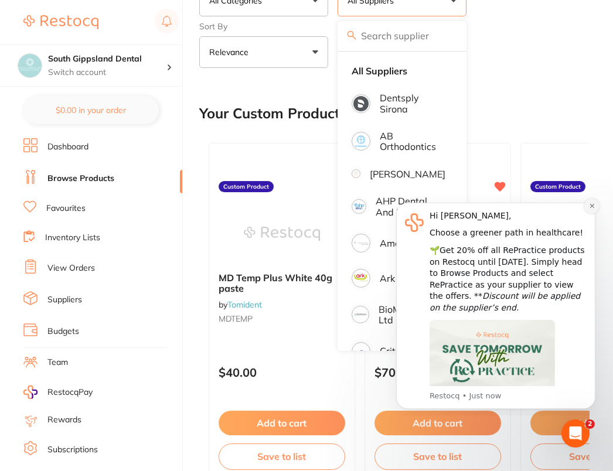
click at [591, 208] on icon "Dismiss notification" at bounding box center [591, 205] width 6 height 6
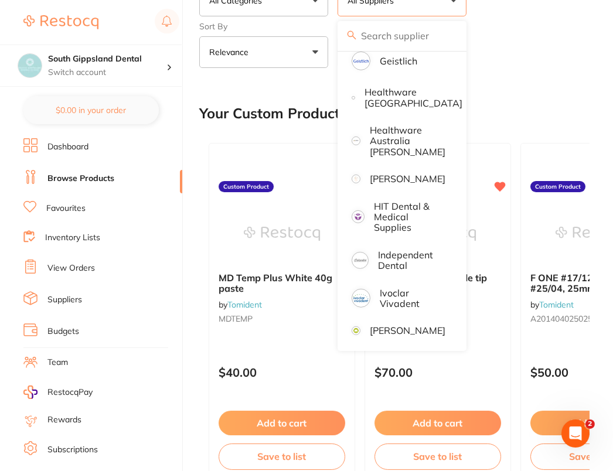
scroll to position [507, 0]
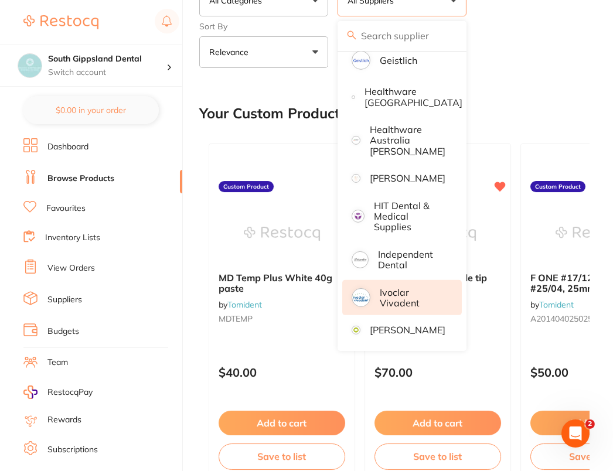
click at [406, 298] on p "Ivoclar Vivadent" at bounding box center [413, 298] width 66 height 22
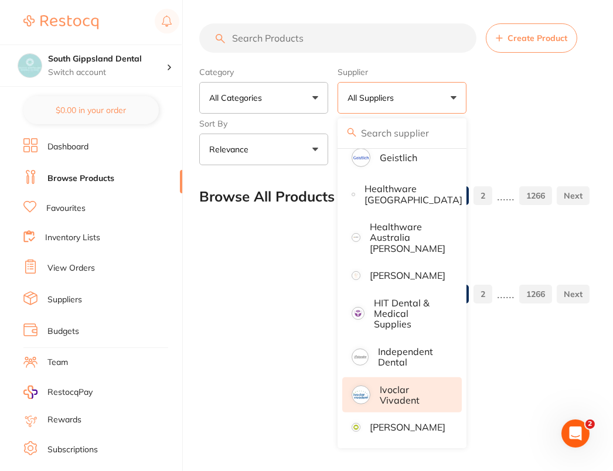
scroll to position [0, 0]
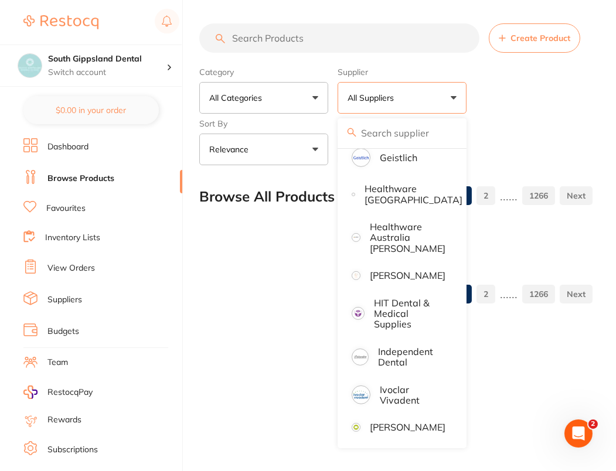
click at [554, 111] on div "Category All Categories All Categories 3D Printing anaesthetic articulating bur…" at bounding box center [395, 113] width 393 height 103
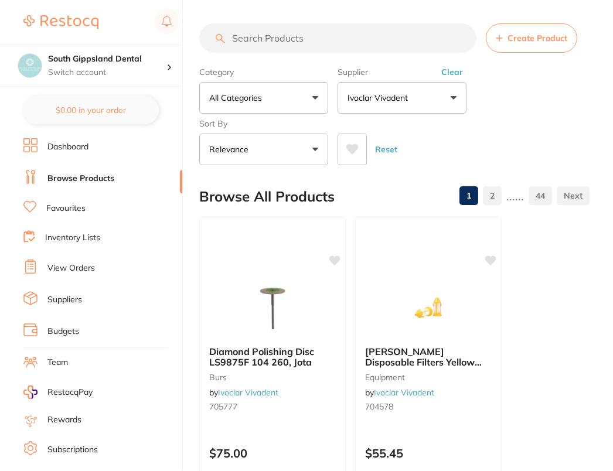
click at [343, 46] on input "search" at bounding box center [337, 37] width 277 height 29
click at [335, 49] on input "search" at bounding box center [337, 37] width 277 height 29
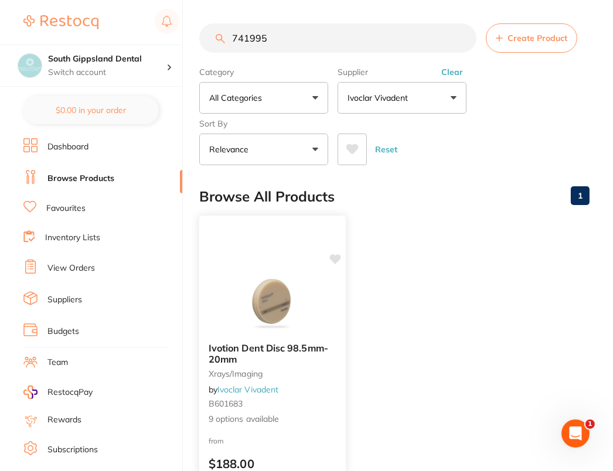
type input "741995"
click at [265, 296] on img at bounding box center [272, 303] width 77 height 59
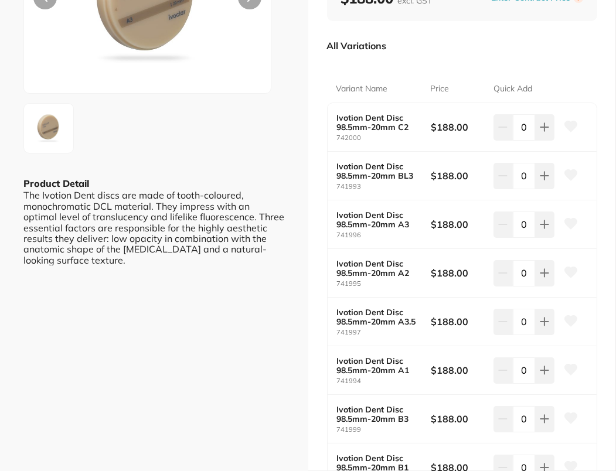
scroll to position [166, 0]
click at [571, 222] on icon at bounding box center [570, 223] width 12 height 11
click at [565, 267] on icon at bounding box center [570, 272] width 12 height 11
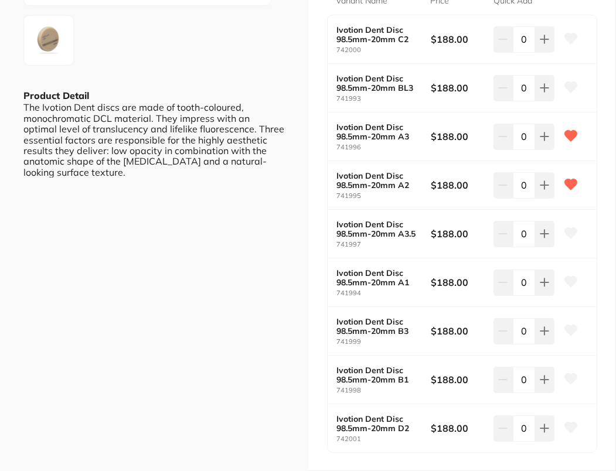
scroll to position [255, 0]
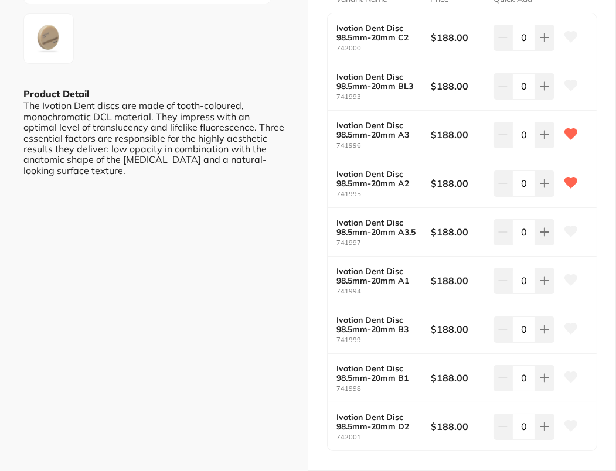
click at [570, 278] on icon at bounding box center [570, 280] width 12 height 11
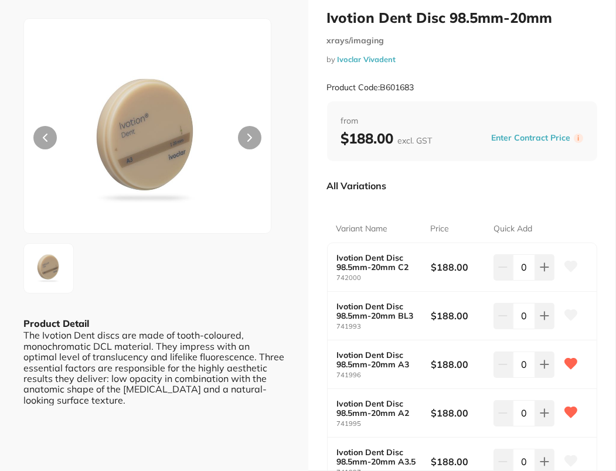
scroll to position [0, 0]
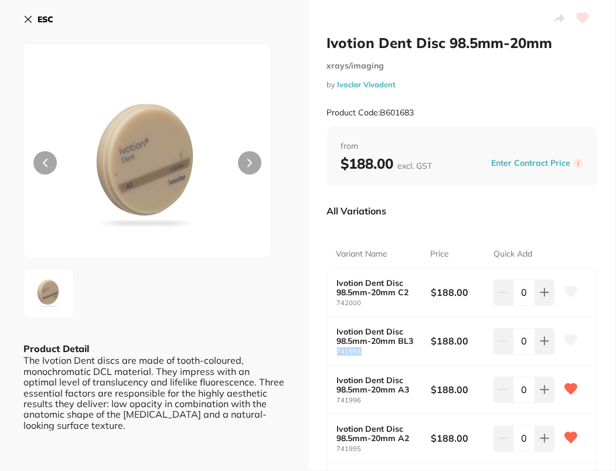
drag, startPoint x: 336, startPoint y: 350, endPoint x: 360, endPoint y: 349, distance: 24.0
click at [360, 349] on small "741993" at bounding box center [384, 352] width 94 height 8
copy small "741993"
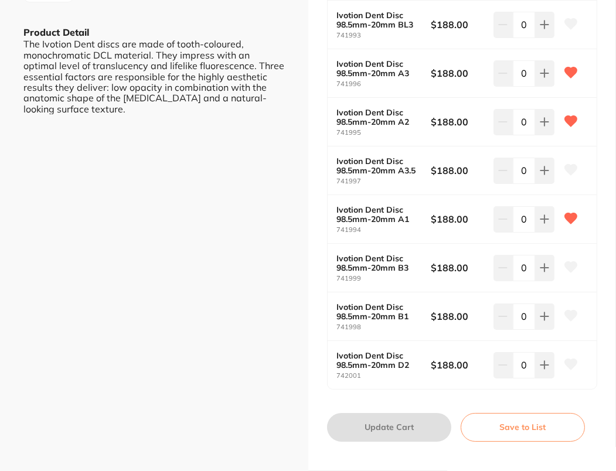
scroll to position [317, 0]
click at [149, 198] on div "ESC Product Detail The Ivotion Dent discs are made of tooth-coloured, monochrom…" at bounding box center [154, 78] width 308 height 791
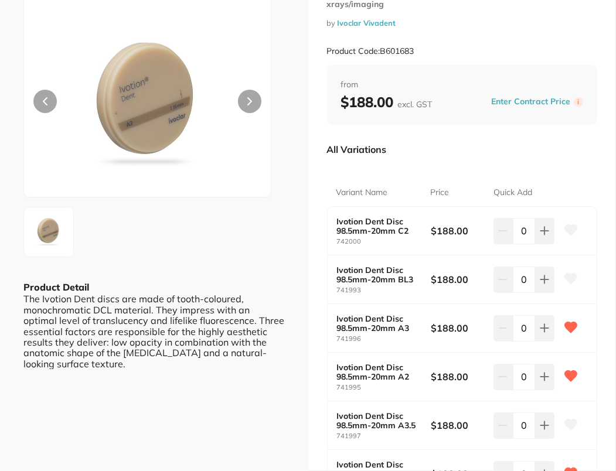
scroll to position [0, 0]
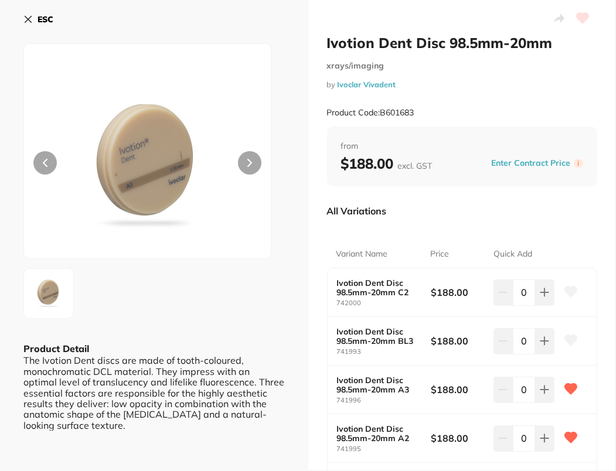
click at [38, 20] on b "ESC" at bounding box center [46, 19] width 16 height 11
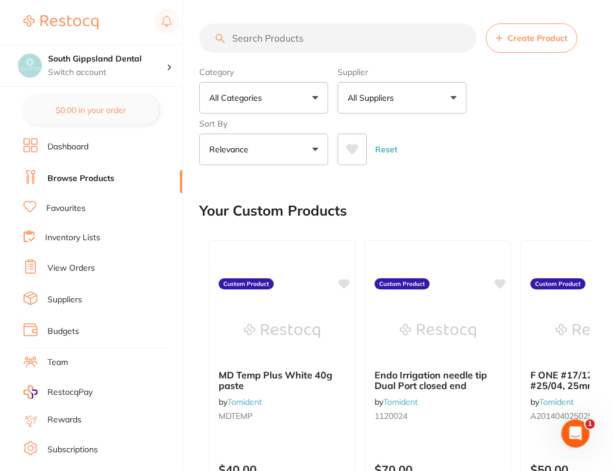
click at [336, 38] on input "search" at bounding box center [337, 37] width 277 height 29
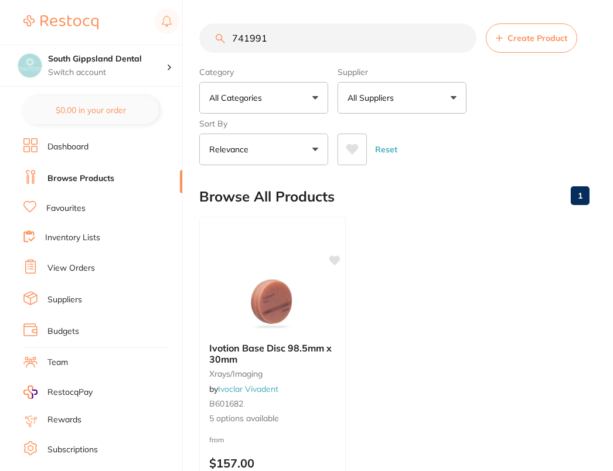
click at [546, 119] on div "Category All Categories All Categories xrays/imaging Clear Category false All C…" at bounding box center [394, 113] width 390 height 103
click at [301, 293] on img at bounding box center [272, 303] width 77 height 59
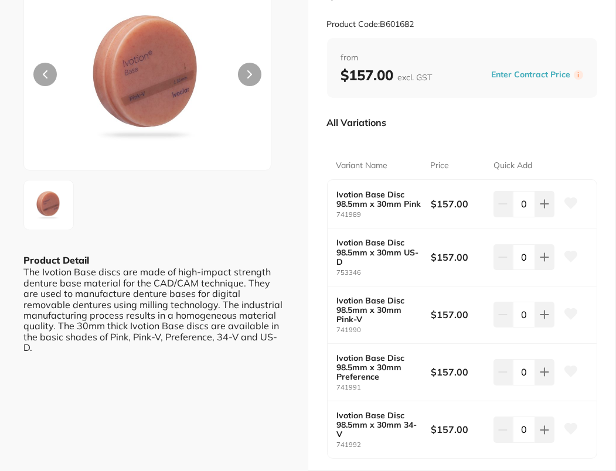
scroll to position [176, 0]
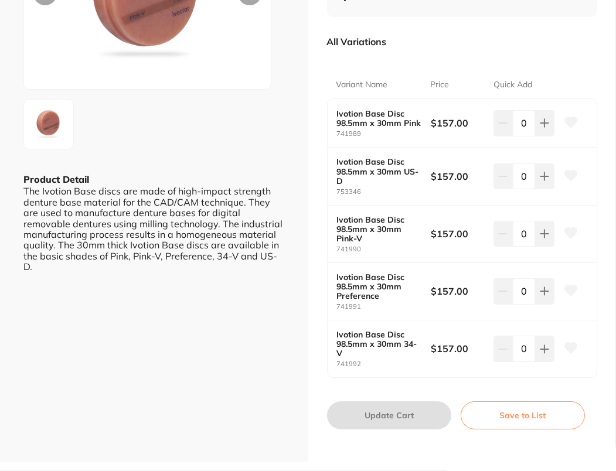
click at [569, 295] on icon at bounding box center [570, 290] width 12 height 11
click at [283, 356] on div "ESC Product Detail The Ivotion Base discs are made of high-impact strength dent…" at bounding box center [154, 147] width 308 height 632
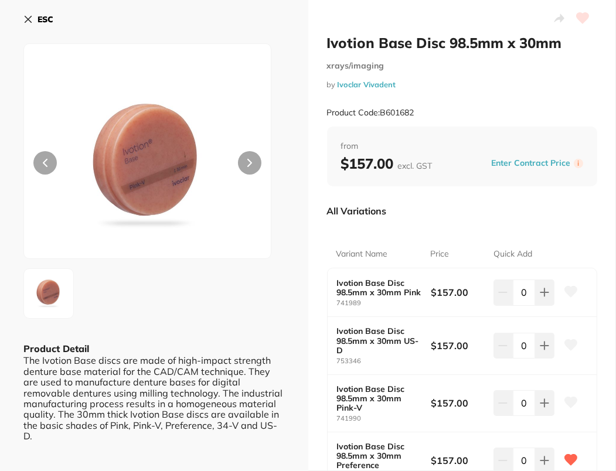
click at [38, 18] on b "ESC" at bounding box center [46, 19] width 16 height 11
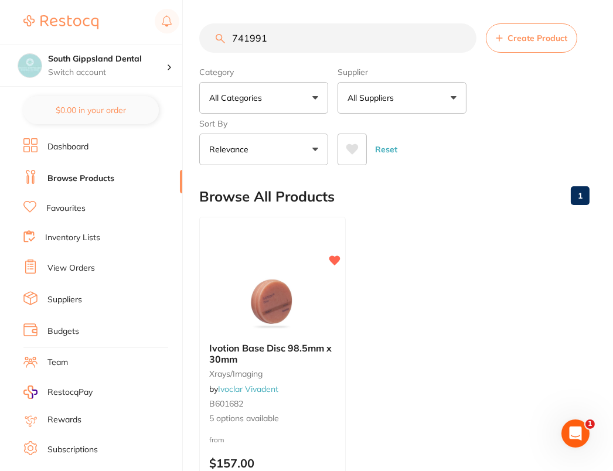
click at [436, 102] on button "All Suppliers" at bounding box center [402, 98] width 129 height 32
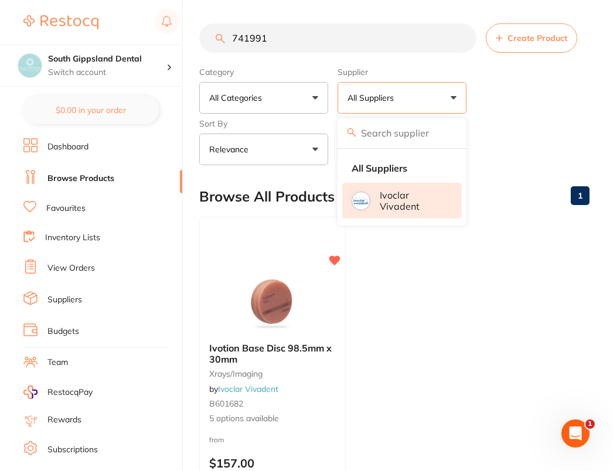
click at [411, 206] on p "Ivoclar Vivadent" at bounding box center [413, 201] width 66 height 22
click at [542, 114] on div "Category All Categories All Categories xrays/imaging Clear Category false All C…" at bounding box center [394, 113] width 390 height 103
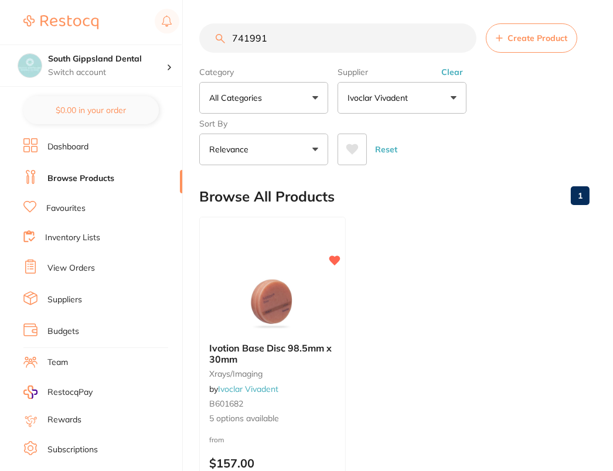
click at [340, 30] on input "741991" at bounding box center [337, 37] width 277 height 29
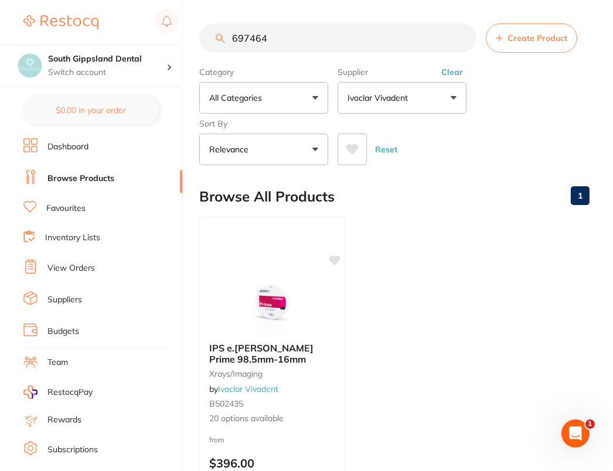
type input "697464"
click at [537, 113] on div "Category All Categories All Categories xrays/imaging Clear Category false All C…" at bounding box center [394, 113] width 390 height 103
click at [250, 329] on img at bounding box center [272, 303] width 77 height 59
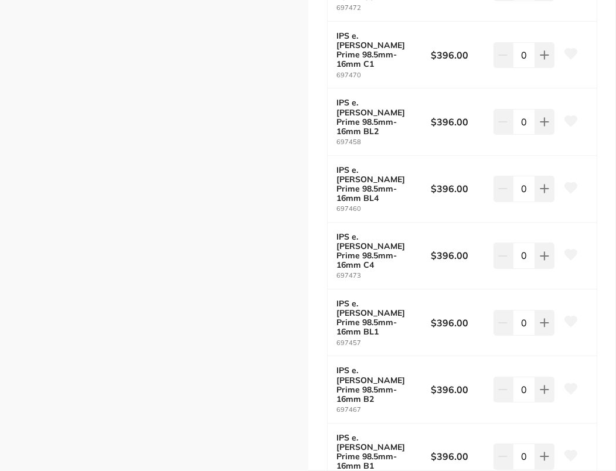
scroll to position [1052, 0]
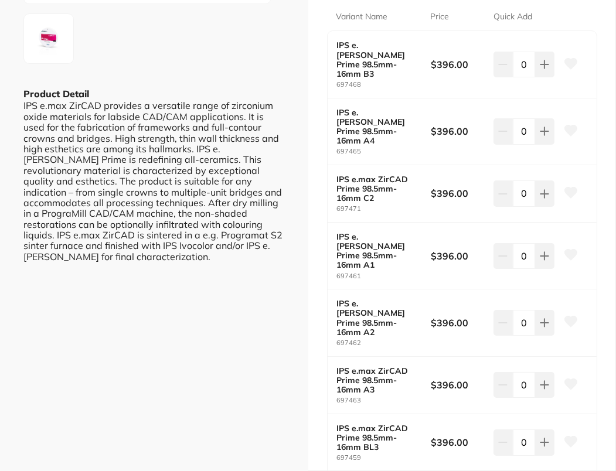
scroll to position [232, 0]
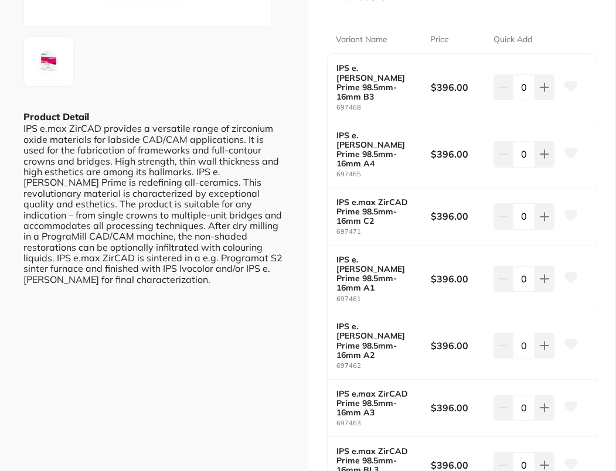
click at [564, 148] on icon at bounding box center [570, 153] width 12 height 11
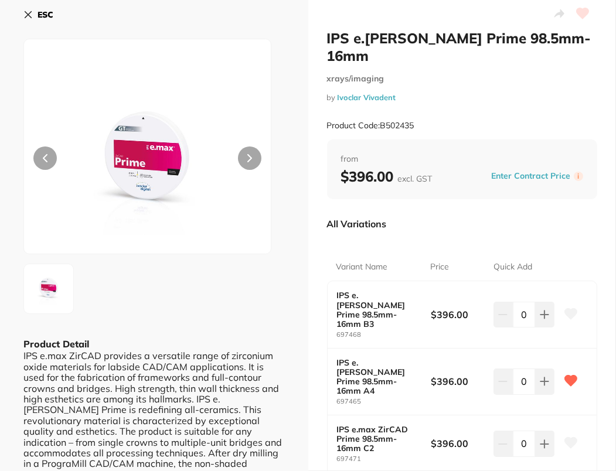
scroll to position [0, 0]
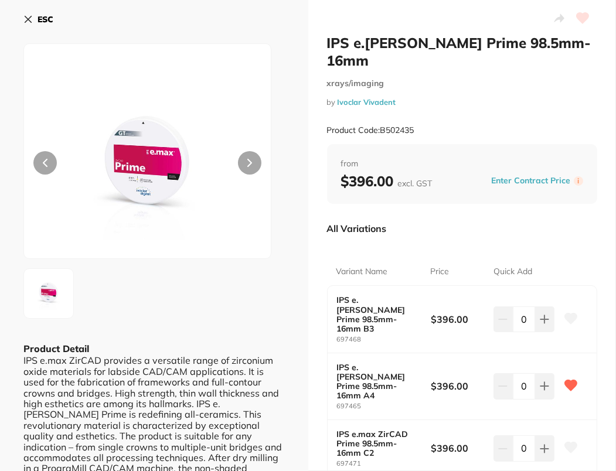
click at [38, 24] on b "ESC" at bounding box center [46, 19] width 16 height 11
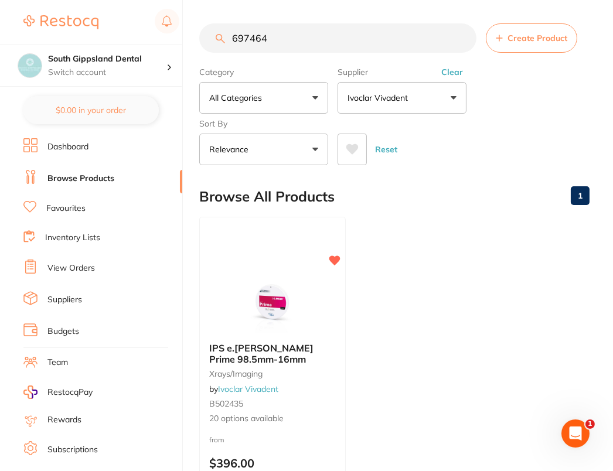
click at [512, 43] on button "Create Product" at bounding box center [531, 37] width 91 height 29
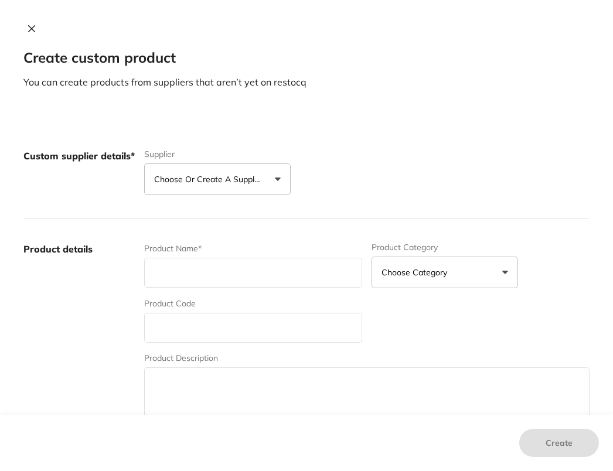
click at [29, 30] on icon at bounding box center [31, 28] width 9 height 9
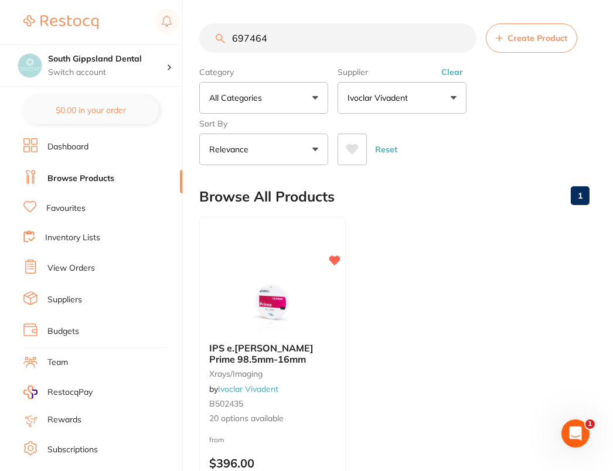
click at [460, 38] on input "697464" at bounding box center [337, 37] width 277 height 29
click at [455, 71] on button "Clear" at bounding box center [452, 72] width 29 height 11
click at [539, 35] on span "Create Product" at bounding box center [537, 37] width 60 height 9
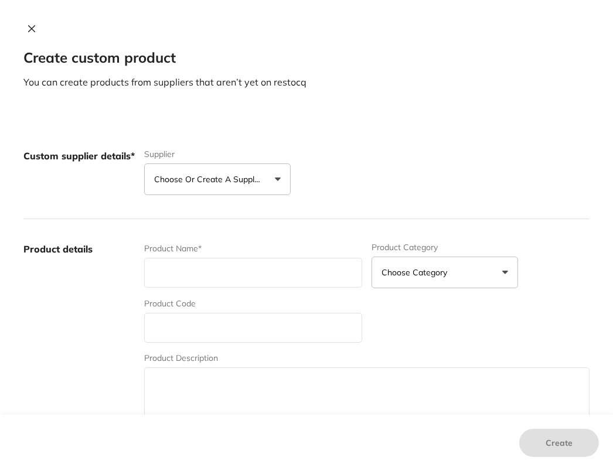
click at [207, 187] on button "Choose or create a supplier" at bounding box center [217, 179] width 146 height 32
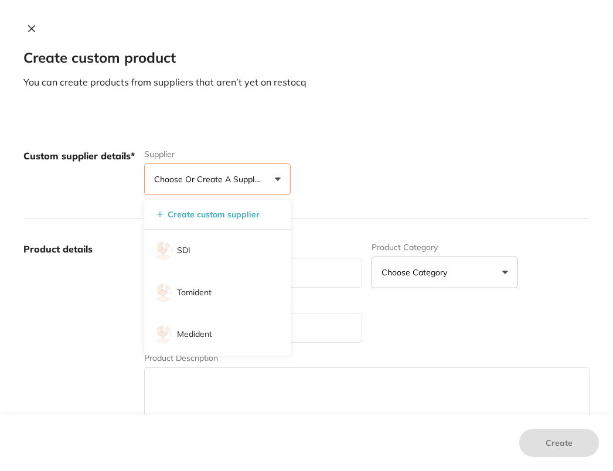
click at [234, 250] on li "SDI" at bounding box center [217, 251] width 146 height 42
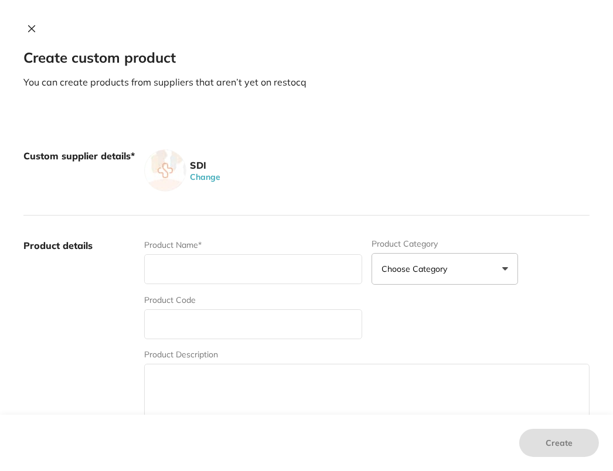
click at [425, 163] on div "SDI Change" at bounding box center [366, 170] width 445 height 42
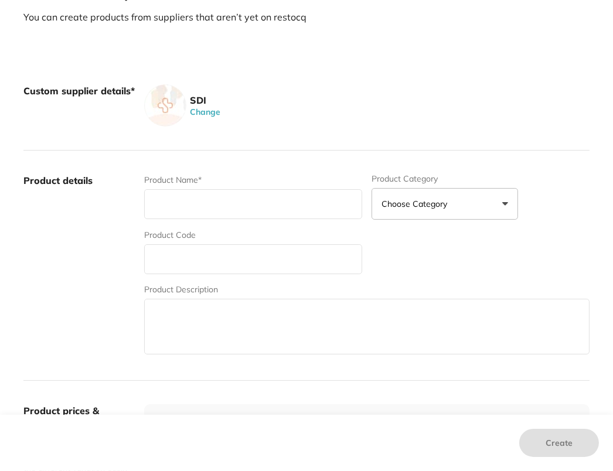
scroll to position [66, 0]
click at [217, 270] on input "text" at bounding box center [253, 259] width 218 height 30
type input "7700156"
click at [245, 202] on input "text" at bounding box center [253, 204] width 218 height 30
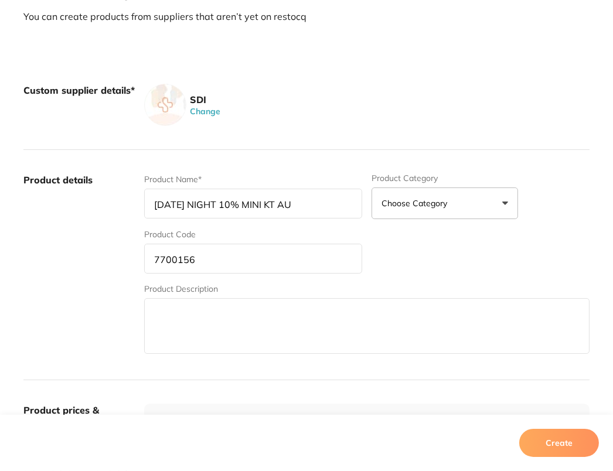
type input "[DATE] NIGHT 10% MINI KT AU"
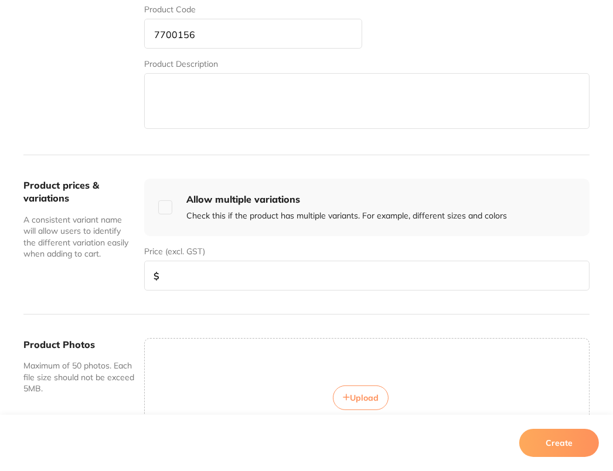
scroll to position [369, 0]
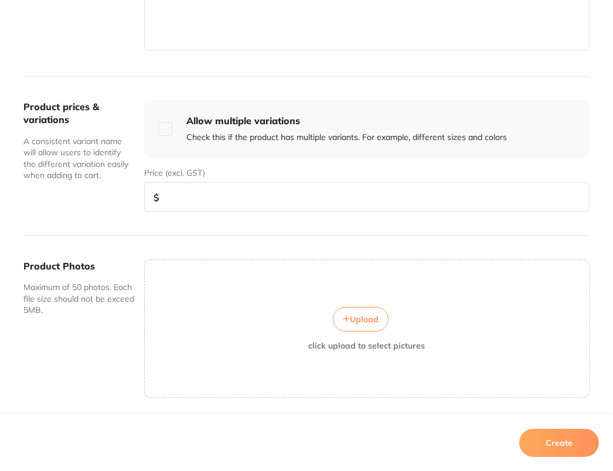
click at [209, 168] on div "Price (excl. GST) $" at bounding box center [366, 189] width 445 height 45
click at [219, 196] on input "number" at bounding box center [366, 197] width 445 height 30
type input "37.70"
click at [543, 441] on button "Create" at bounding box center [559, 443] width 80 height 28
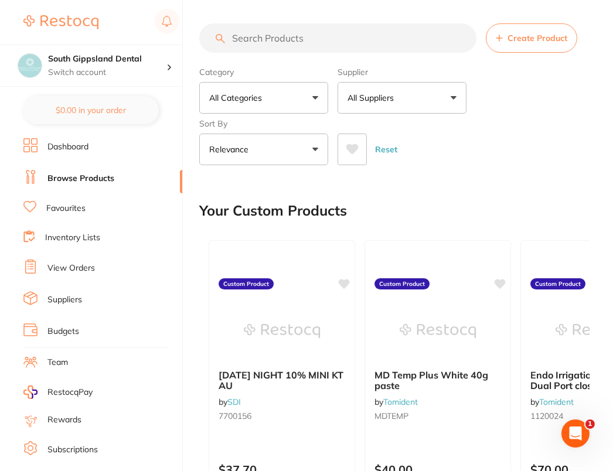
click at [567, 135] on div "Reset" at bounding box center [459, 144] width 243 height 41
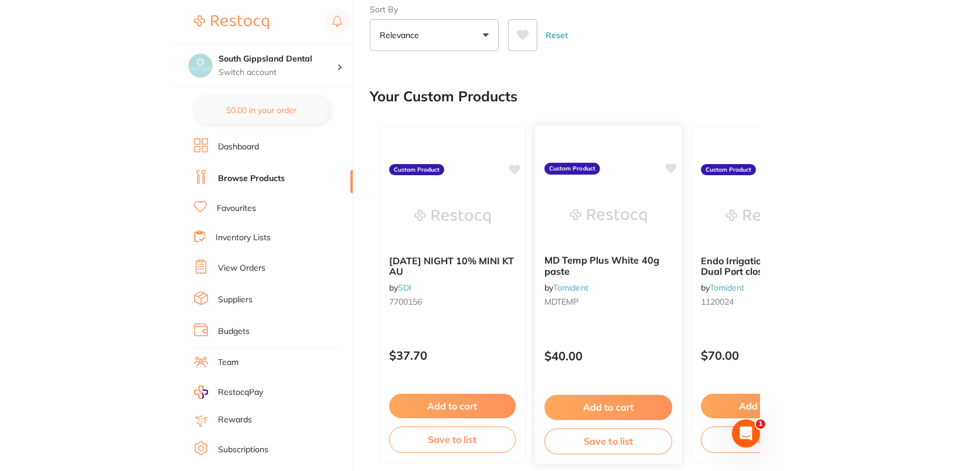
scroll to position [42, 0]
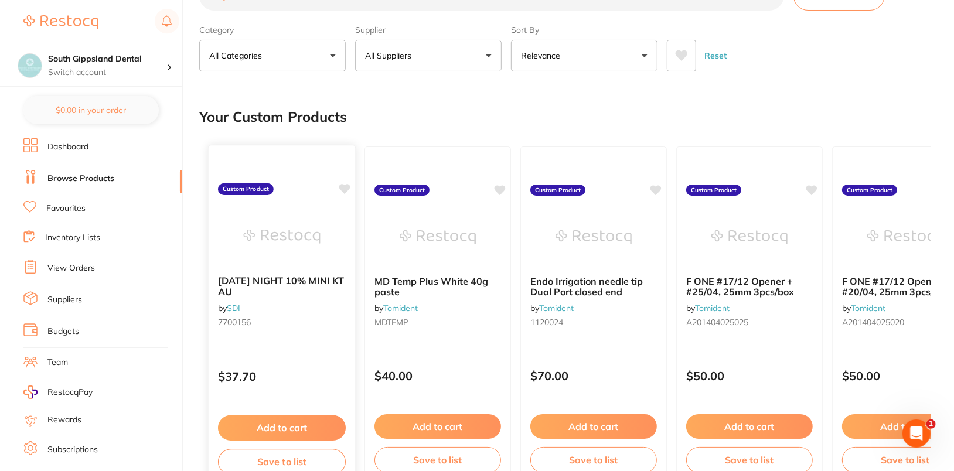
click at [345, 186] on icon at bounding box center [344, 189] width 11 height 10
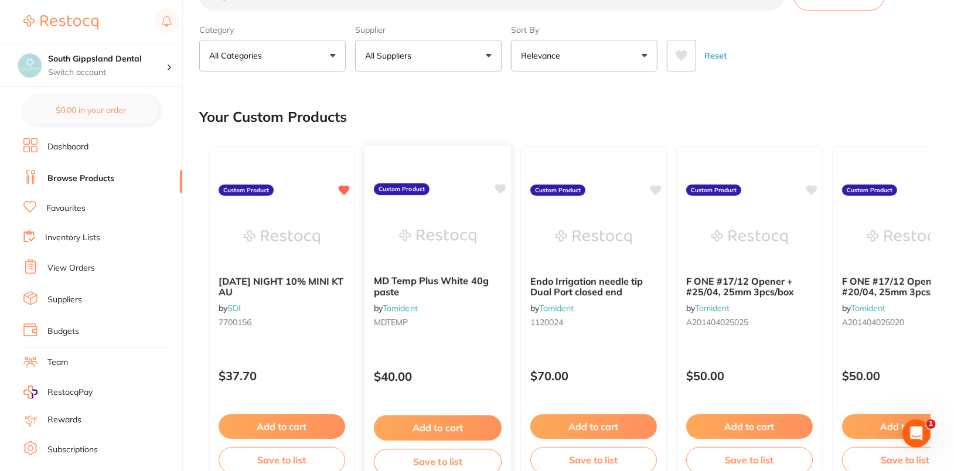
click at [499, 185] on icon at bounding box center [500, 189] width 11 height 10
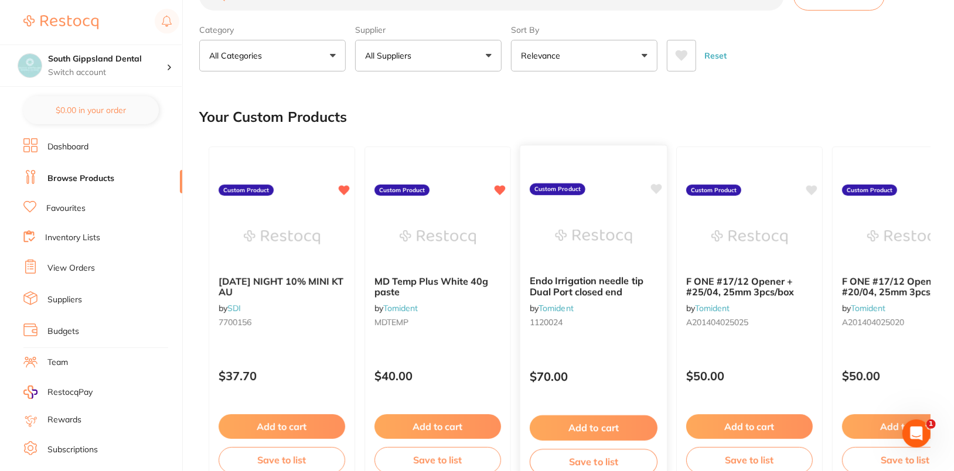
click at [615, 187] on icon at bounding box center [656, 189] width 11 height 10
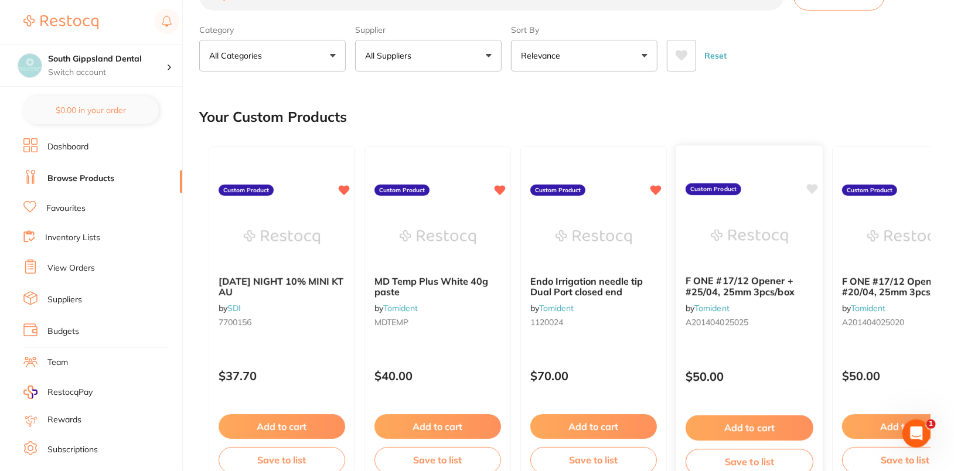
click at [615, 188] on icon at bounding box center [812, 189] width 11 height 10
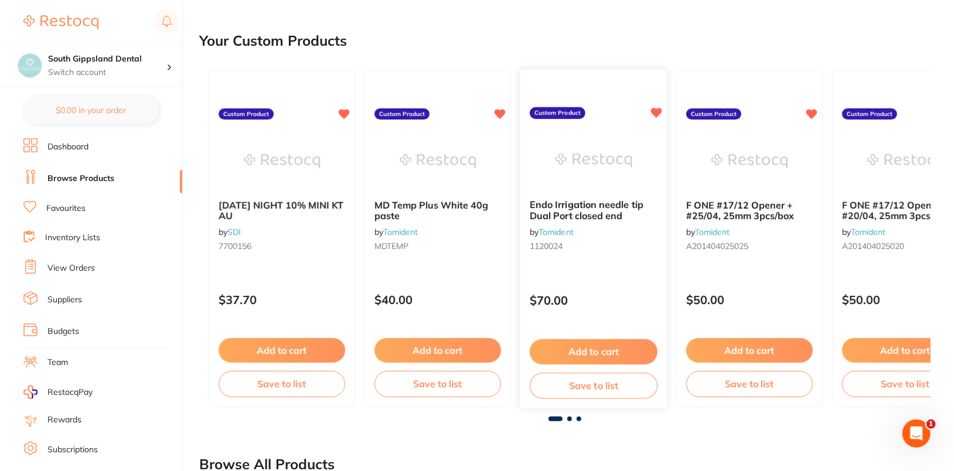
scroll to position [221, 0]
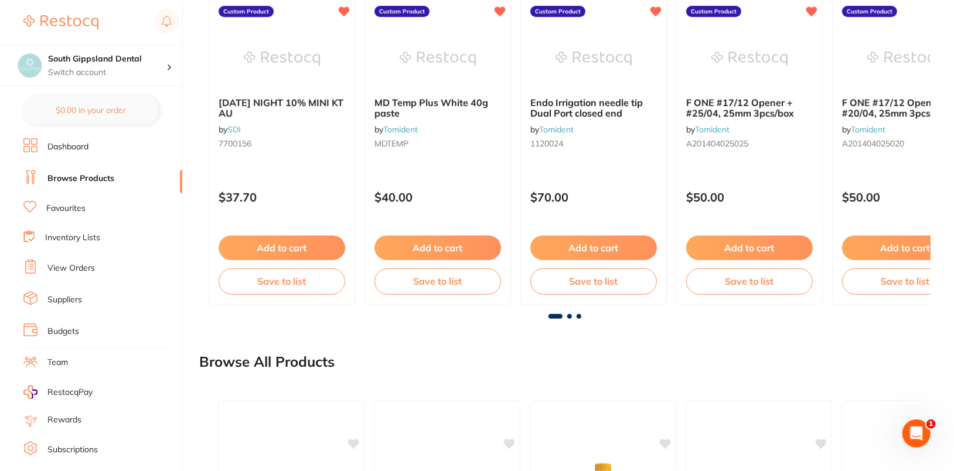
click at [570, 315] on span at bounding box center [569, 316] width 5 height 5
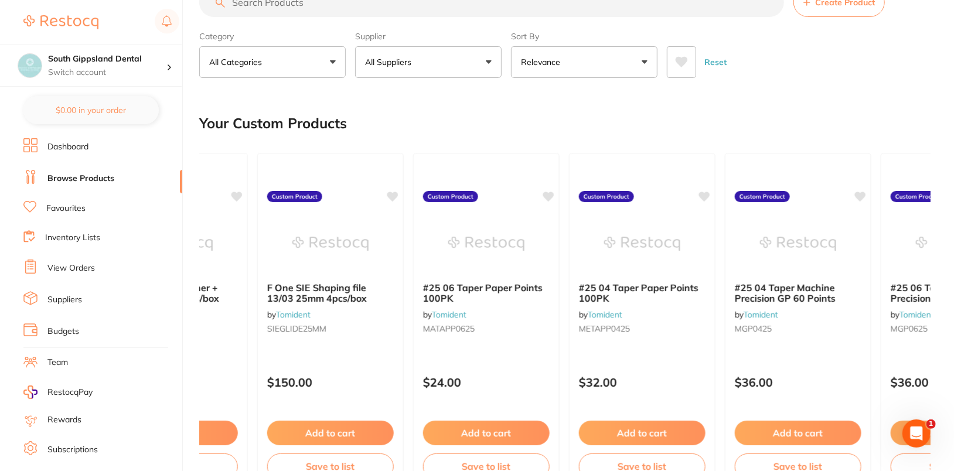
scroll to position [1, 0]
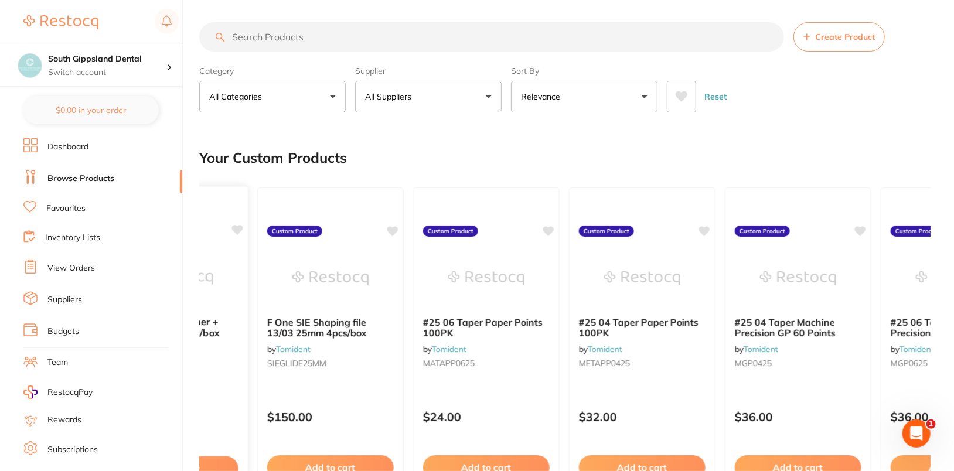
click at [240, 226] on icon at bounding box center [237, 230] width 11 height 10
click at [394, 229] on icon at bounding box center [393, 230] width 11 height 10
click at [548, 229] on icon at bounding box center [549, 230] width 11 height 10
click at [615, 229] on icon at bounding box center [705, 230] width 11 height 10
click at [615, 226] on icon at bounding box center [861, 230] width 11 height 10
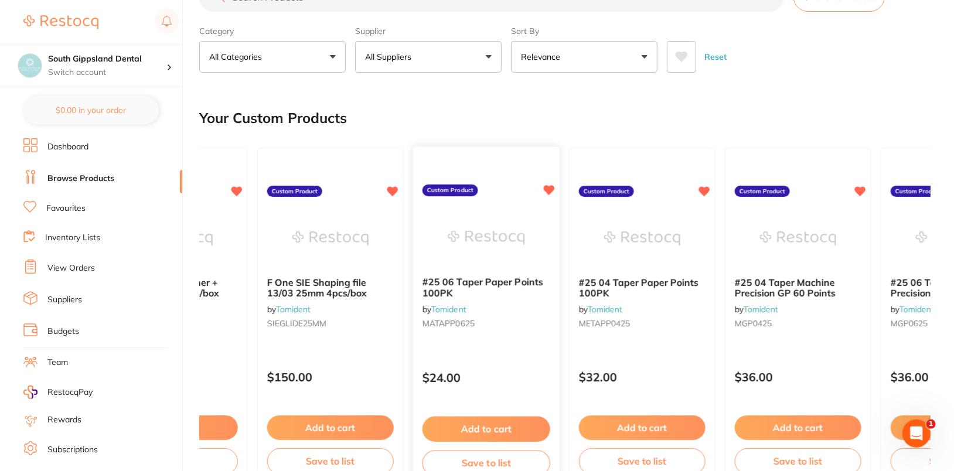
scroll to position [199, 0]
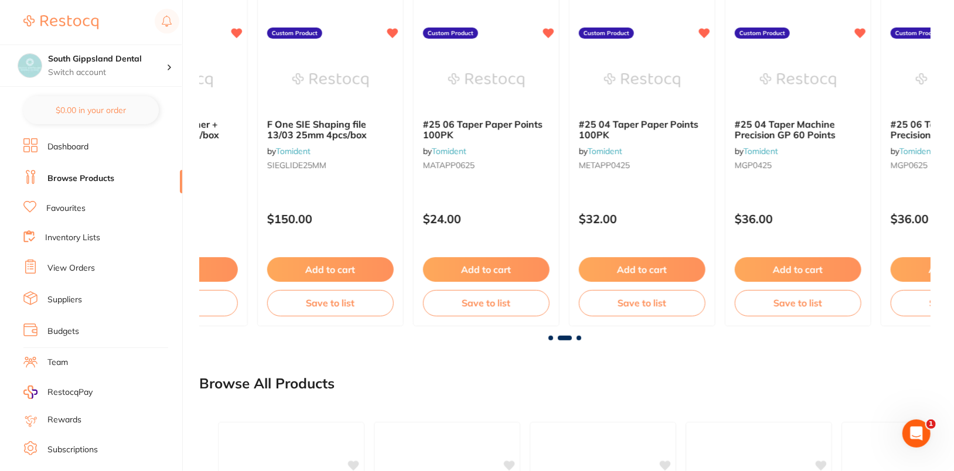
click at [581, 338] on div at bounding box center [564, 338] width 731 height 5
click at [579, 339] on div at bounding box center [564, 338] width 731 height 5
click at [581, 338] on span at bounding box center [579, 338] width 5 height 5
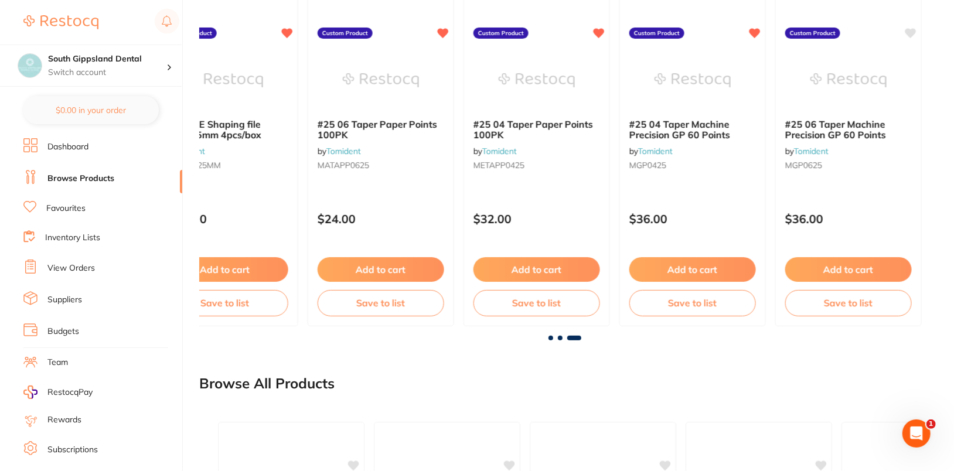
scroll to position [91, 0]
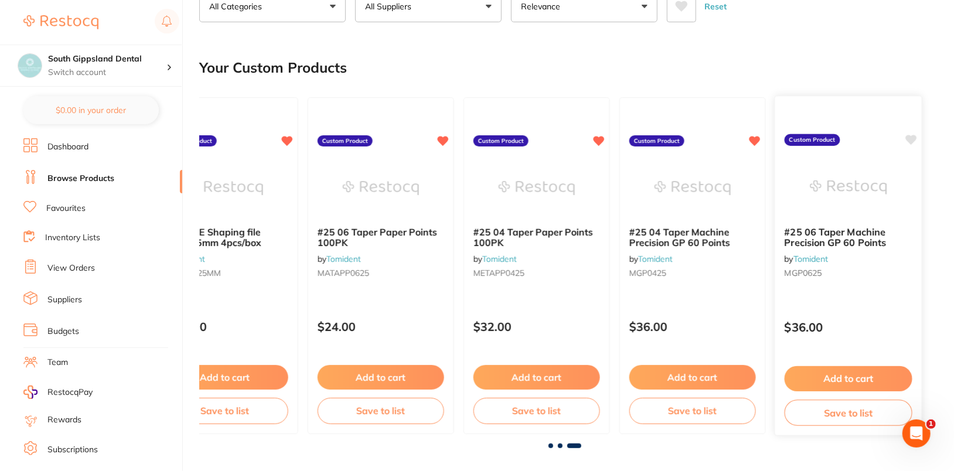
click at [615, 137] on icon at bounding box center [911, 140] width 11 height 10
click at [615, 66] on div "Your Custom Products" at bounding box center [564, 67] width 731 height 39
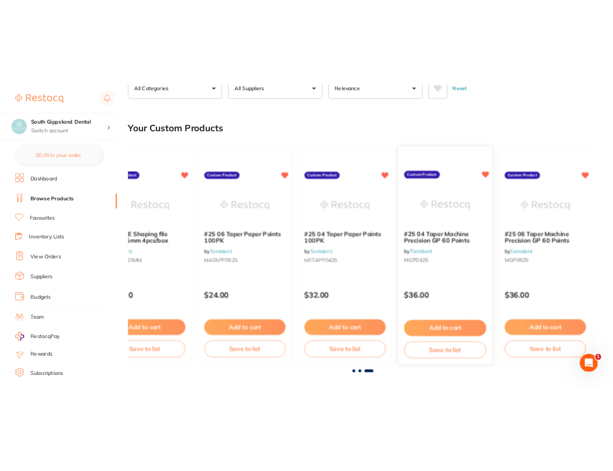
scroll to position [0, 0]
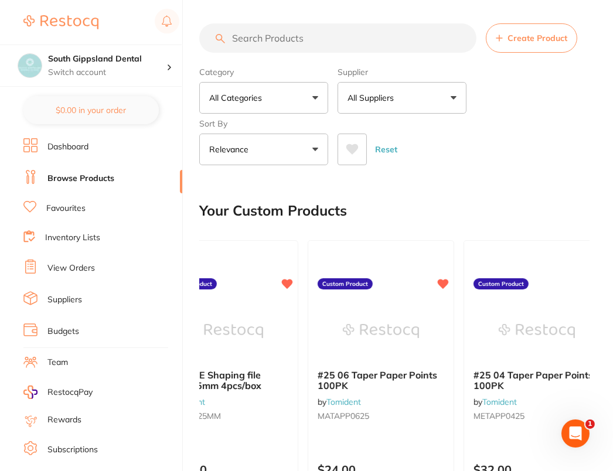
click at [405, 110] on button "All Suppliers" at bounding box center [402, 98] width 129 height 32
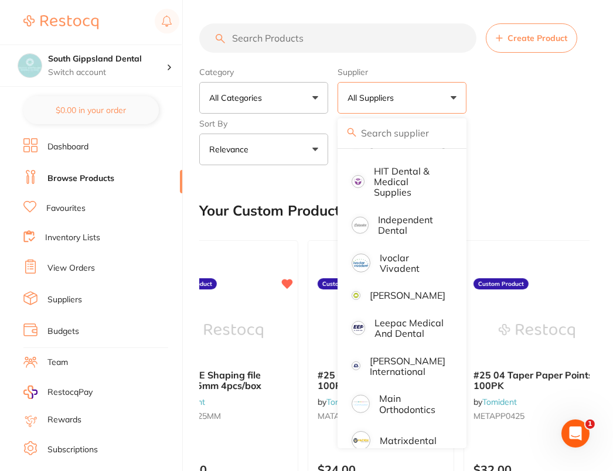
scroll to position [648, 0]
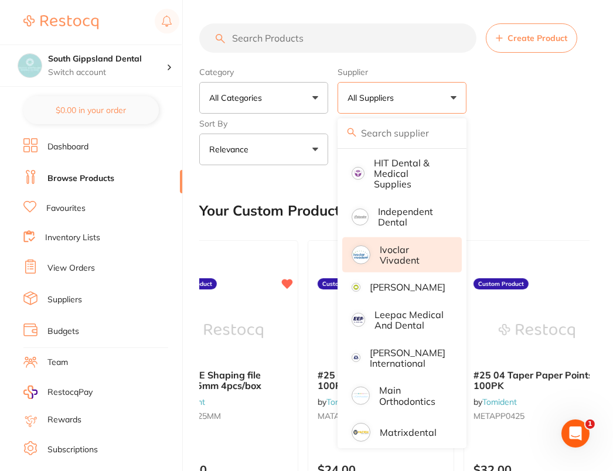
click at [404, 270] on li "Ivoclar Vivadent" at bounding box center [402, 255] width 120 height 36
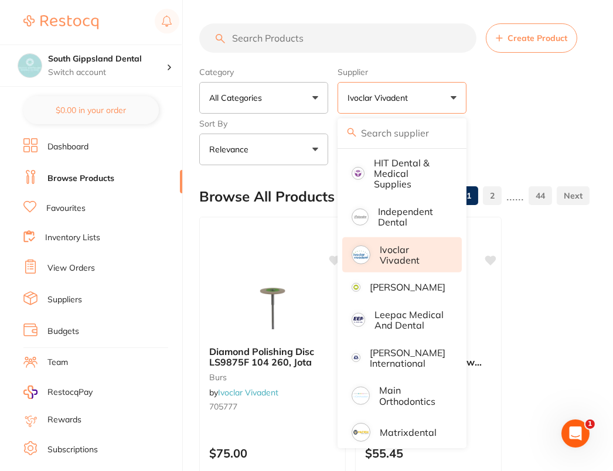
click at [551, 114] on div "Category All Categories All Categories burs CAD/CAM crown & bridge disposables …" at bounding box center [394, 113] width 390 height 103
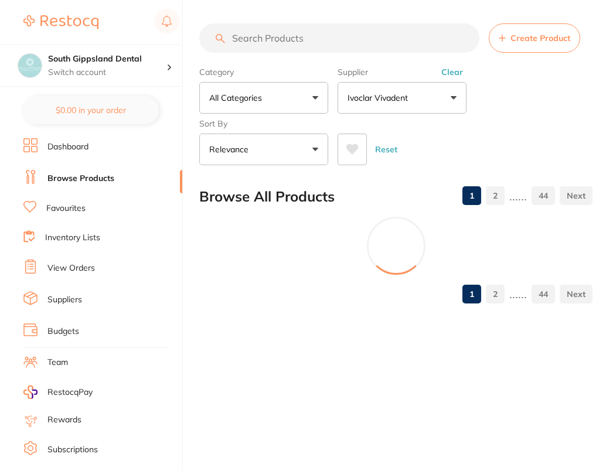
click at [394, 37] on input "search" at bounding box center [339, 37] width 280 height 29
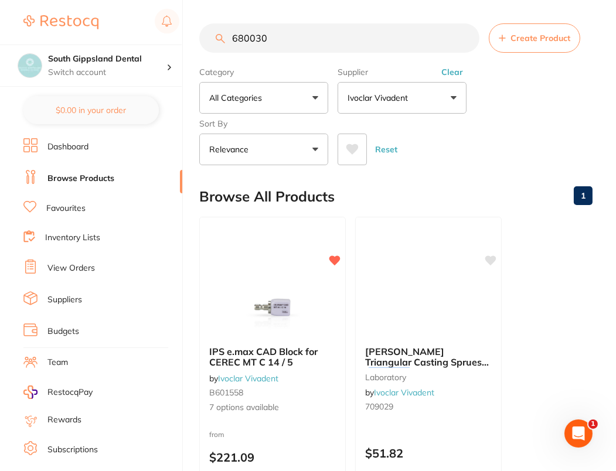
scroll to position [0, 0]
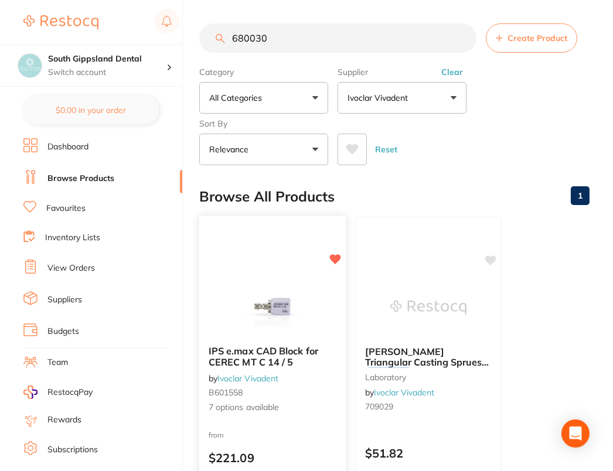
click at [277, 285] on img at bounding box center [272, 306] width 77 height 59
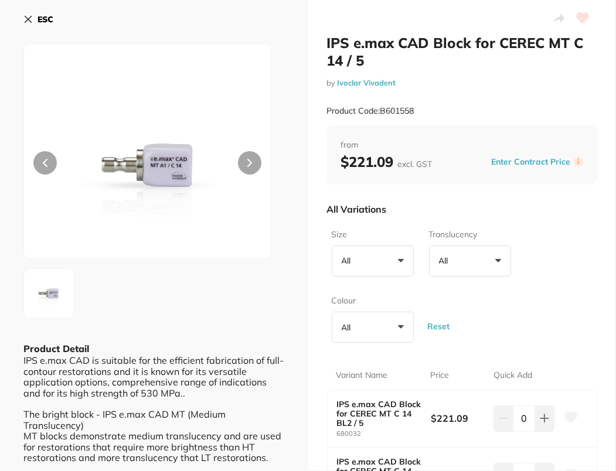
click at [50, 17] on b "ESC" at bounding box center [46, 19] width 16 height 11
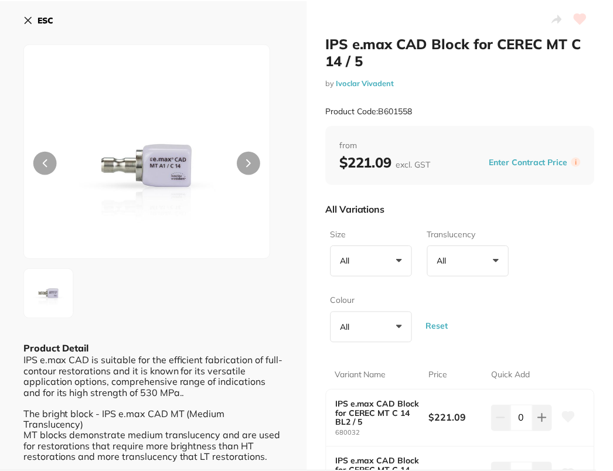
scroll to position [3, 0]
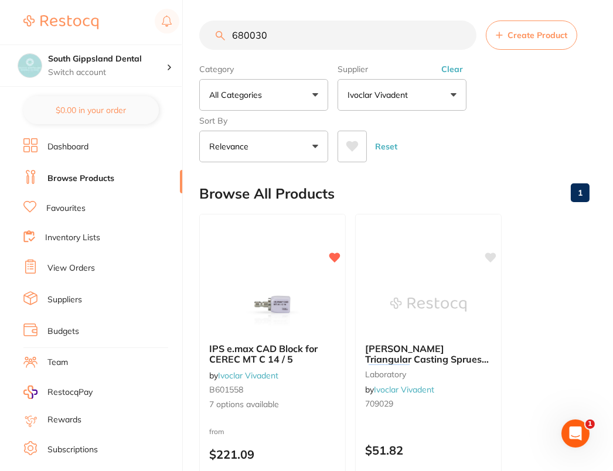
click at [299, 45] on input "680030" at bounding box center [337, 35] width 277 height 29
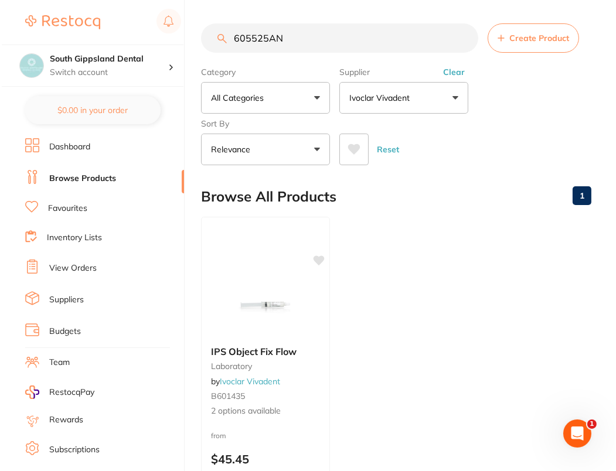
scroll to position [0, 0]
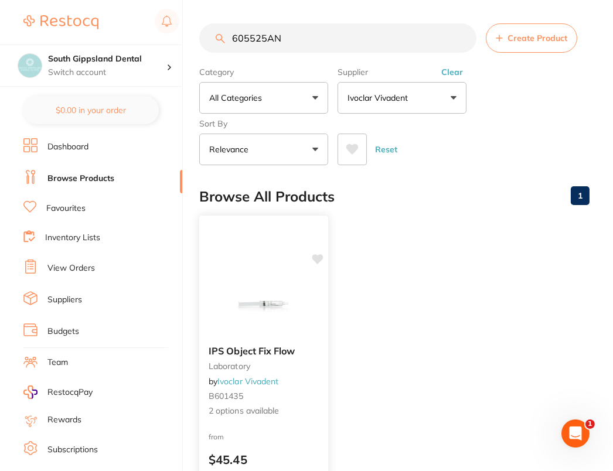
click at [248, 282] on img at bounding box center [263, 306] width 77 height 59
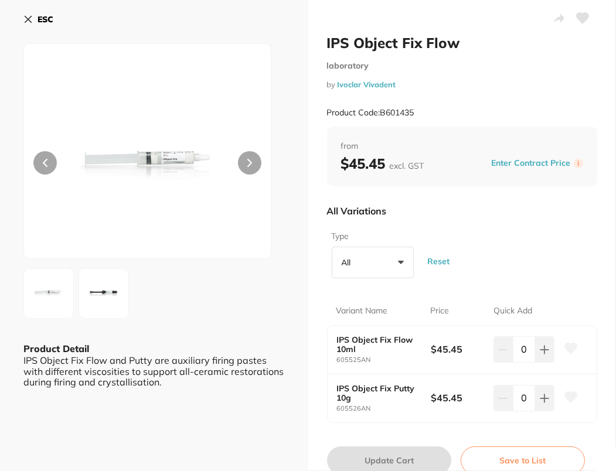
click at [566, 347] on icon at bounding box center [570, 348] width 12 height 11
click at [42, 19] on b "ESC" at bounding box center [46, 19] width 16 height 11
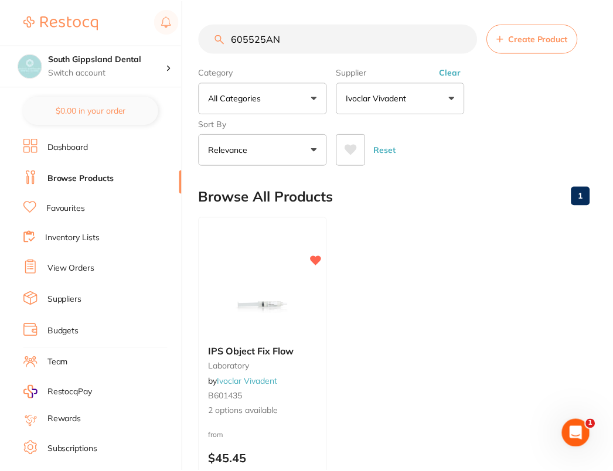
scroll to position [3, 0]
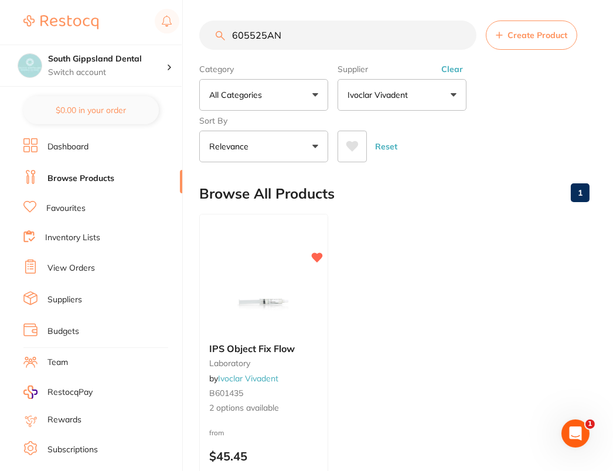
click at [383, 38] on input "605525AN" at bounding box center [337, 35] width 277 height 29
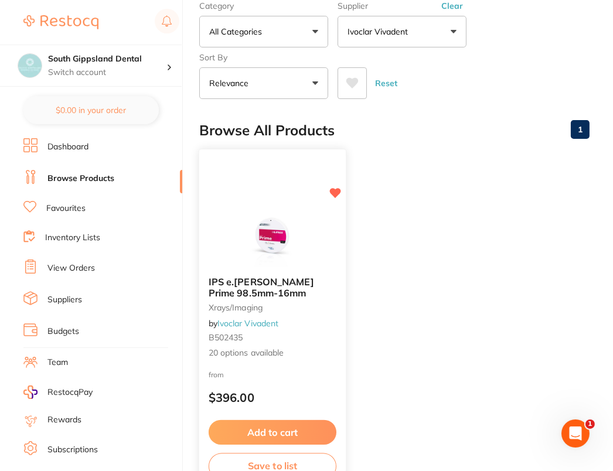
scroll to position [0, 0]
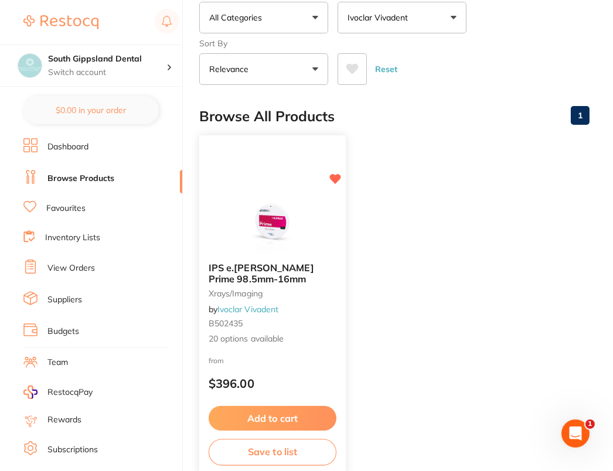
click at [255, 237] on img at bounding box center [272, 223] width 77 height 59
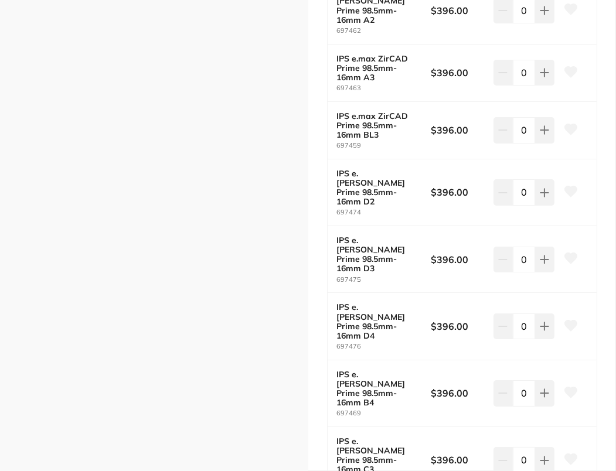
scroll to position [614, 0]
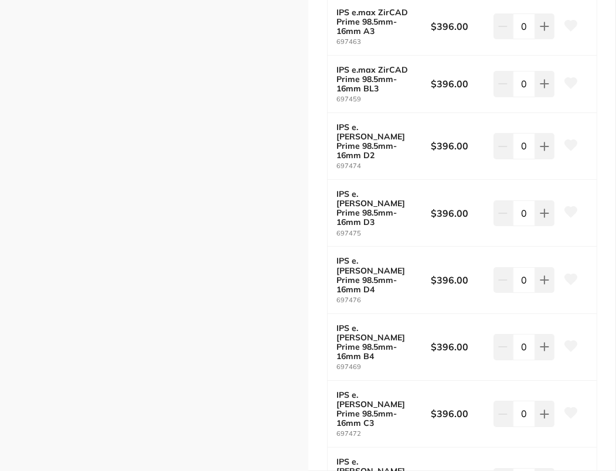
click at [568, 408] on icon at bounding box center [570, 413] width 12 height 11
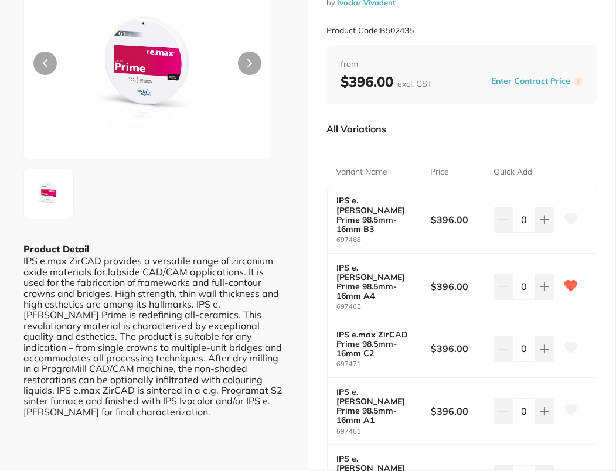
scroll to position [0, 0]
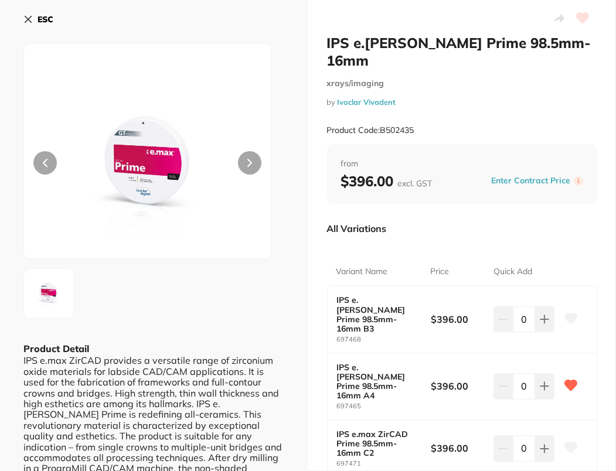
click at [42, 18] on b "ESC" at bounding box center [46, 19] width 16 height 11
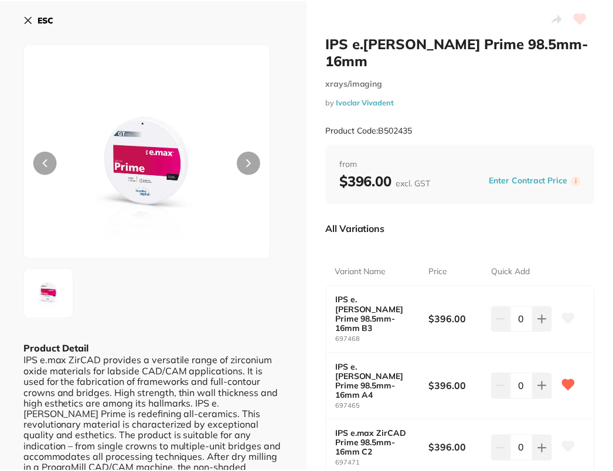
scroll to position [80, 0]
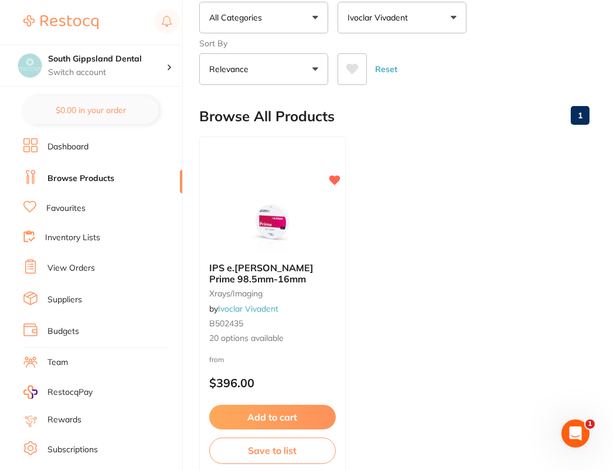
click at [291, 23] on button "All Categories" at bounding box center [263, 18] width 129 height 32
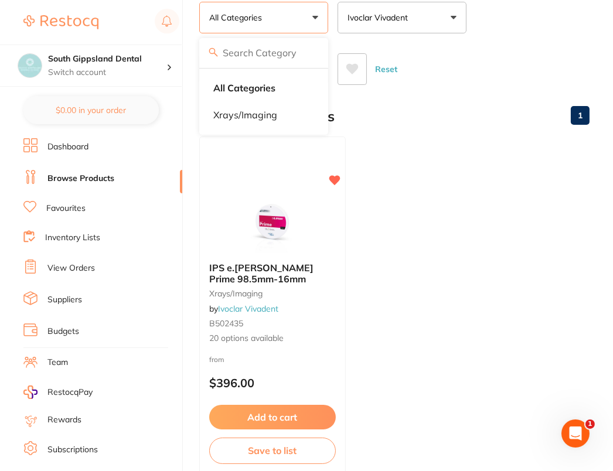
click at [528, 93] on main "697472 Create Product Category All Categories All Categories xrays/imaging Clea…" at bounding box center [406, 227] width 414 height 615
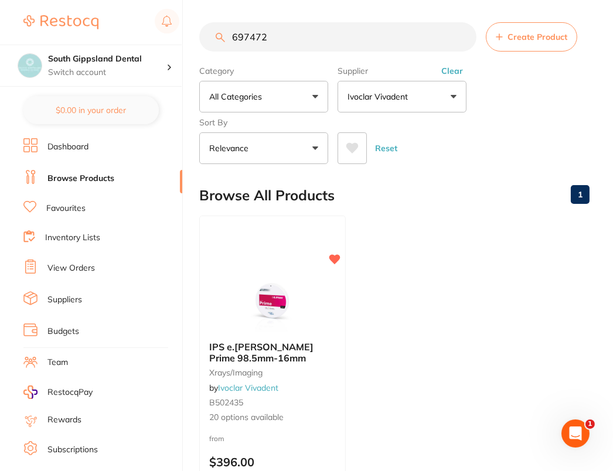
scroll to position [0, 0]
click at [400, 42] on input "697472" at bounding box center [337, 37] width 277 height 29
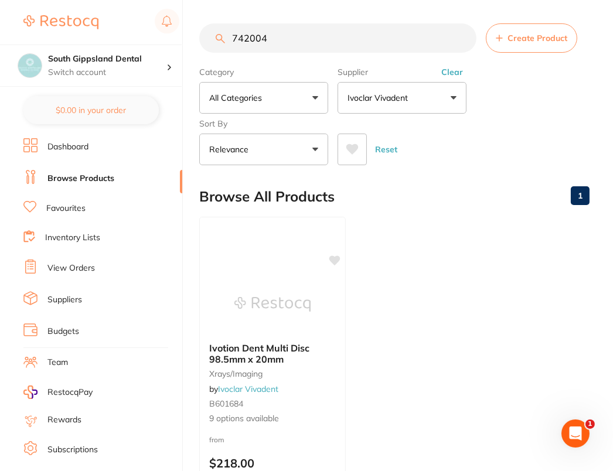
click at [541, 111] on div "Category All Categories All Categories xrays/imaging Clear Category false All C…" at bounding box center [394, 113] width 390 height 103
click at [279, 262] on div "Ivotion Dent Multi Disc 98.5mm x 20mm xrays/imaging by Ivoclar Vivadent B601684…" at bounding box center [273, 385] width 148 height 340
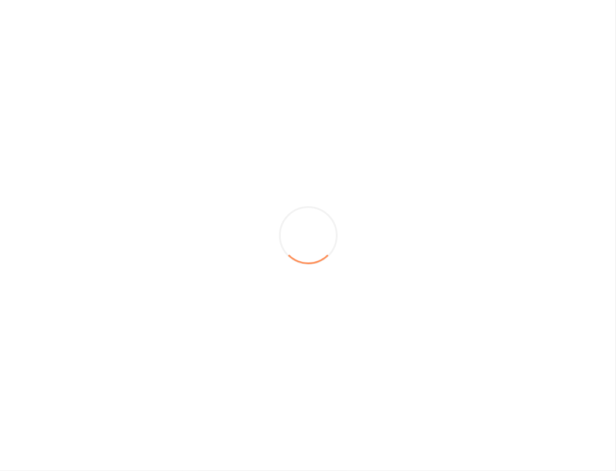
click at [279, 262] on section at bounding box center [308, 235] width 616 height 471
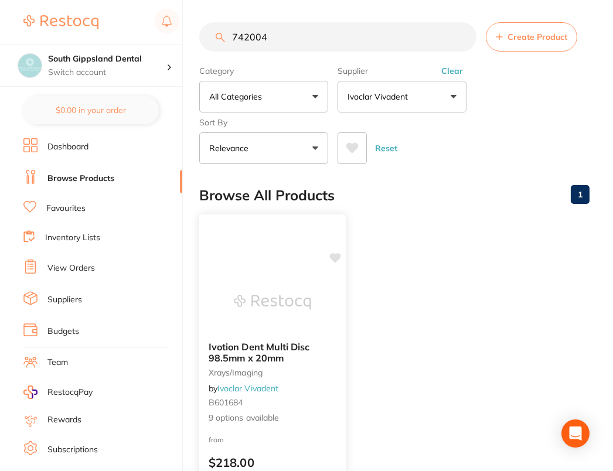
click at [291, 287] on img at bounding box center [272, 302] width 77 height 59
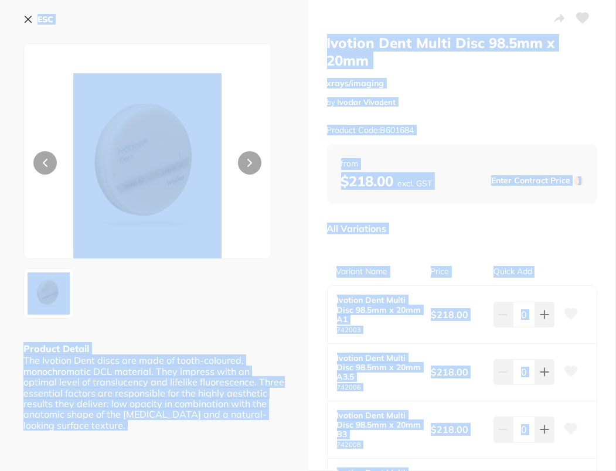
click at [609, 236] on div "Ivotion Dent Multi Disc 98.5mm x 20mm xrays/imaging by Ivoclar Vivadent Product…" at bounding box center [462, 444] width 308 height 888
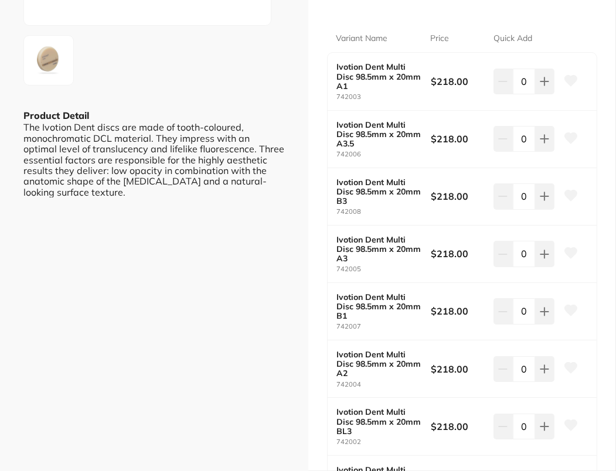
scroll to position [234, 0]
click at [572, 367] on icon at bounding box center [570, 368] width 13 height 12
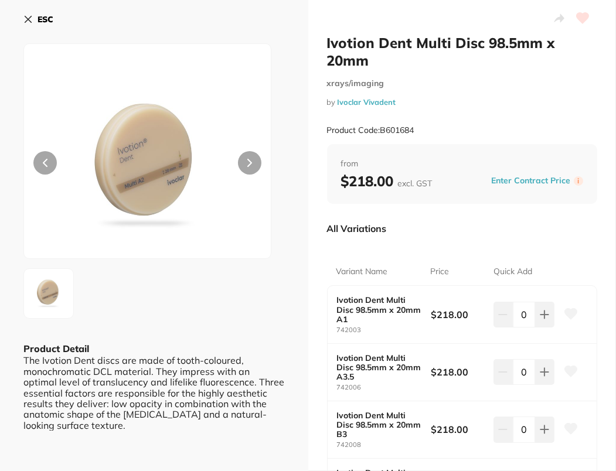
click at [50, 18] on b "ESC" at bounding box center [46, 19] width 16 height 11
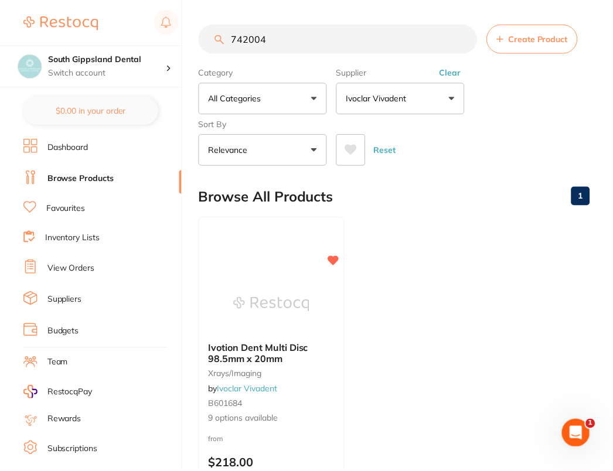
scroll to position [1, 0]
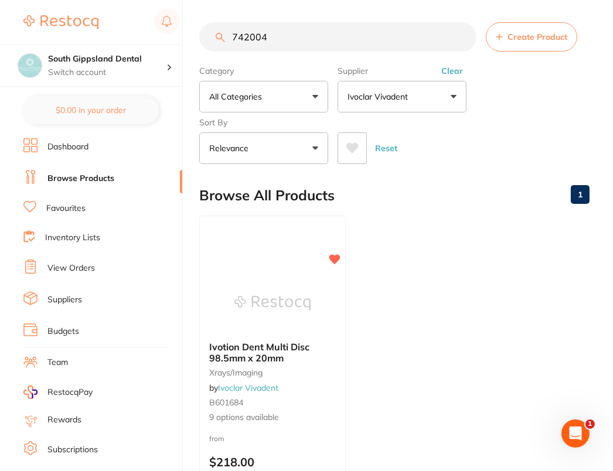
click at [340, 45] on input "742004" at bounding box center [337, 36] width 277 height 29
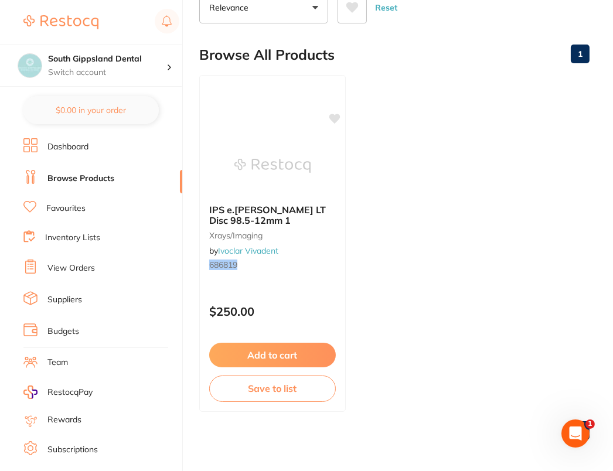
scroll to position [0, 0]
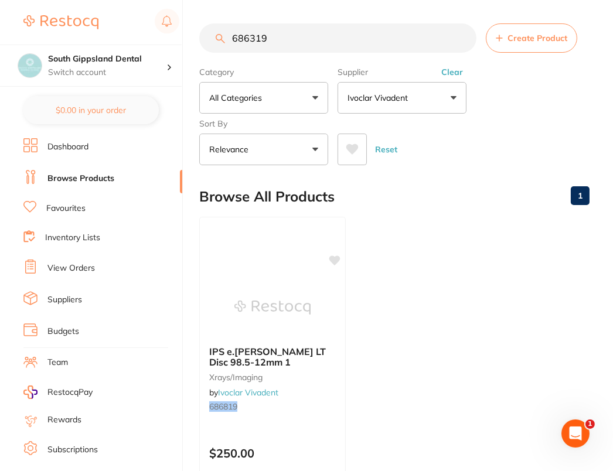
click at [314, 39] on input "686319" at bounding box center [337, 37] width 277 height 29
type input "686319"
click at [461, 35] on input "686319" at bounding box center [337, 37] width 277 height 29
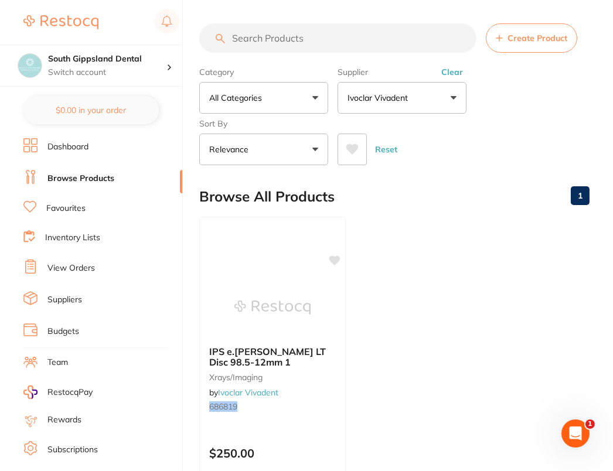
click at [374, 33] on input "search" at bounding box center [337, 37] width 277 height 29
paste input "686319"
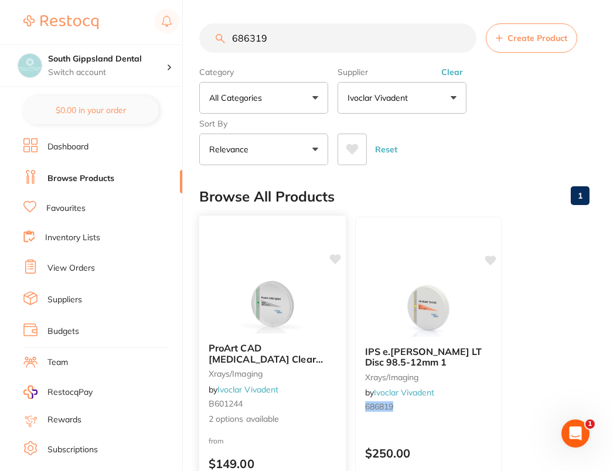
click at [255, 291] on img at bounding box center [272, 303] width 77 height 59
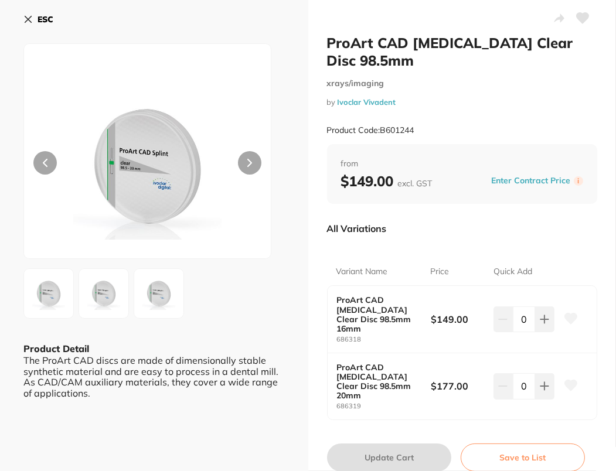
click at [566, 380] on icon at bounding box center [570, 385] width 12 height 11
click at [70, 25] on div "ESC" at bounding box center [153, 26] width 261 height 34
click at [40, 19] on b "ESC" at bounding box center [46, 19] width 16 height 11
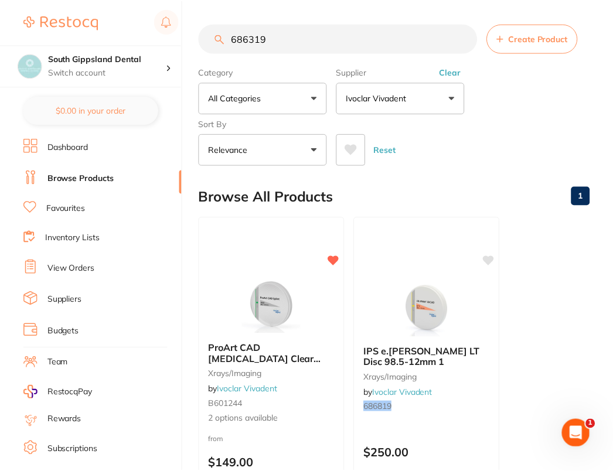
scroll to position [3, 0]
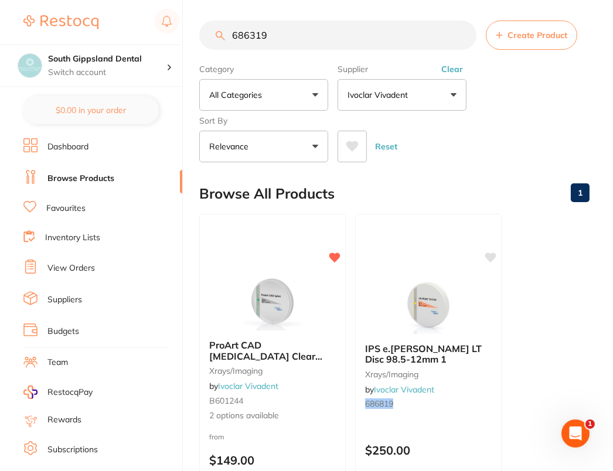
click at [302, 33] on input "686319" at bounding box center [337, 35] width 277 height 29
click at [352, 30] on input "686319" at bounding box center [337, 35] width 277 height 29
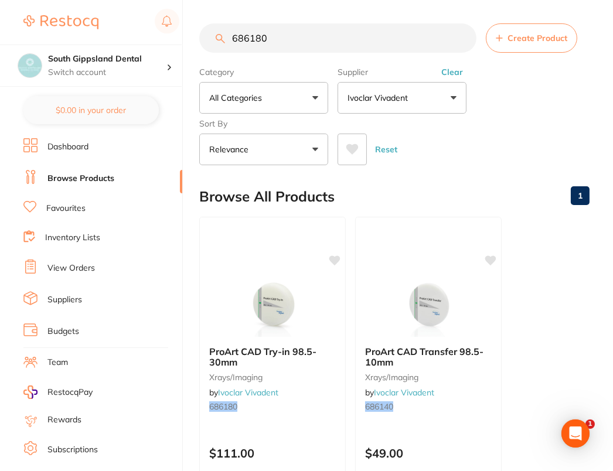
scroll to position [0, 0]
click at [335, 256] on icon at bounding box center [335, 259] width 11 height 10
click at [529, 168] on main "686180 Create Product Category All Categories All Categories xrays/imaging Clea…" at bounding box center [406, 307] width 414 height 615
click at [370, 34] on input "686180" at bounding box center [337, 37] width 277 height 29
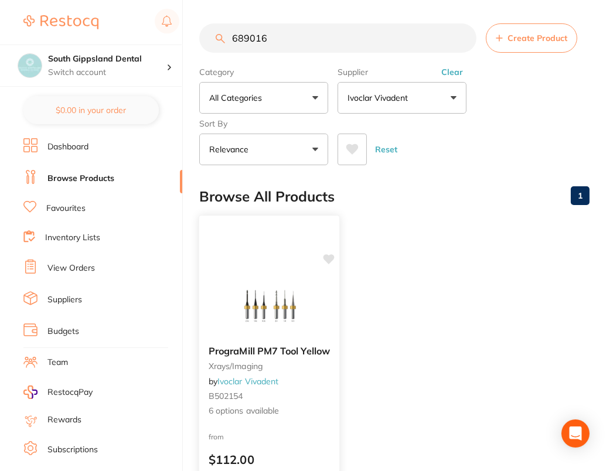
click at [247, 277] on img at bounding box center [269, 306] width 77 height 59
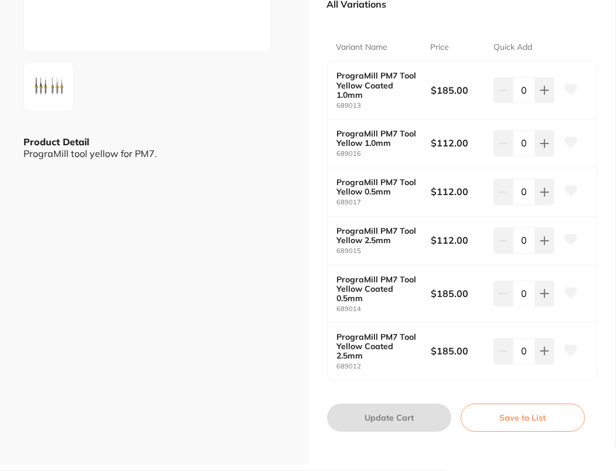
click at [565, 138] on icon at bounding box center [570, 142] width 12 height 11
click at [570, 237] on icon at bounding box center [570, 239] width 12 height 11
click at [568, 288] on icon at bounding box center [570, 292] width 12 height 11
click at [572, 84] on icon at bounding box center [570, 89] width 12 height 11
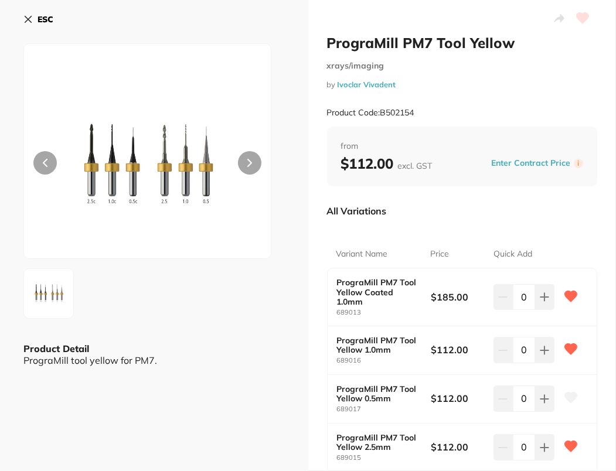
click at [49, 21] on b "ESC" at bounding box center [46, 19] width 16 height 11
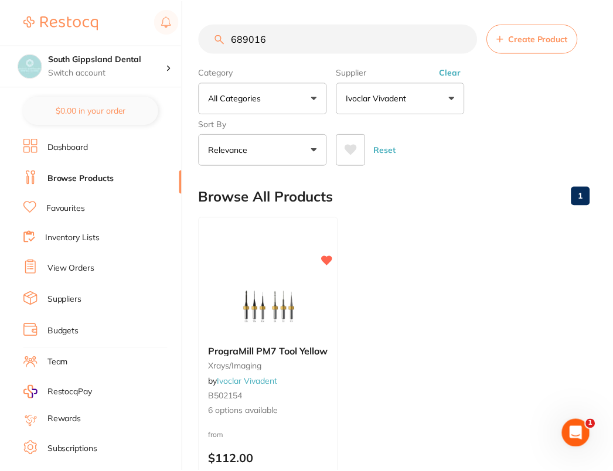
scroll to position [3, 0]
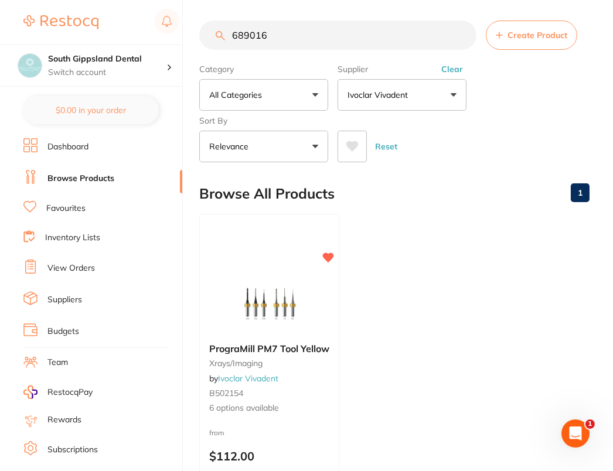
click at [367, 35] on input "689016" at bounding box center [337, 35] width 277 height 29
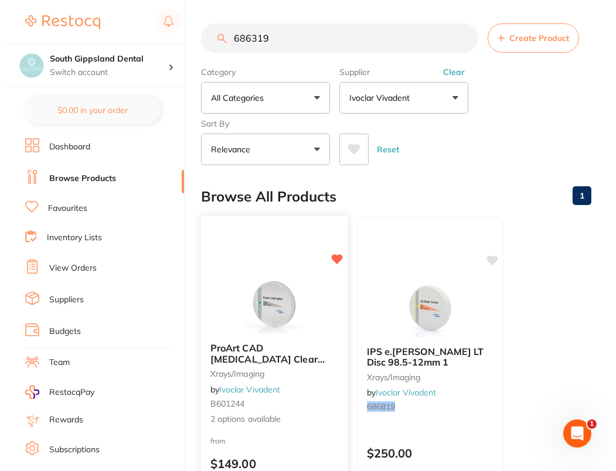
scroll to position [0, 0]
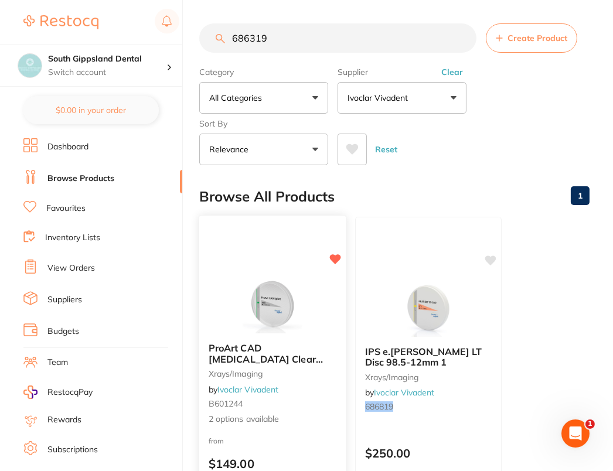
click at [267, 294] on img at bounding box center [272, 303] width 77 height 59
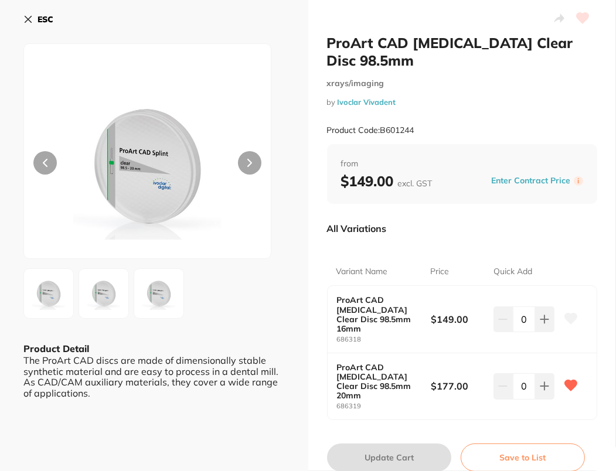
click at [38, 20] on b "ESC" at bounding box center [46, 19] width 16 height 11
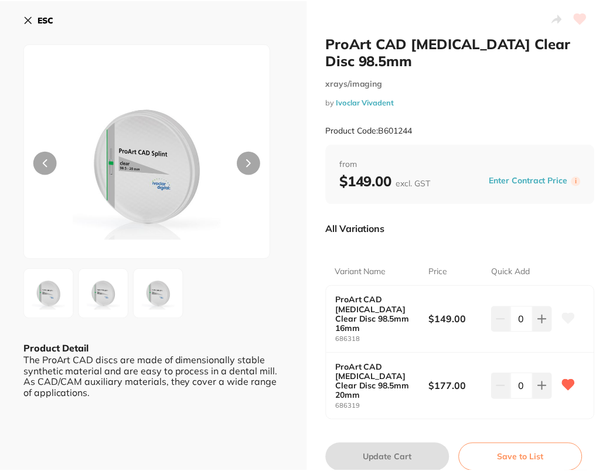
scroll to position [3, 0]
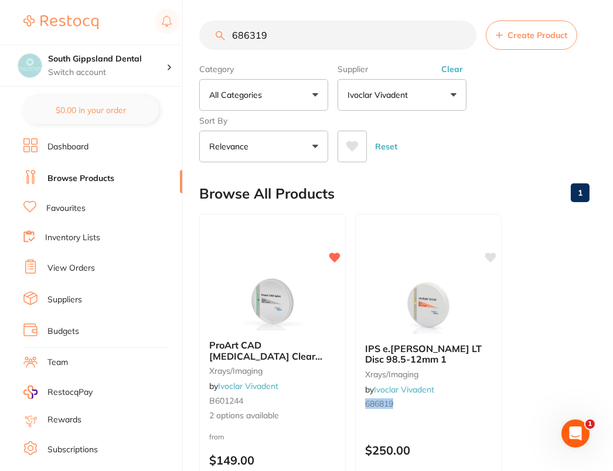
click at [353, 37] on input "686319" at bounding box center [337, 35] width 277 height 29
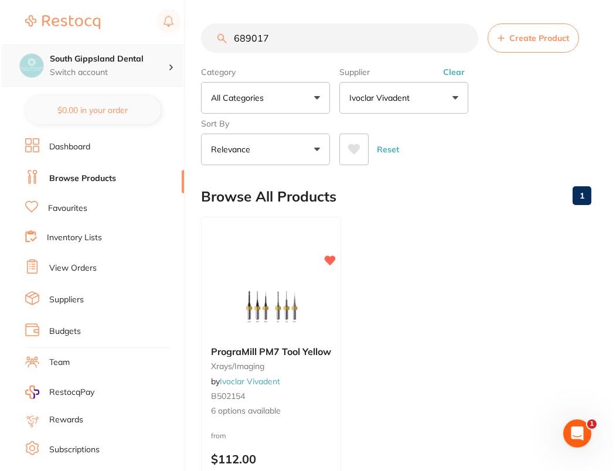
scroll to position [0, 0]
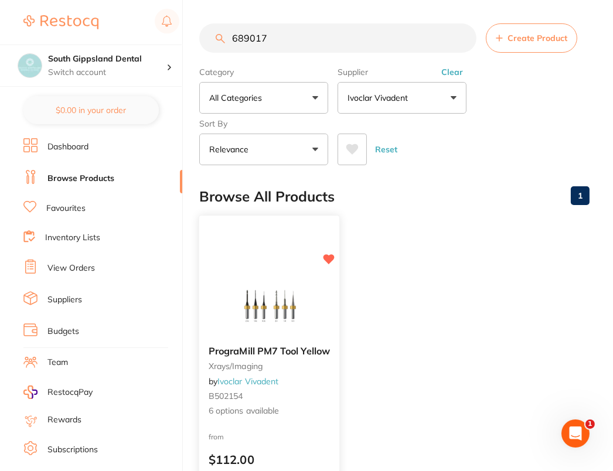
click at [288, 298] on img at bounding box center [269, 306] width 77 height 59
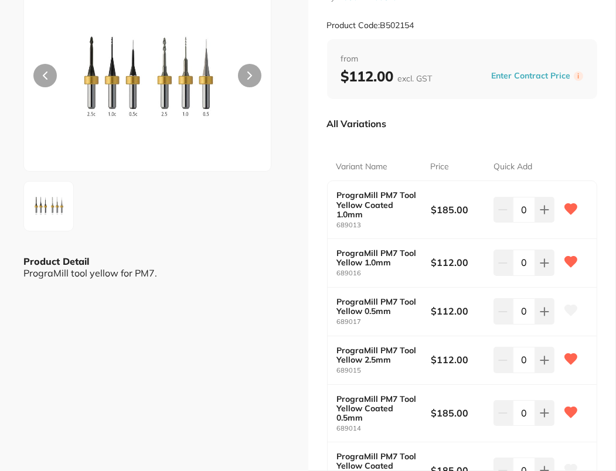
scroll to position [161, 0]
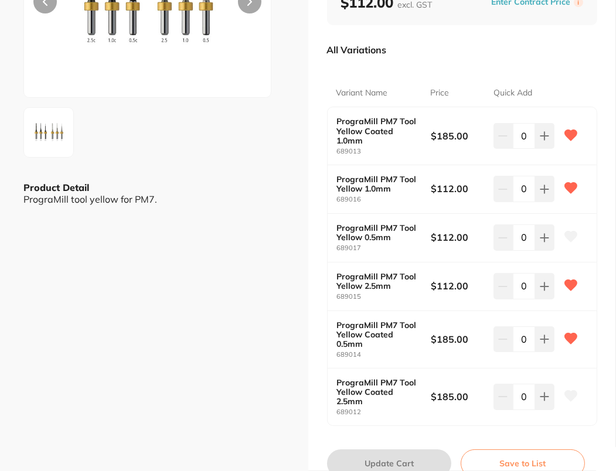
click at [569, 231] on icon at bounding box center [570, 237] width 13 height 12
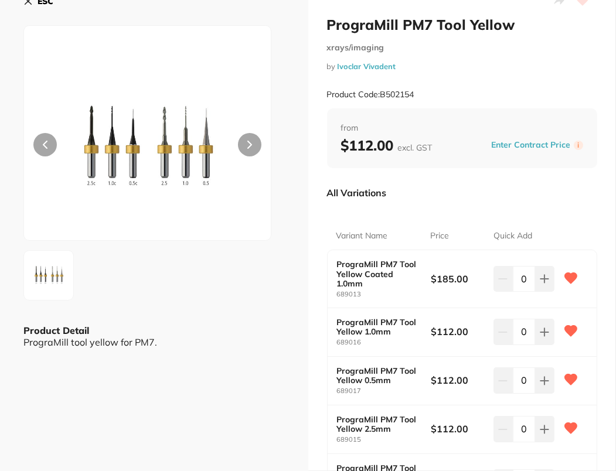
scroll to position [0, 0]
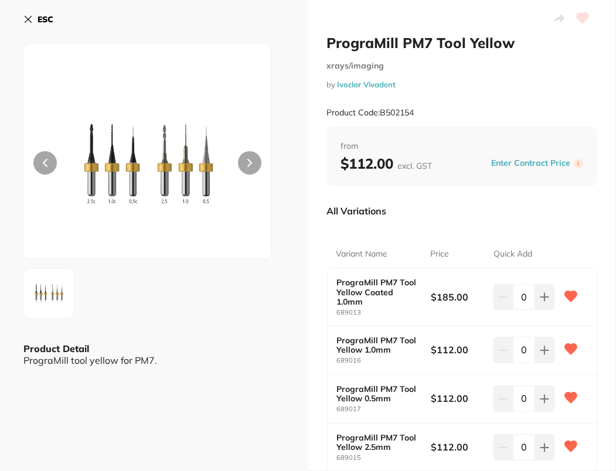
drag, startPoint x: 38, startPoint y: 22, endPoint x: 111, endPoint y: 33, distance: 74.1
click at [39, 22] on b "ESC" at bounding box center [46, 19] width 16 height 11
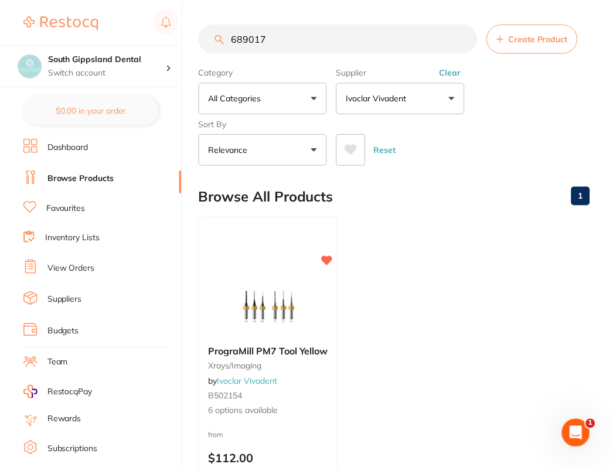
scroll to position [3, 0]
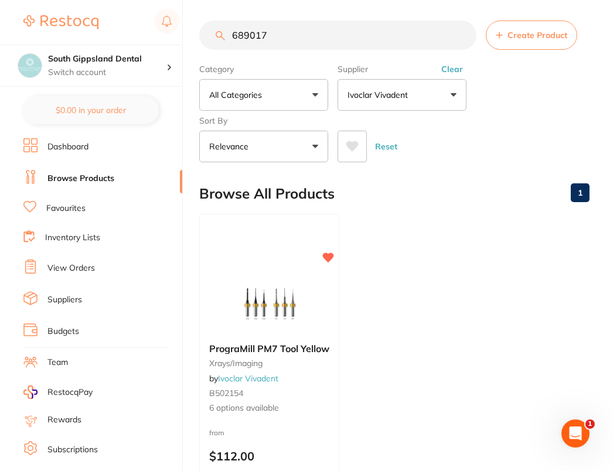
click at [318, 36] on input "689017" at bounding box center [337, 35] width 277 height 29
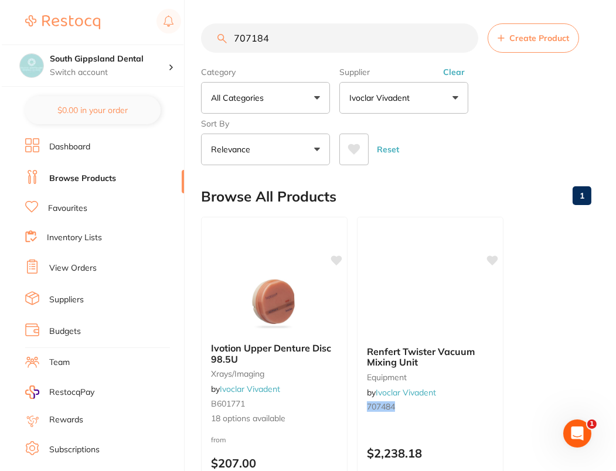
scroll to position [0, 0]
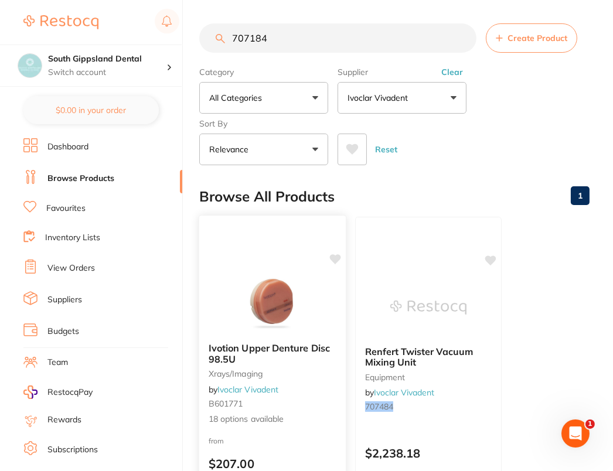
click at [249, 318] on img at bounding box center [272, 303] width 77 height 59
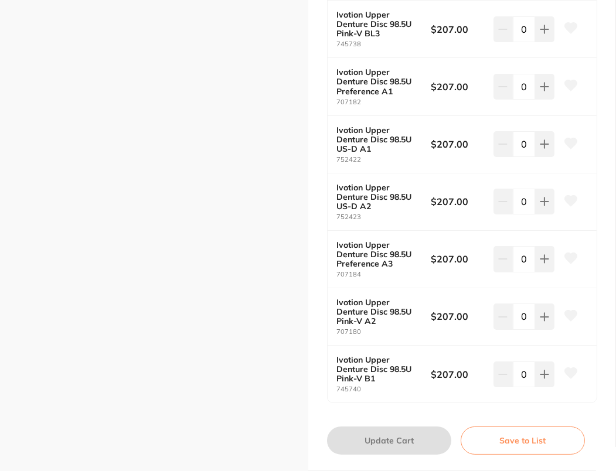
scroll to position [921, 0]
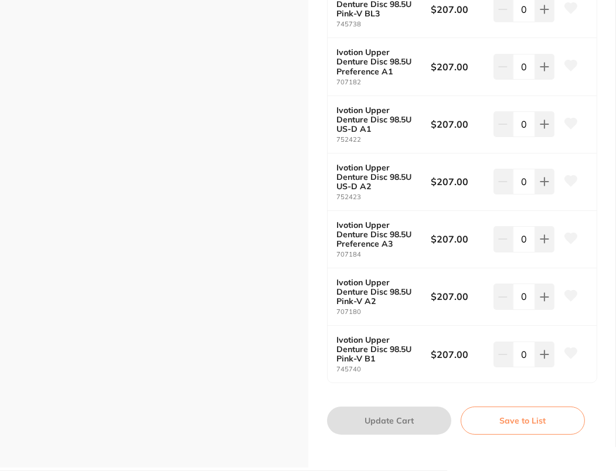
click at [565, 235] on icon at bounding box center [570, 238] width 12 height 11
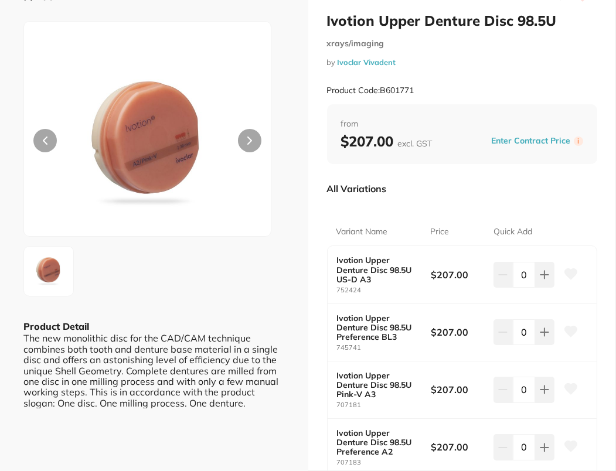
scroll to position [0, 0]
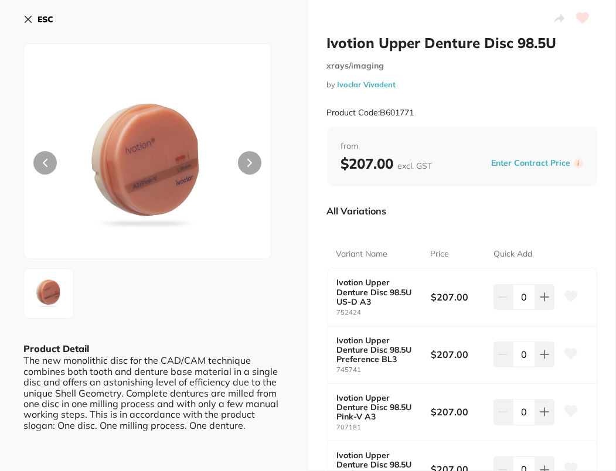
click at [42, 19] on b "ESC" at bounding box center [46, 19] width 16 height 11
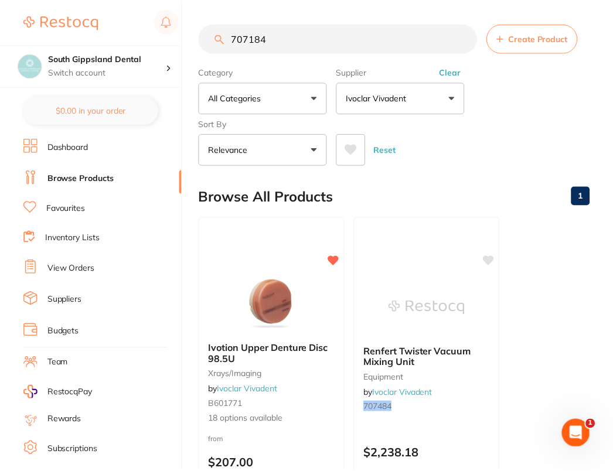
scroll to position [3, 0]
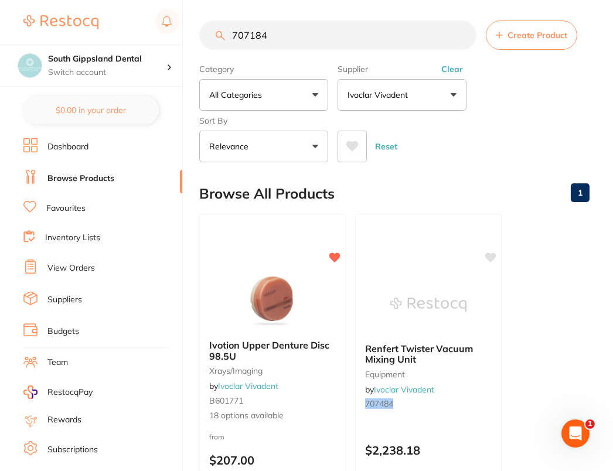
click at [345, 31] on input "707184" at bounding box center [337, 35] width 277 height 29
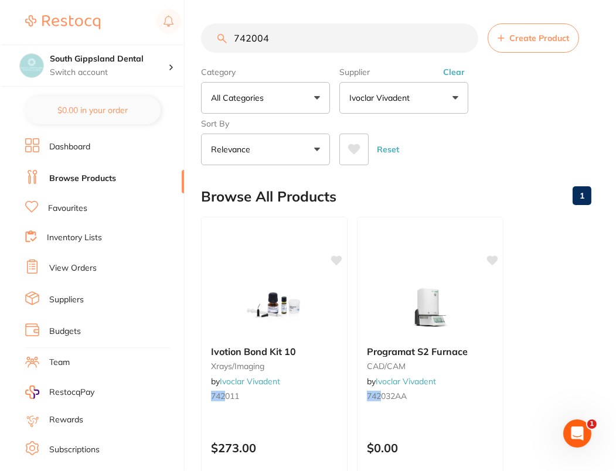
scroll to position [0, 0]
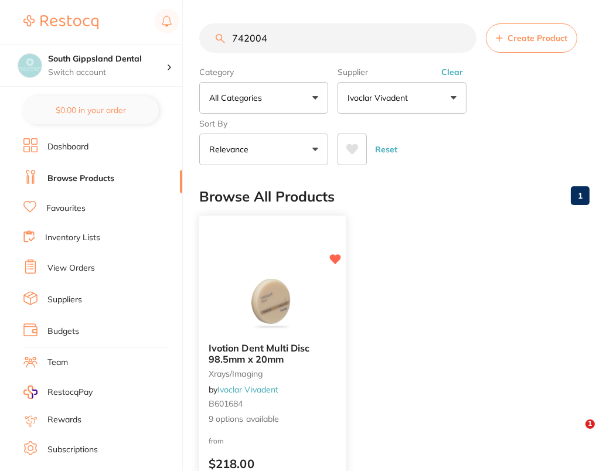
click at [278, 296] on img at bounding box center [272, 303] width 77 height 59
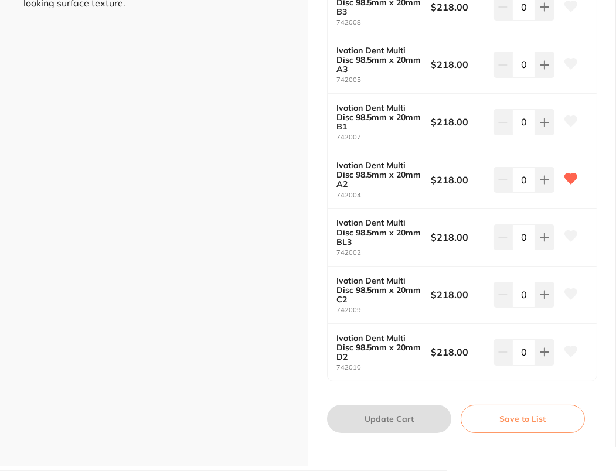
scroll to position [423, 0]
click at [569, 63] on icon at bounding box center [570, 63] width 12 height 11
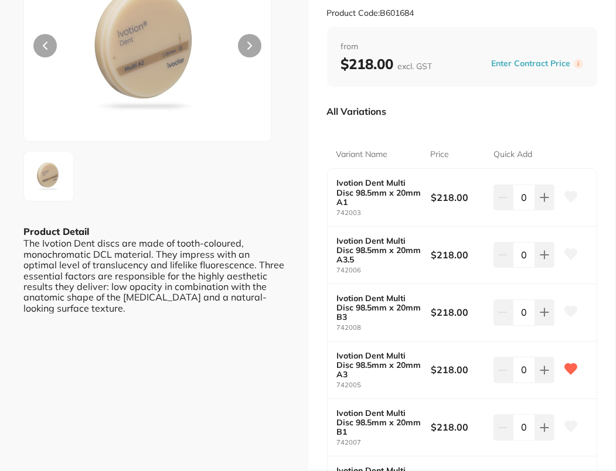
scroll to position [0, 0]
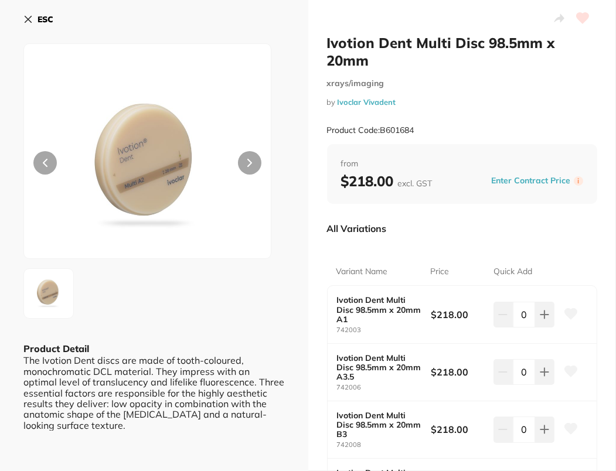
click at [39, 22] on b "ESC" at bounding box center [46, 19] width 16 height 11
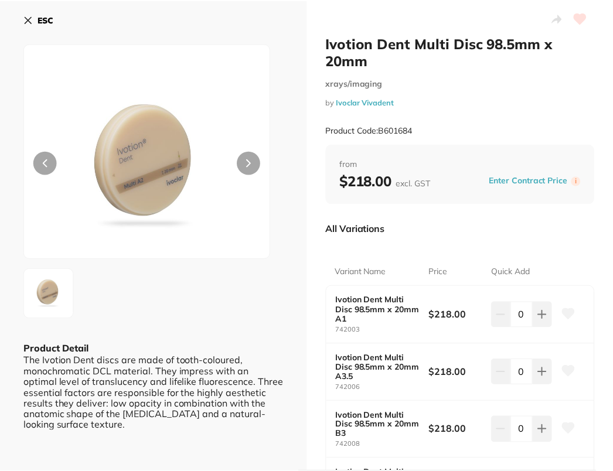
scroll to position [3, 0]
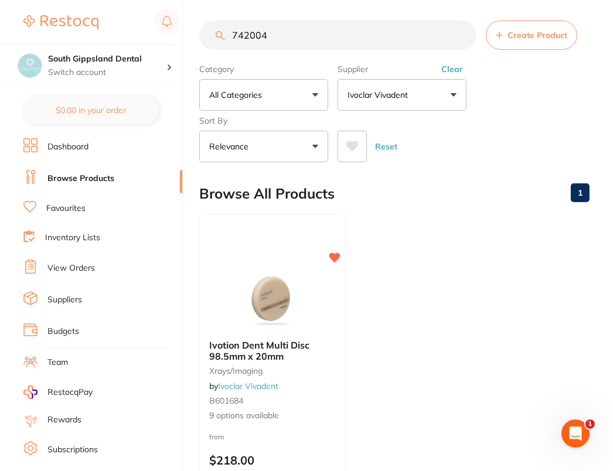
click at [350, 35] on input "742004" at bounding box center [337, 35] width 277 height 29
click at [350, 36] on input "742004" at bounding box center [337, 35] width 277 height 29
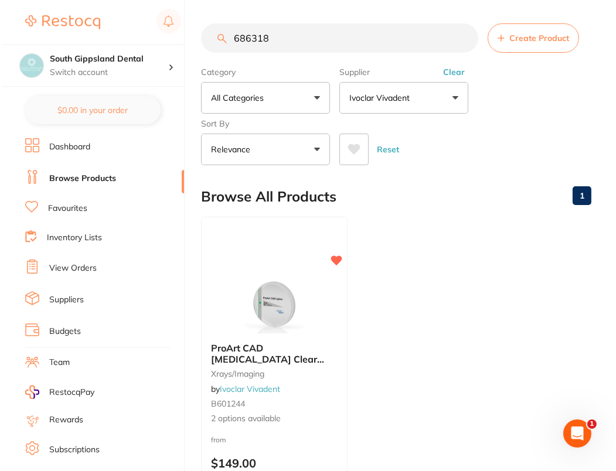
scroll to position [0, 0]
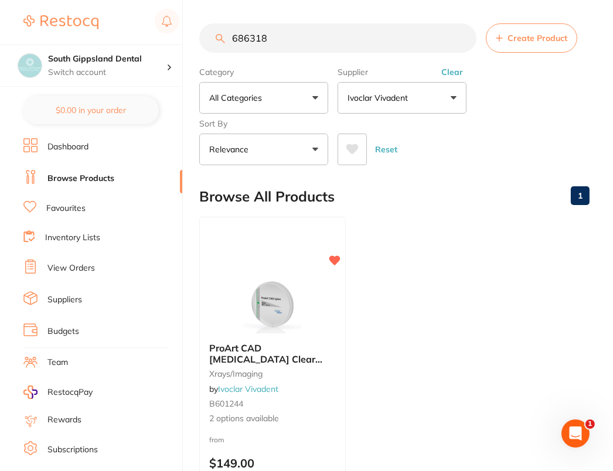
click at [527, 301] on ul "ProArt CAD [MEDICAL_DATA] Clear Disc 98.5mm xrays/imaging by Ivoclar Vivadent B…" at bounding box center [394, 385] width 390 height 337
click at [256, 317] on img at bounding box center [272, 303] width 77 height 59
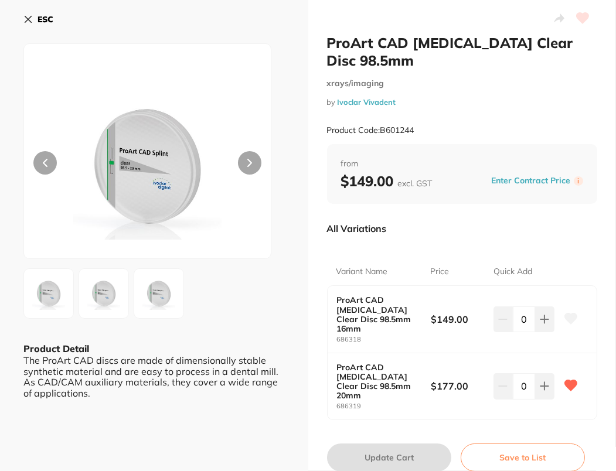
click at [567, 313] on icon at bounding box center [570, 318] width 12 height 11
click at [30, 288] on img at bounding box center [49, 293] width 42 height 42
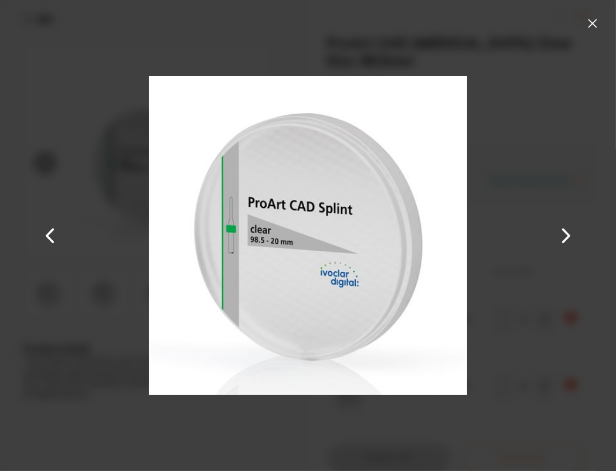
click at [597, 22] on button at bounding box center [592, 23] width 19 height 19
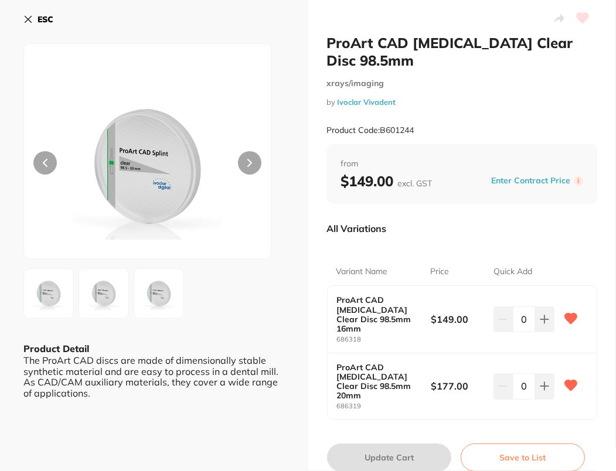
click at [40, 21] on b "ESC" at bounding box center [46, 19] width 16 height 11
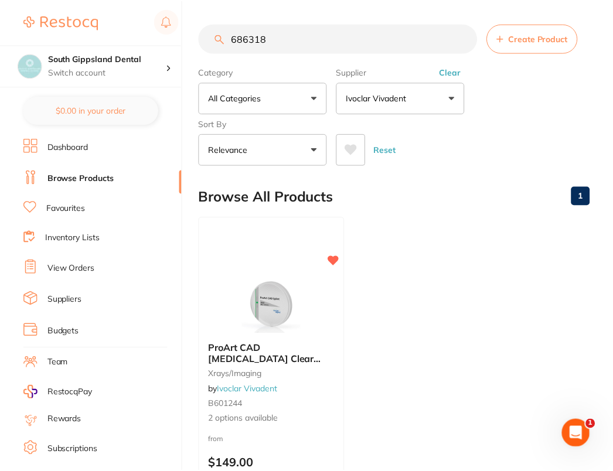
scroll to position [3, 0]
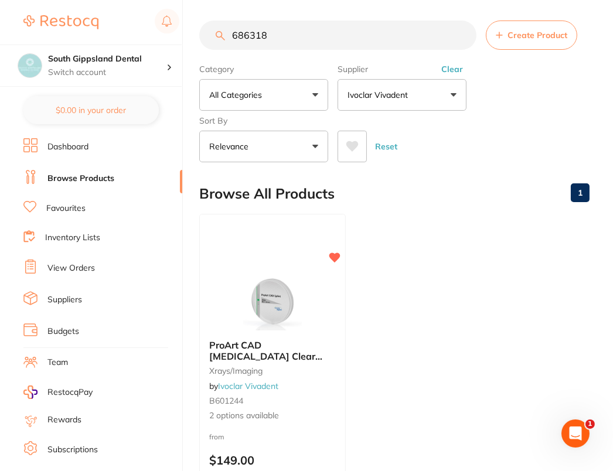
click at [349, 39] on input "686318" at bounding box center [337, 35] width 277 height 29
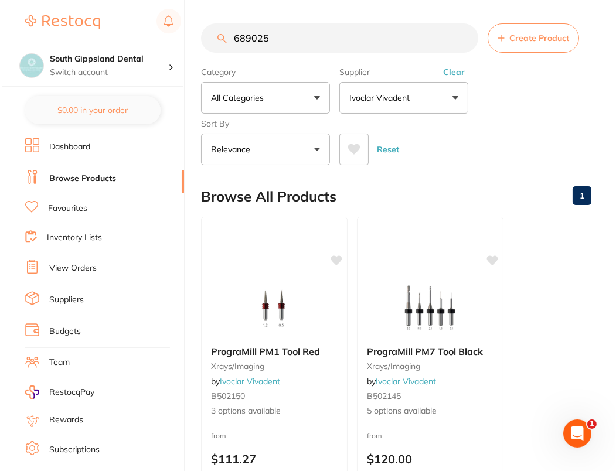
scroll to position [0, 0]
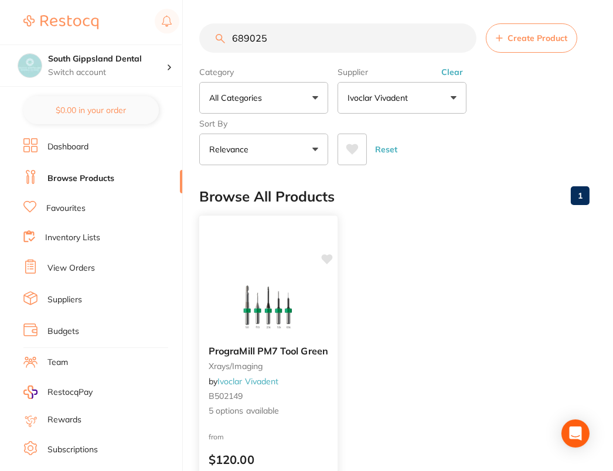
click at [261, 308] on img at bounding box center [268, 306] width 77 height 59
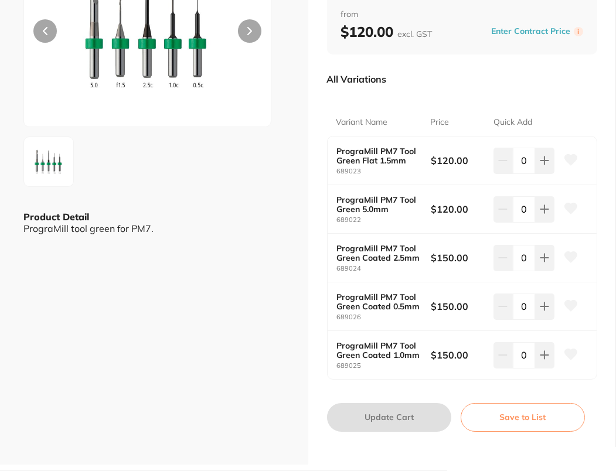
click at [568, 355] on icon at bounding box center [570, 354] width 12 height 11
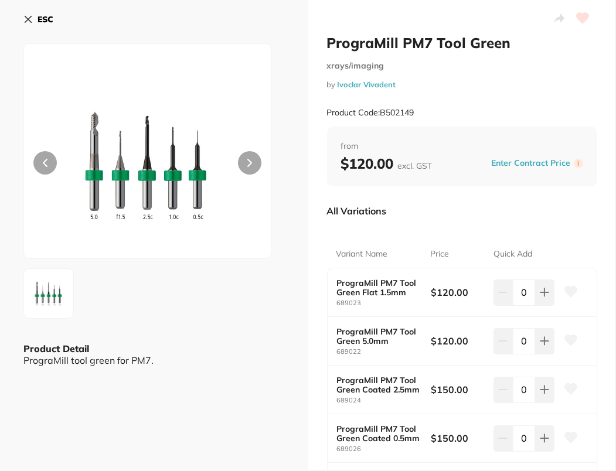
click at [47, 19] on b "ESC" at bounding box center [46, 19] width 16 height 11
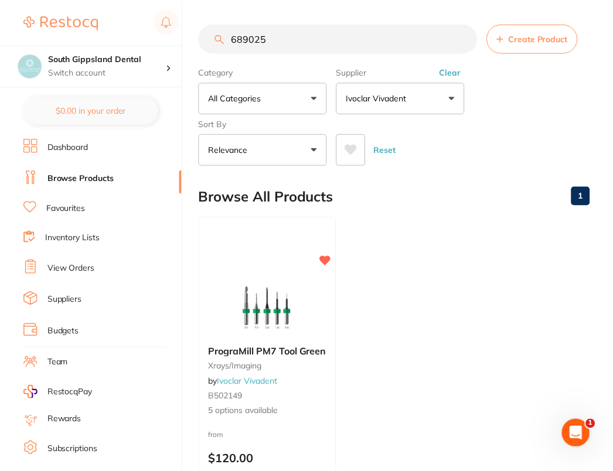
scroll to position [3, 0]
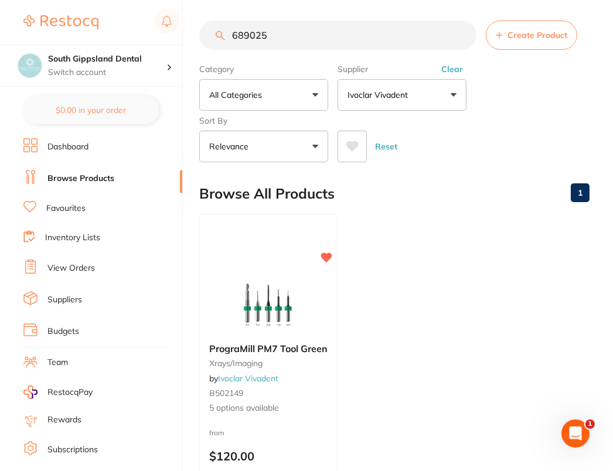
click at [370, 29] on input "689025" at bounding box center [337, 35] width 277 height 29
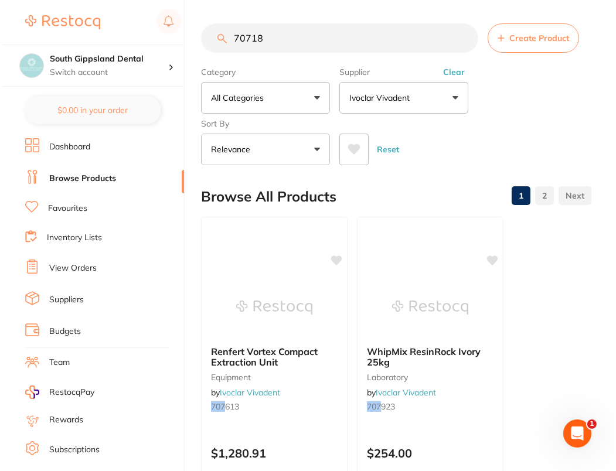
scroll to position [0, 0]
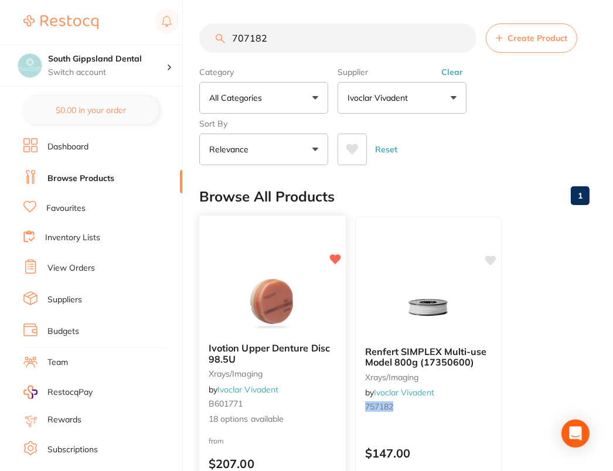
click at [289, 257] on div "Ivotion Upper Denture Disc 98.5U xrays/imaging by Ivoclar Vivadent B601771 18 o…" at bounding box center [273, 385] width 148 height 340
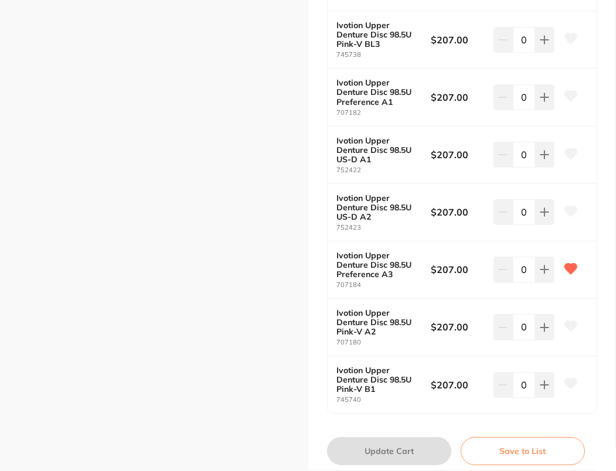
scroll to position [888, 0]
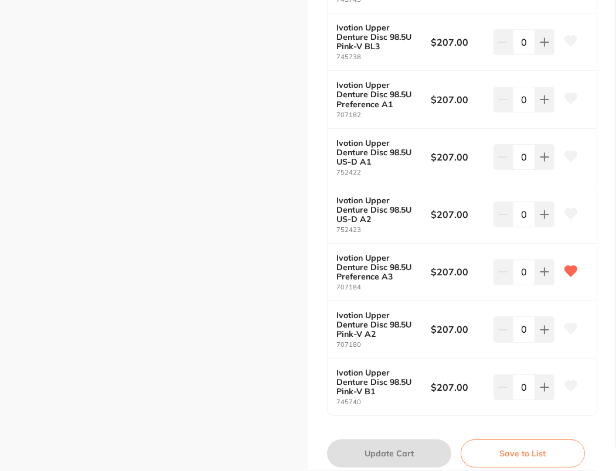
click at [567, 93] on icon at bounding box center [570, 98] width 12 height 11
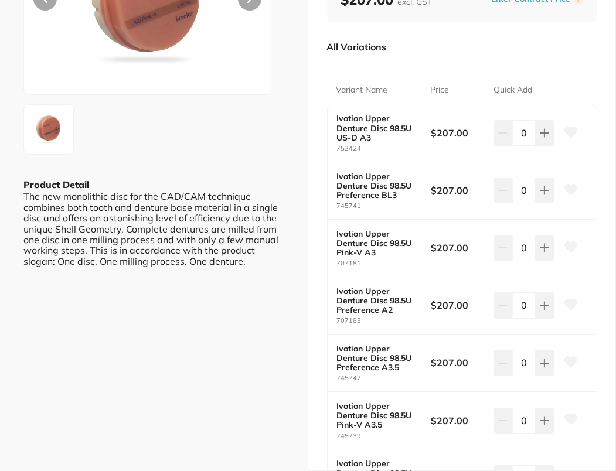
scroll to position [0, 0]
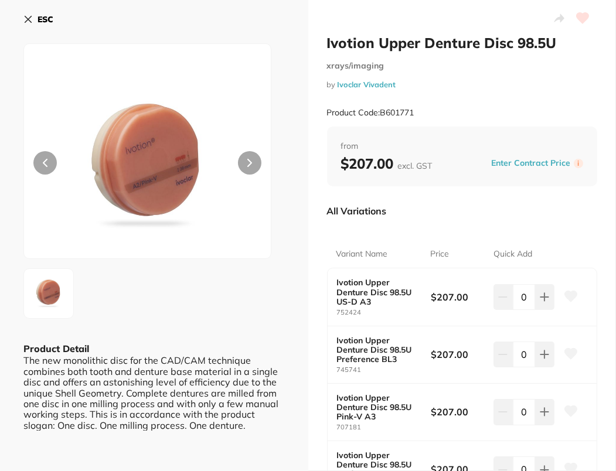
click at [54, 25] on div "ESC" at bounding box center [153, 26] width 261 height 34
click at [47, 19] on b "ESC" at bounding box center [46, 19] width 16 height 11
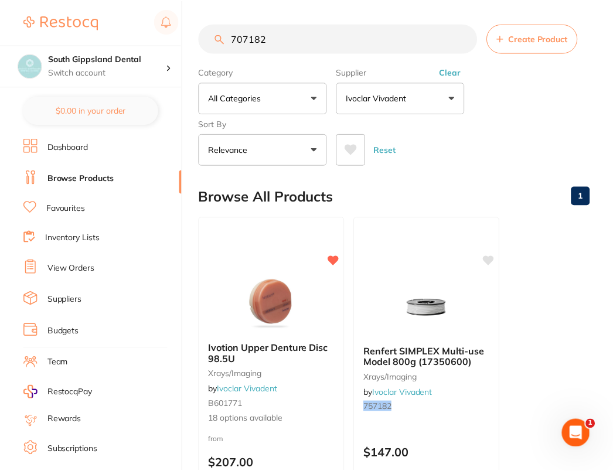
scroll to position [3, 0]
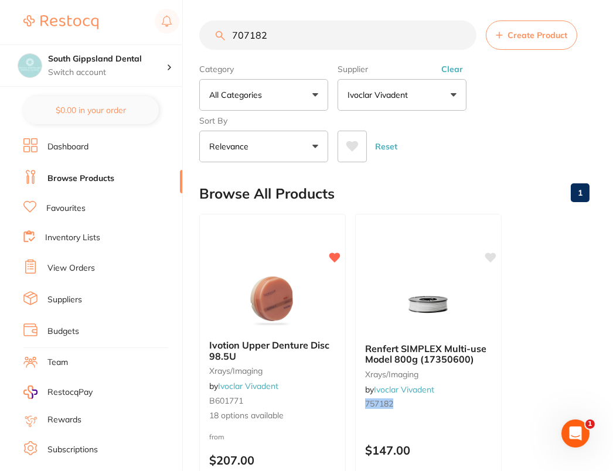
click at [381, 32] on input "707182" at bounding box center [337, 35] width 277 height 29
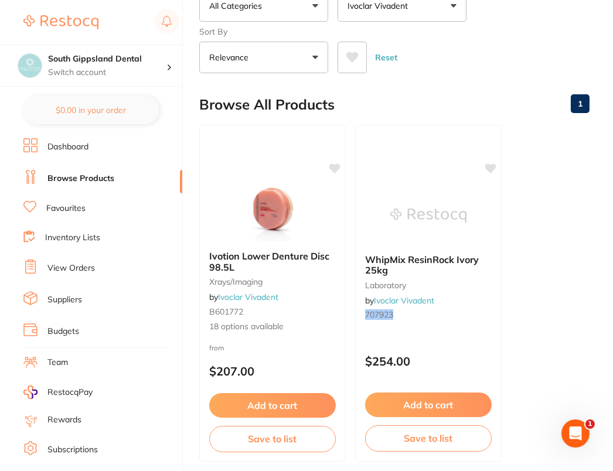
scroll to position [139, 0]
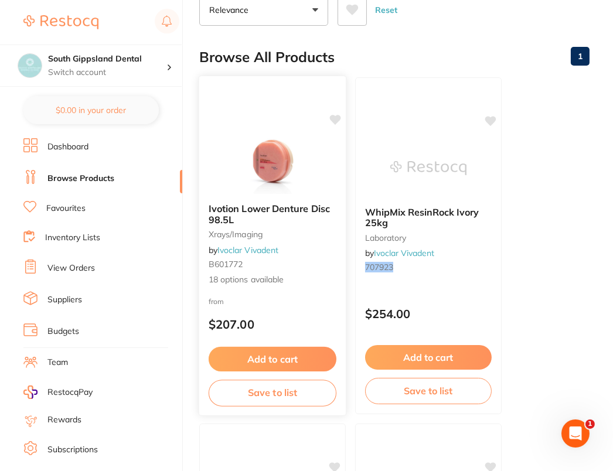
click at [278, 169] on img at bounding box center [272, 164] width 77 height 59
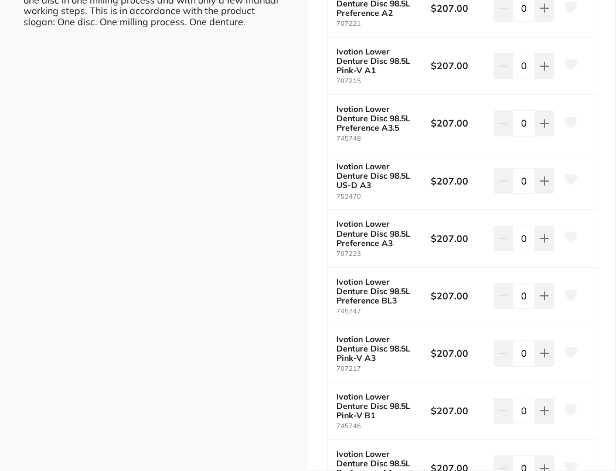
scroll to position [439, 0]
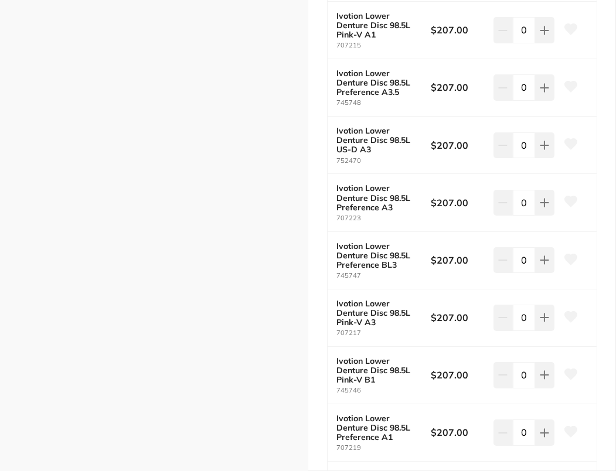
click at [573, 197] on icon at bounding box center [570, 201] width 12 height 11
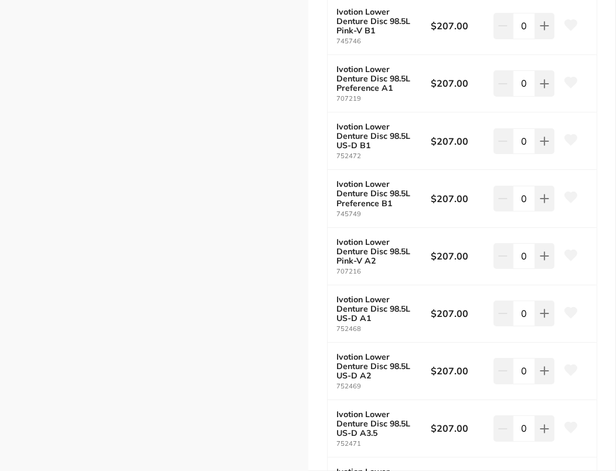
scroll to position [810, 0]
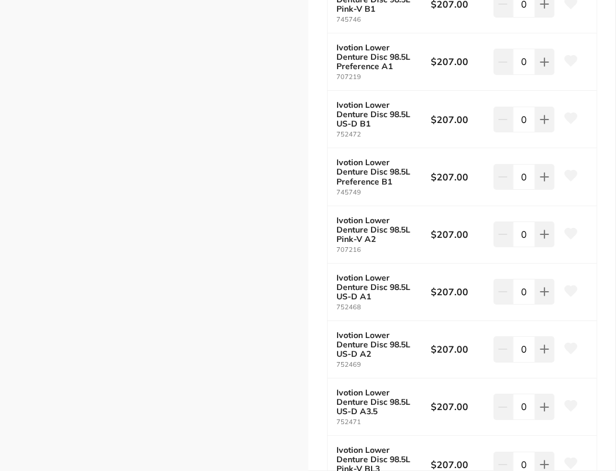
click at [571, 56] on icon at bounding box center [570, 61] width 12 height 11
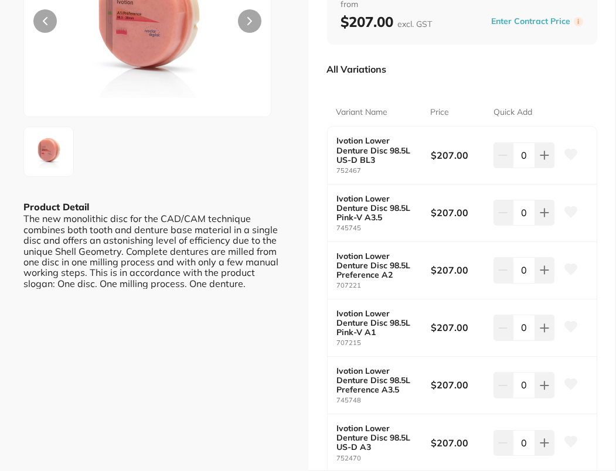
scroll to position [0, 0]
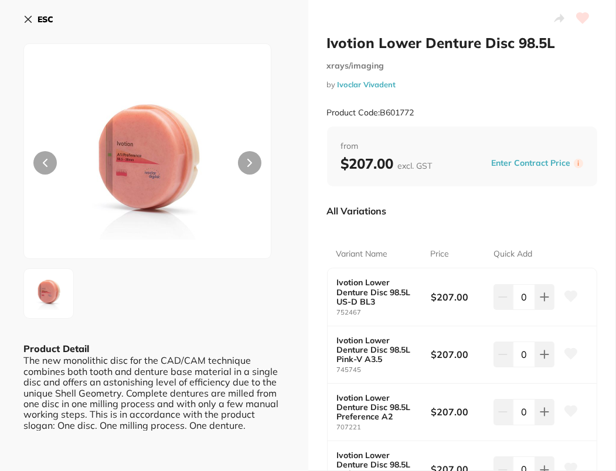
click at [49, 27] on button "ESC" at bounding box center [38, 19] width 30 height 20
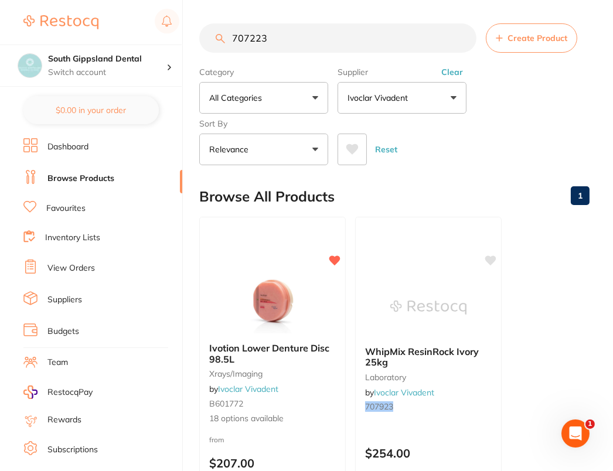
click at [363, 51] on input "707223" at bounding box center [337, 37] width 277 height 29
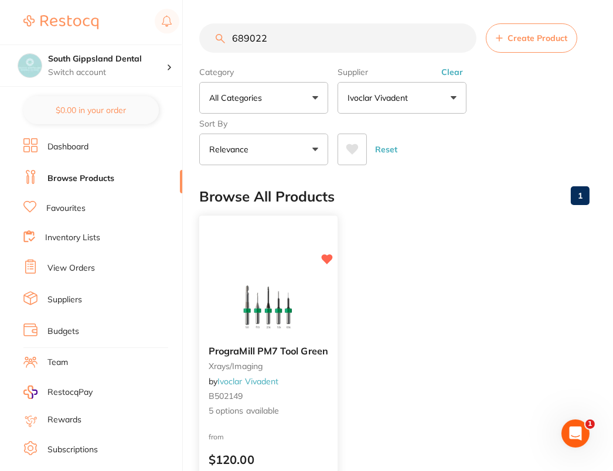
click at [272, 308] on img at bounding box center [268, 306] width 77 height 59
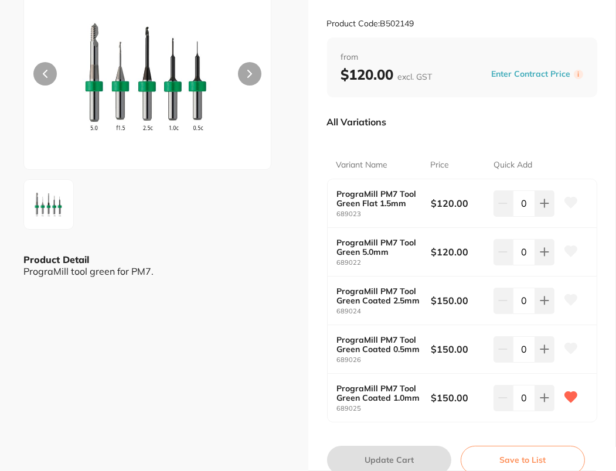
scroll to position [132, 0]
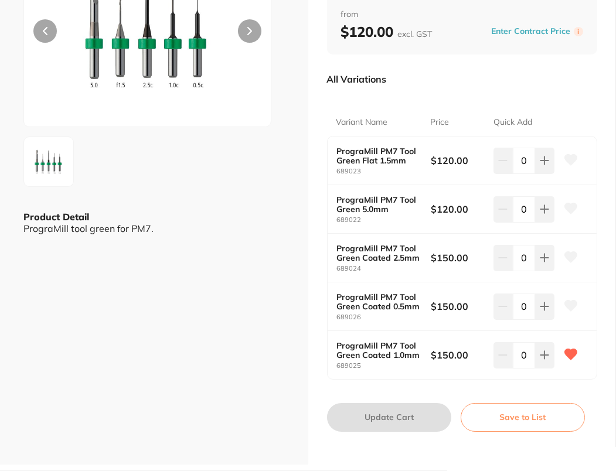
click at [564, 207] on icon at bounding box center [570, 208] width 12 height 11
click at [573, 155] on icon at bounding box center [570, 160] width 12 height 11
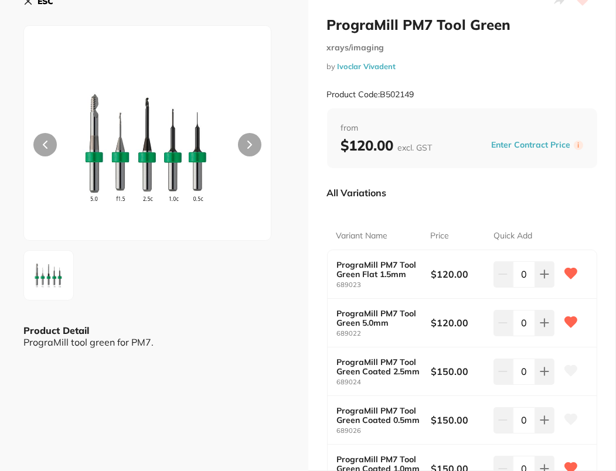
scroll to position [0, 0]
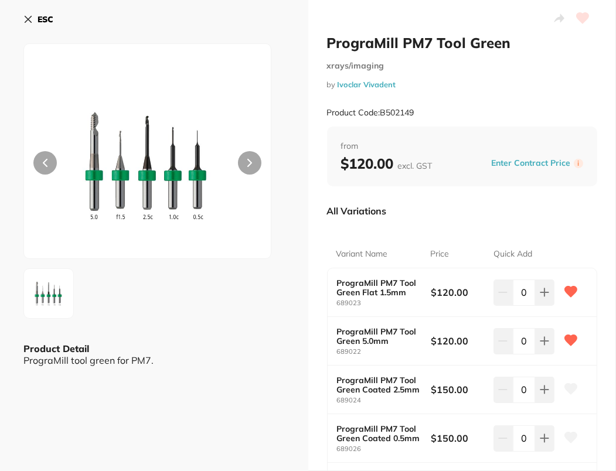
click at [35, 18] on button "ESC" at bounding box center [38, 19] width 30 height 20
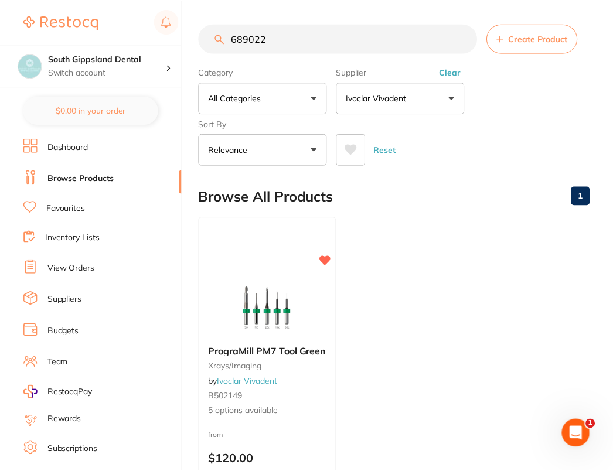
scroll to position [5, 0]
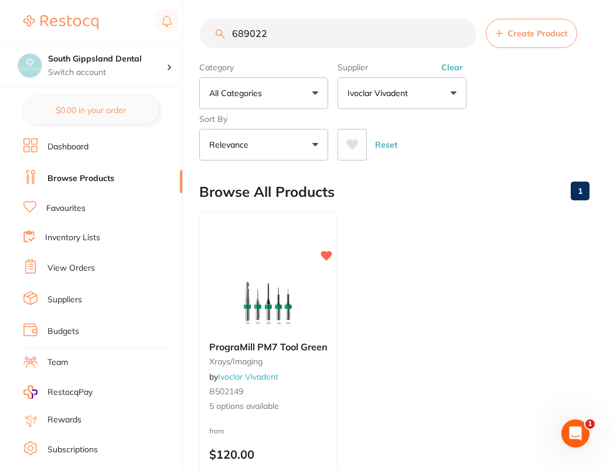
click at [374, 33] on input "689022" at bounding box center [337, 33] width 277 height 29
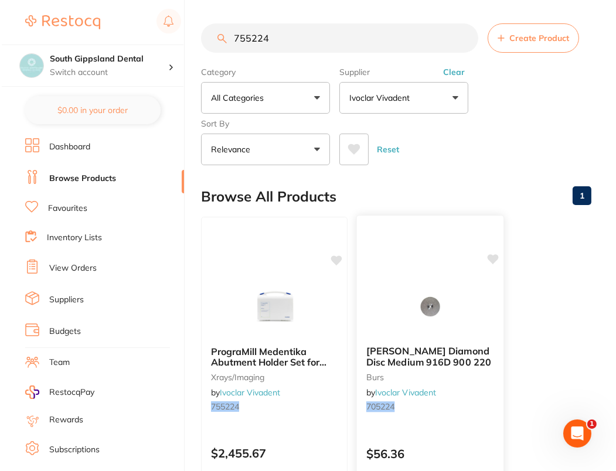
scroll to position [0, 0]
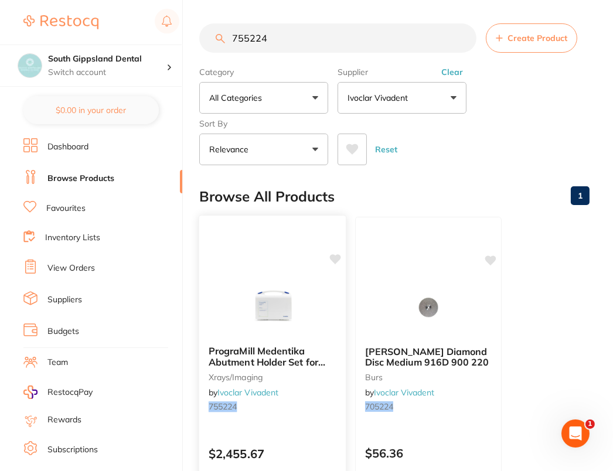
click at [339, 270] on div "PrograMill Medentika Abutment Holder Set for PM7 xrays/imaging by Ivoclar Vivad…" at bounding box center [273, 385] width 148 height 340
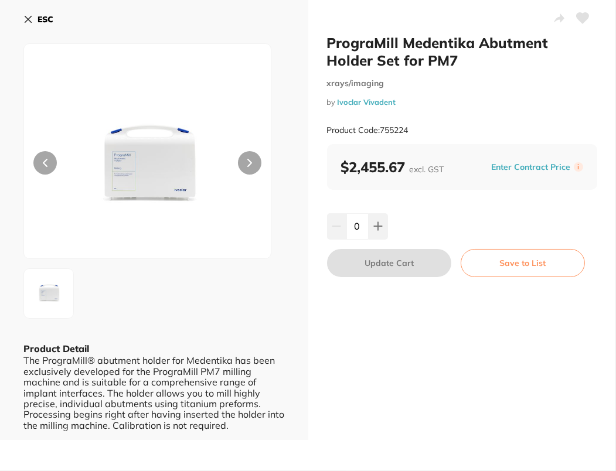
click at [582, 22] on icon at bounding box center [582, 18] width 13 height 12
click at [57, 15] on div "ESC" at bounding box center [153, 26] width 261 height 34
click at [49, 20] on b "ESC" at bounding box center [46, 19] width 16 height 11
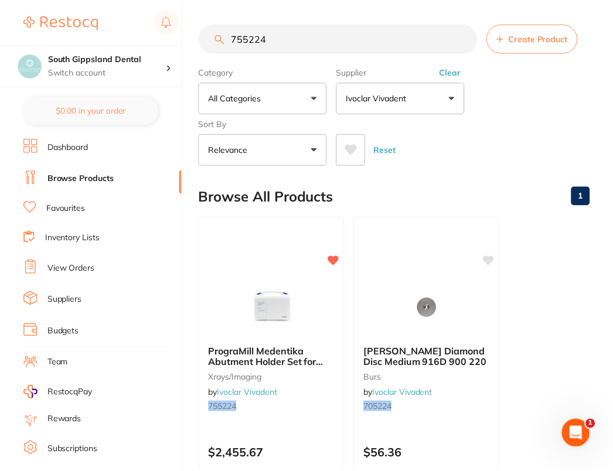
scroll to position [5, 0]
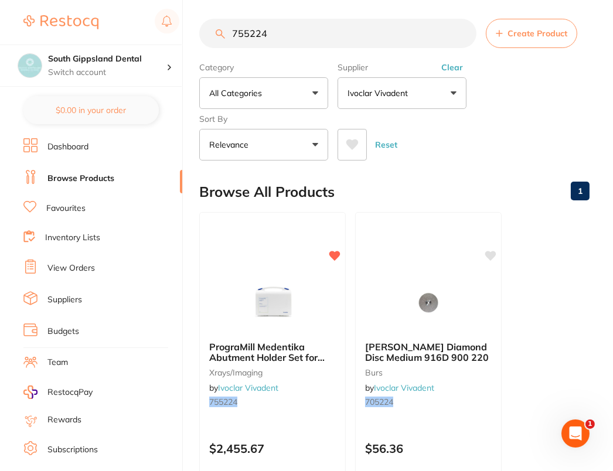
click at [352, 40] on input "755224" at bounding box center [337, 33] width 277 height 29
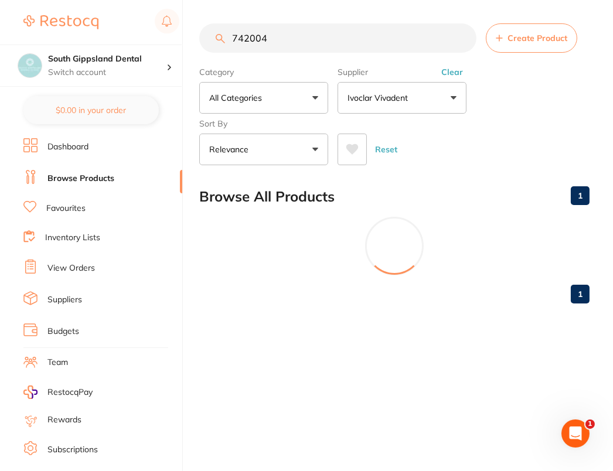
scroll to position [0, 0]
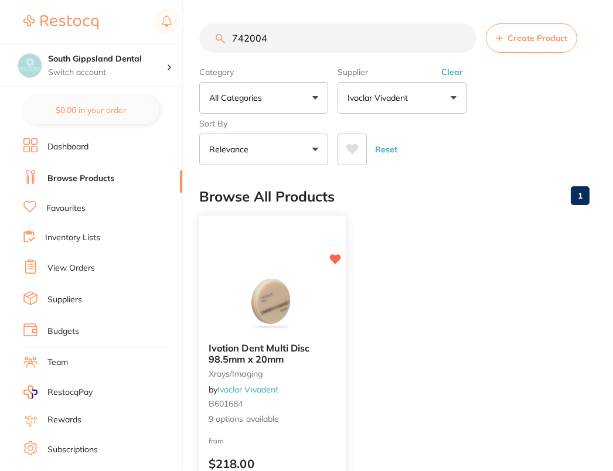
click at [255, 327] on img at bounding box center [272, 303] width 77 height 59
click at [255, 327] on section at bounding box center [306, 235] width 613 height 471
click at [149, 311] on ul "Dashboard Browse Products Favourites Inventory Lists View Orders Suppliers Budg…" at bounding box center [102, 340] width 159 height 404
click at [275, 310] on img at bounding box center [272, 303] width 77 height 59
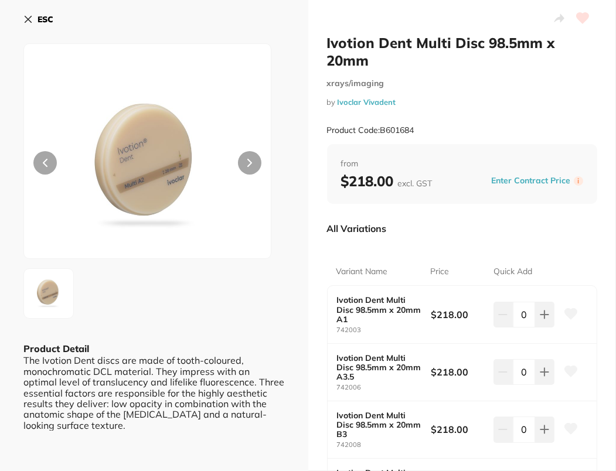
click at [26, 16] on icon at bounding box center [28, 19] width 6 height 6
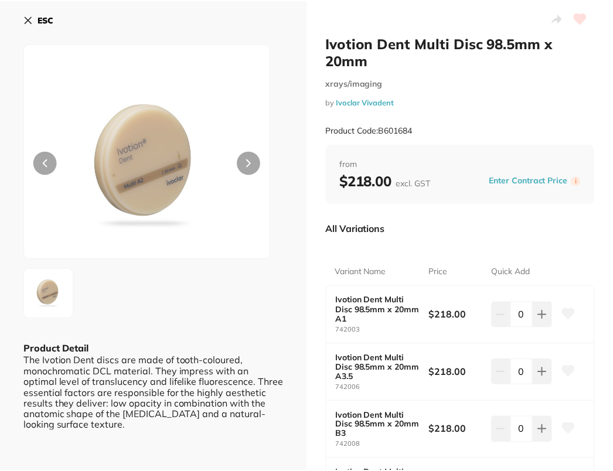
scroll to position [5, 0]
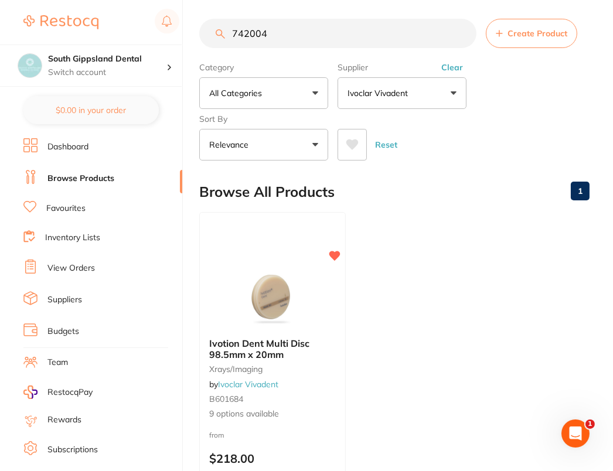
click at [346, 35] on input "742004" at bounding box center [337, 33] width 277 height 29
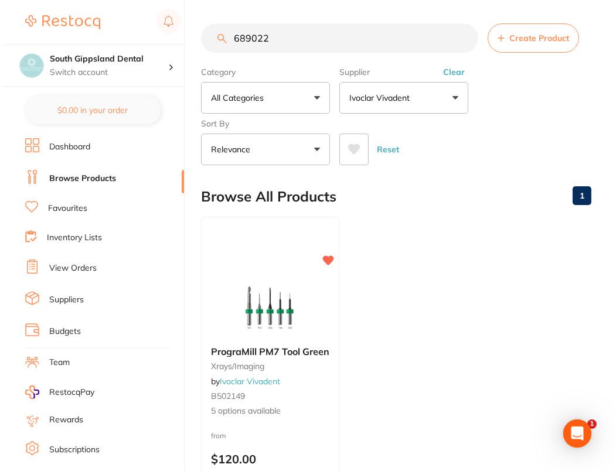
scroll to position [0, 0]
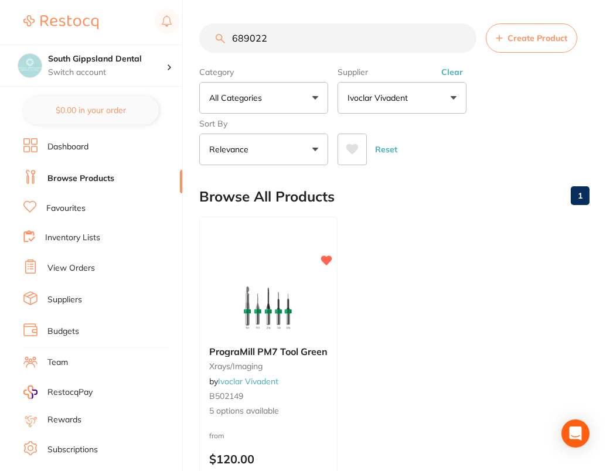
click at [248, 309] on img at bounding box center [268, 307] width 76 height 59
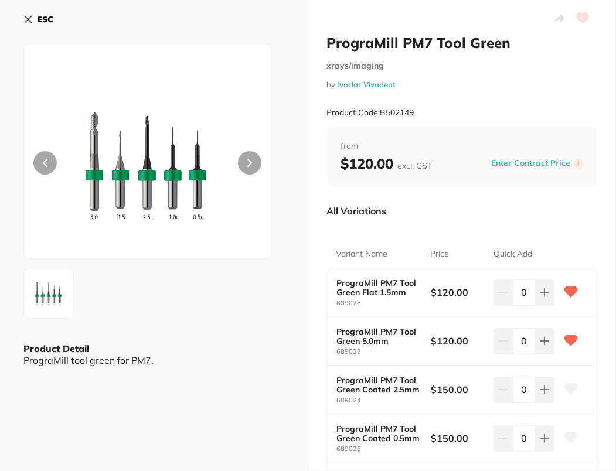
click at [47, 19] on b "ESC" at bounding box center [46, 19] width 16 height 11
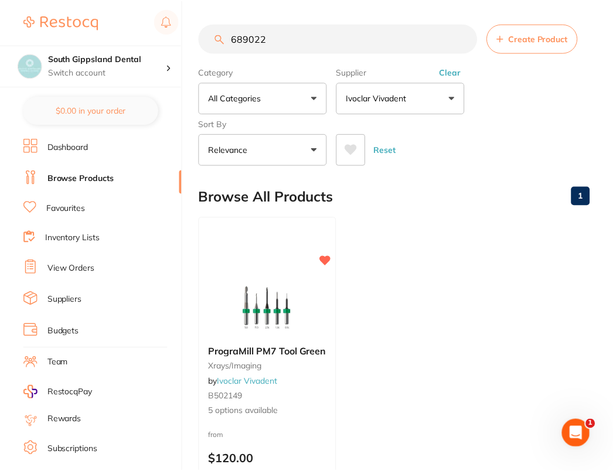
scroll to position [5, 0]
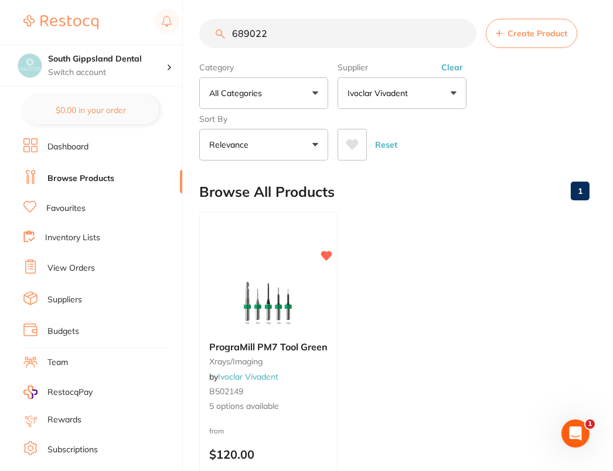
click at [344, 35] on input "689022" at bounding box center [337, 33] width 277 height 29
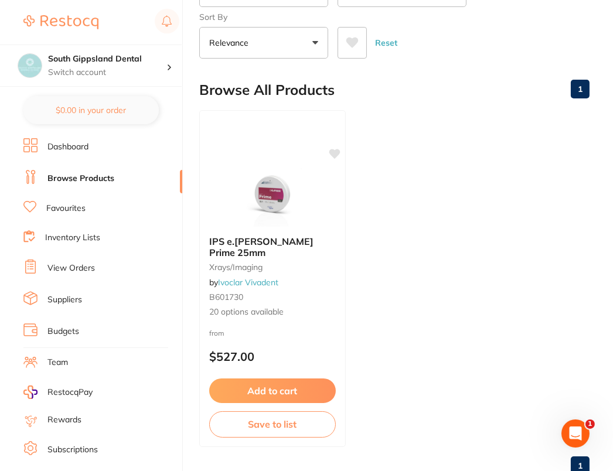
scroll to position [120, 0]
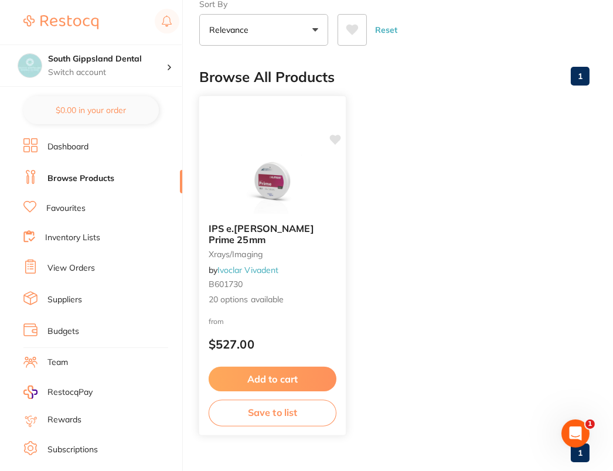
click at [288, 200] on img at bounding box center [272, 184] width 77 height 59
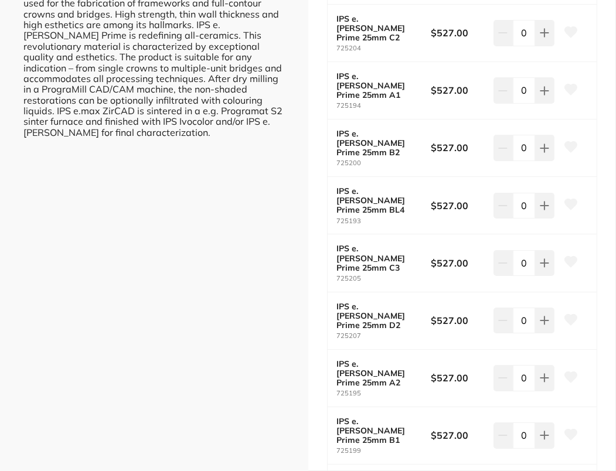
scroll to position [407, 0]
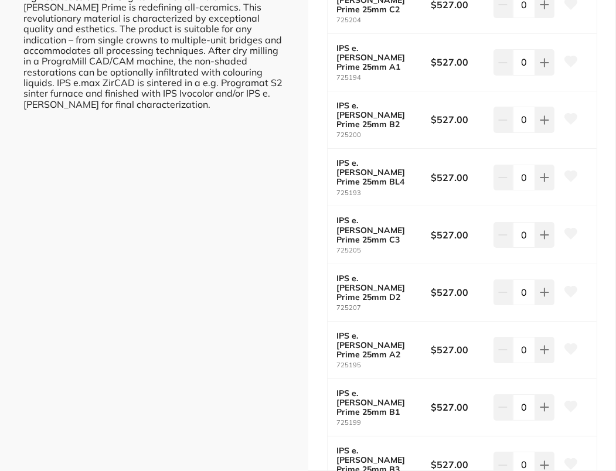
click at [570, 343] on icon at bounding box center [570, 349] width 13 height 12
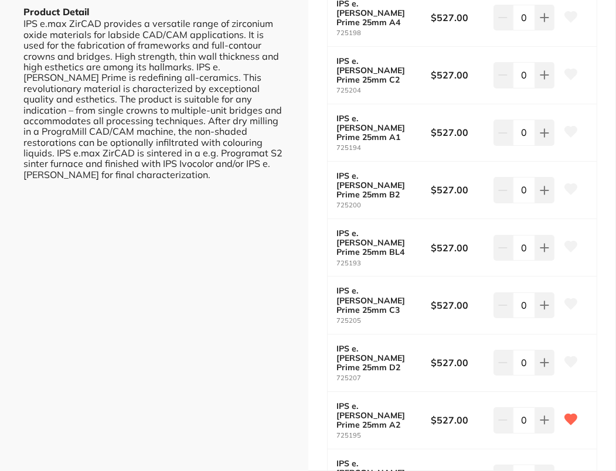
scroll to position [0, 0]
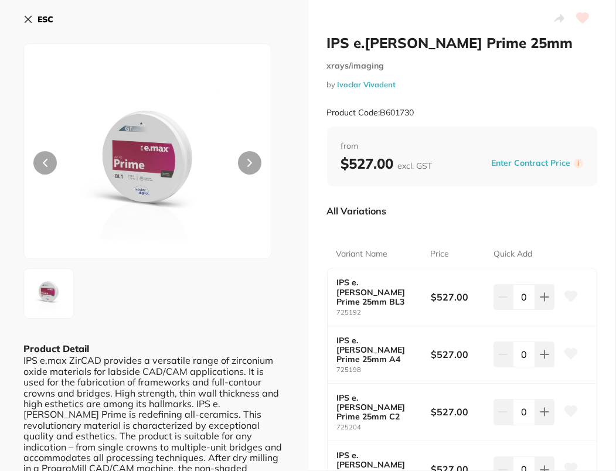
click at [42, 11] on button "ESC" at bounding box center [38, 19] width 30 height 20
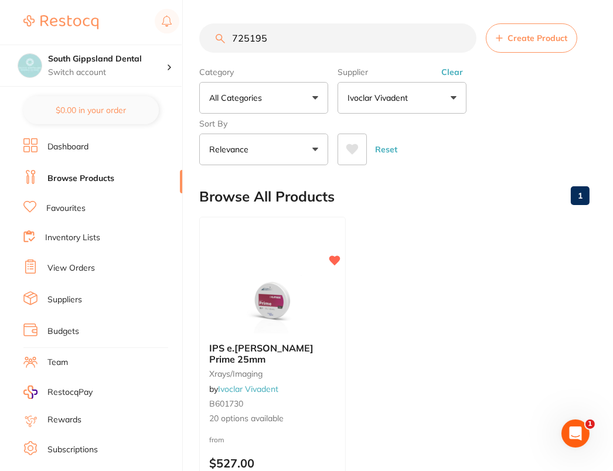
click at [388, 39] on input "725195" at bounding box center [337, 37] width 277 height 29
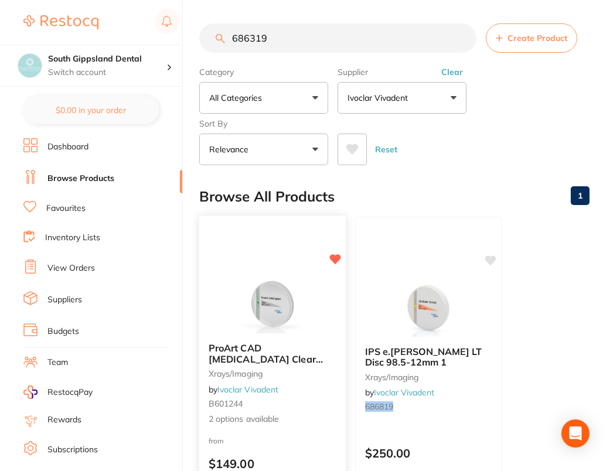
type input "686319"
click at [278, 312] on img at bounding box center [272, 303] width 77 height 59
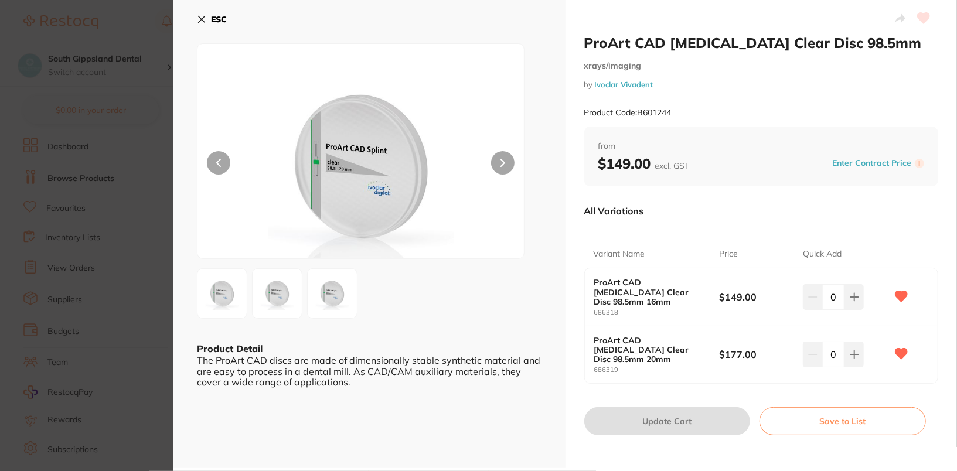
click at [205, 23] on icon at bounding box center [201, 19] width 9 height 9
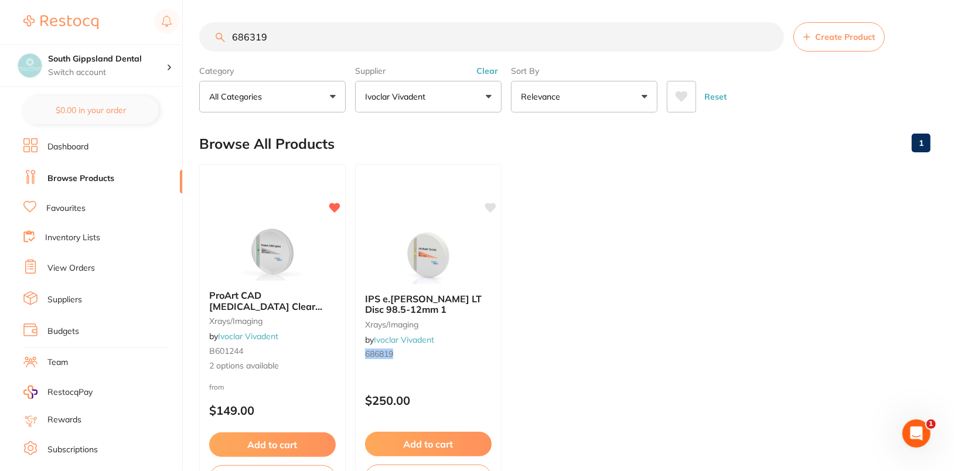
click at [615, 265] on ul "ProArt CAD [MEDICAL_DATA] Clear Disc 98.5mm xrays/imaging by Ivoclar Vivadent B…" at bounding box center [564, 332] width 731 height 337
click at [70, 209] on link "Favourites" at bounding box center [65, 209] width 39 height 12
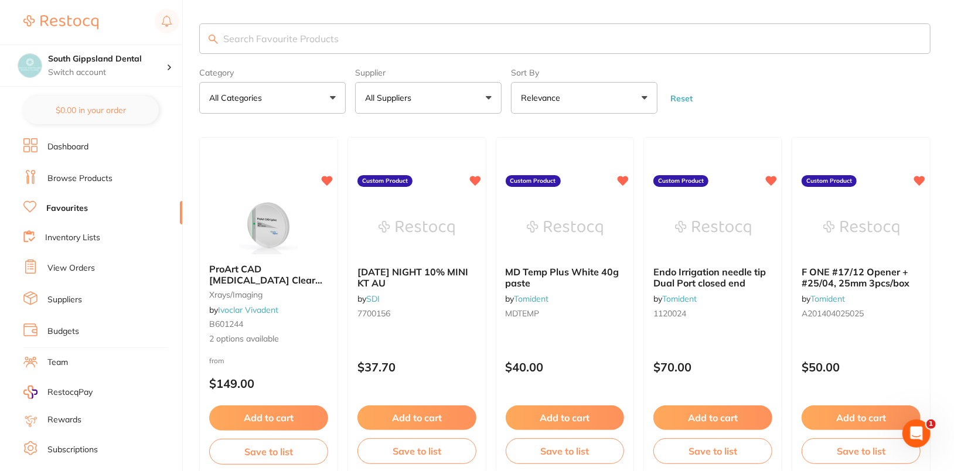
click at [615, 94] on form "Category All Categories All Categories instruments laboratory restorative & cos…" at bounding box center [564, 88] width 731 height 50
